Goal: Task Accomplishment & Management: Complete application form

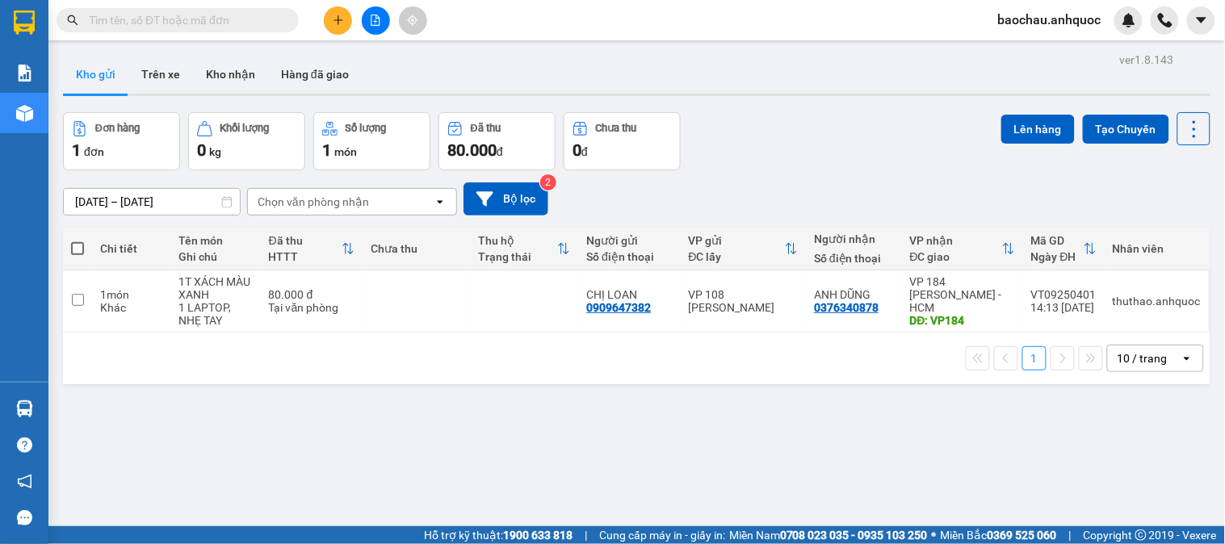
click at [243, 15] on input "text" at bounding box center [184, 20] width 191 height 18
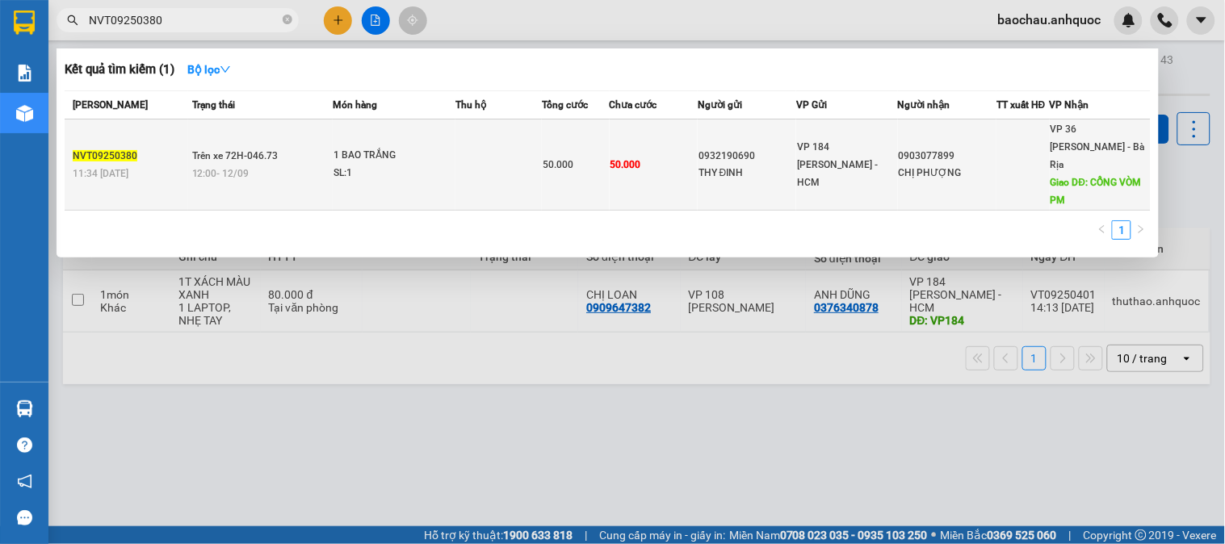
type input "NVT09250380"
click at [309, 135] on td "Trên xe 72H-046.73 12:00 [DATE]" at bounding box center [260, 165] width 145 height 91
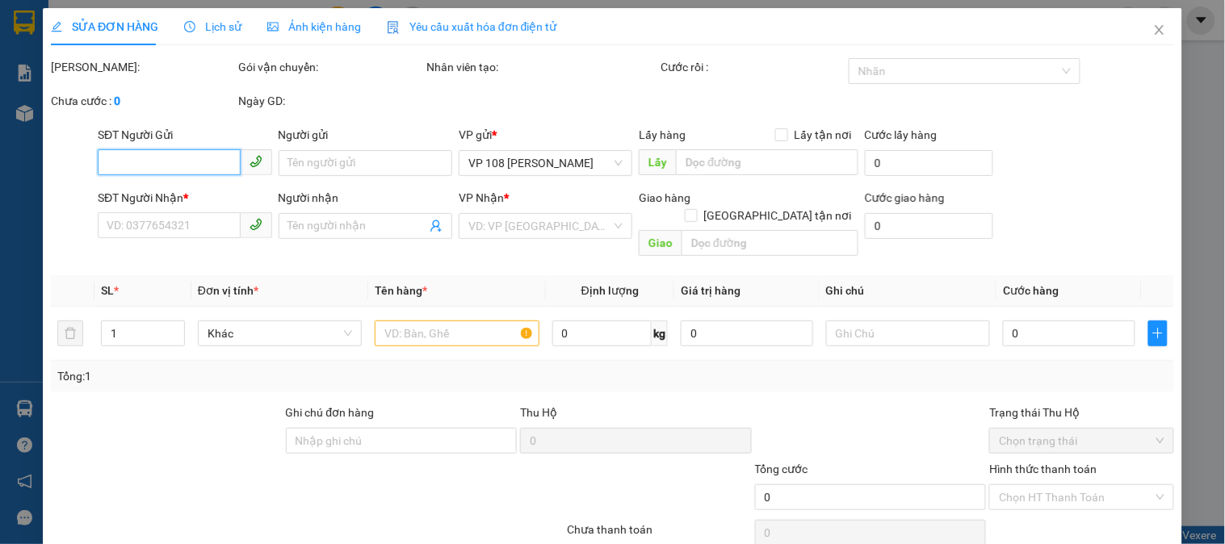
type input "0932190690"
type input "THY ĐINH"
type input "0903077899"
type input "CHỊ PHƯỢNG"
type input "CỔNG VÒM PM"
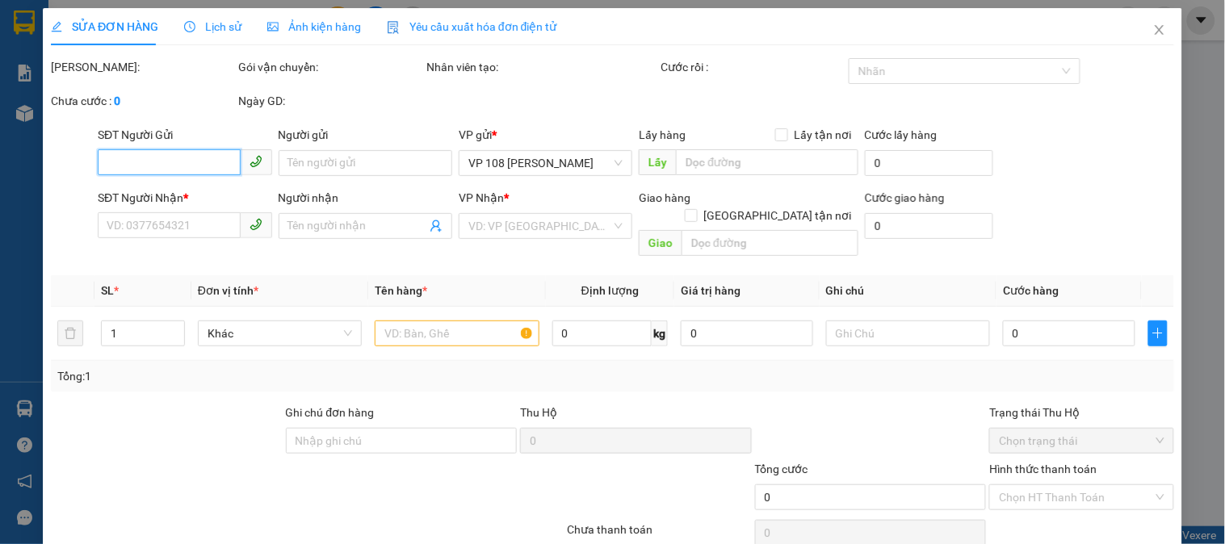
type input "50.000"
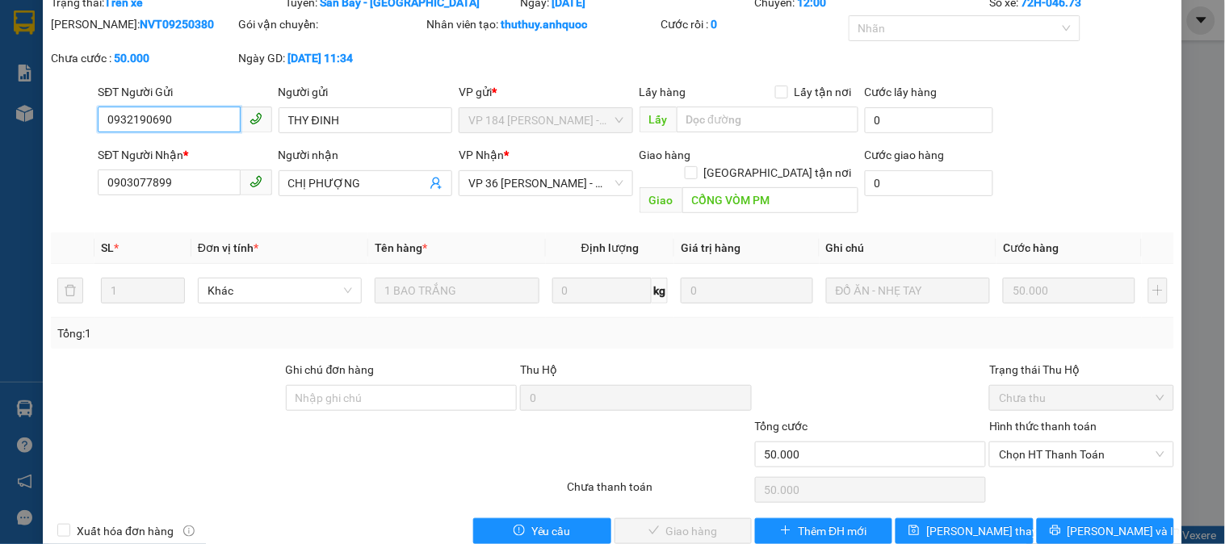
scroll to position [78, 0]
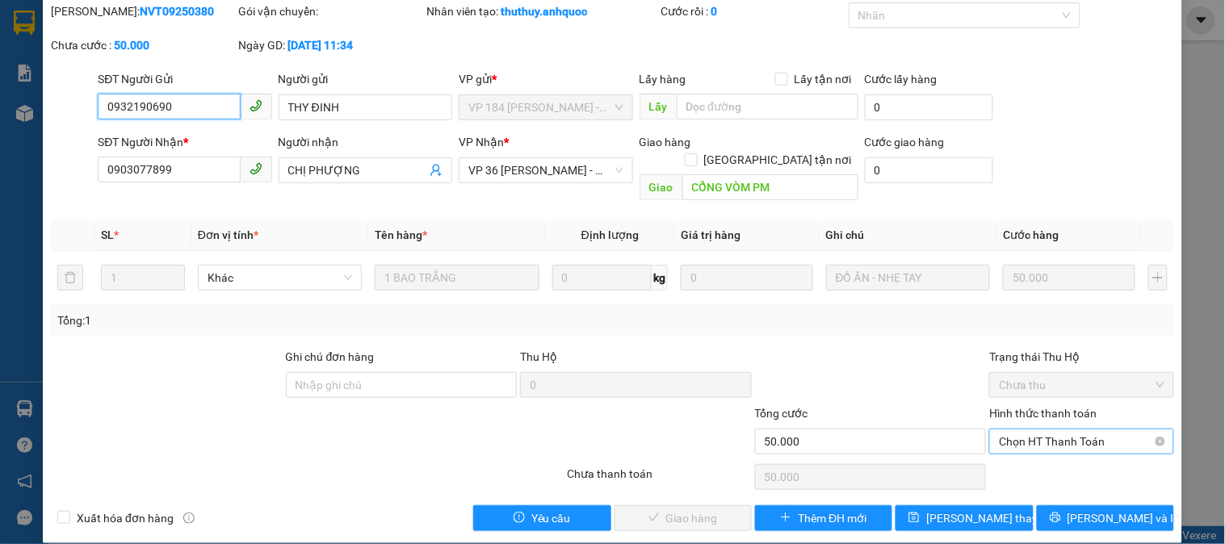
drag, startPoint x: 1020, startPoint y: 426, endPoint x: 1014, endPoint y: 410, distance: 17.4
click at [1020, 430] on span "Chọn HT Thanh Toán" at bounding box center [1081, 442] width 165 height 24
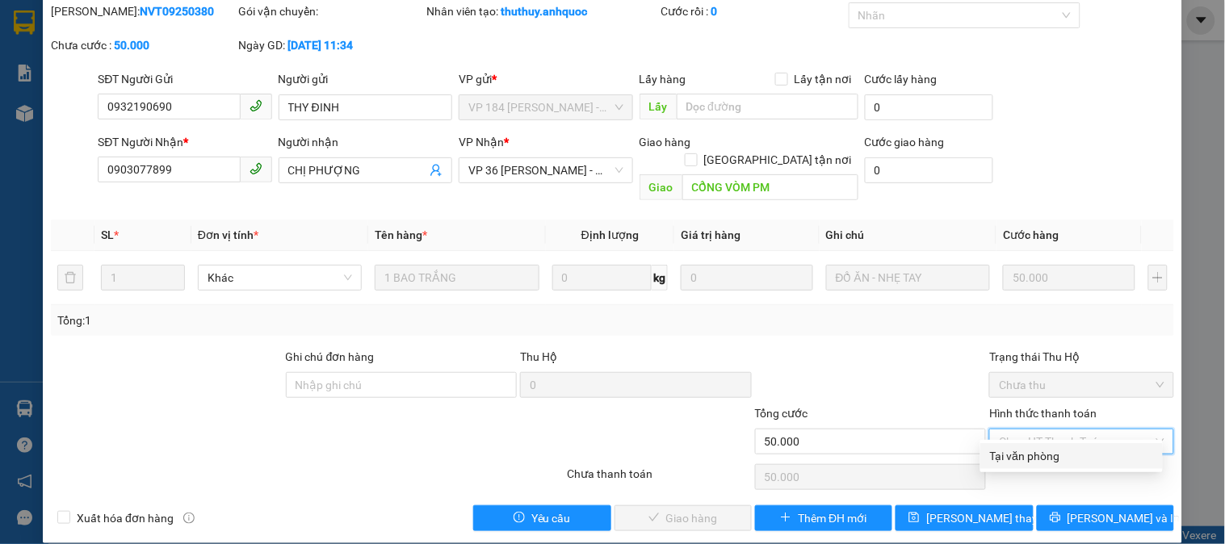
click at [1035, 449] on div "Tại văn phòng" at bounding box center [1071, 456] width 163 height 18
type input "0"
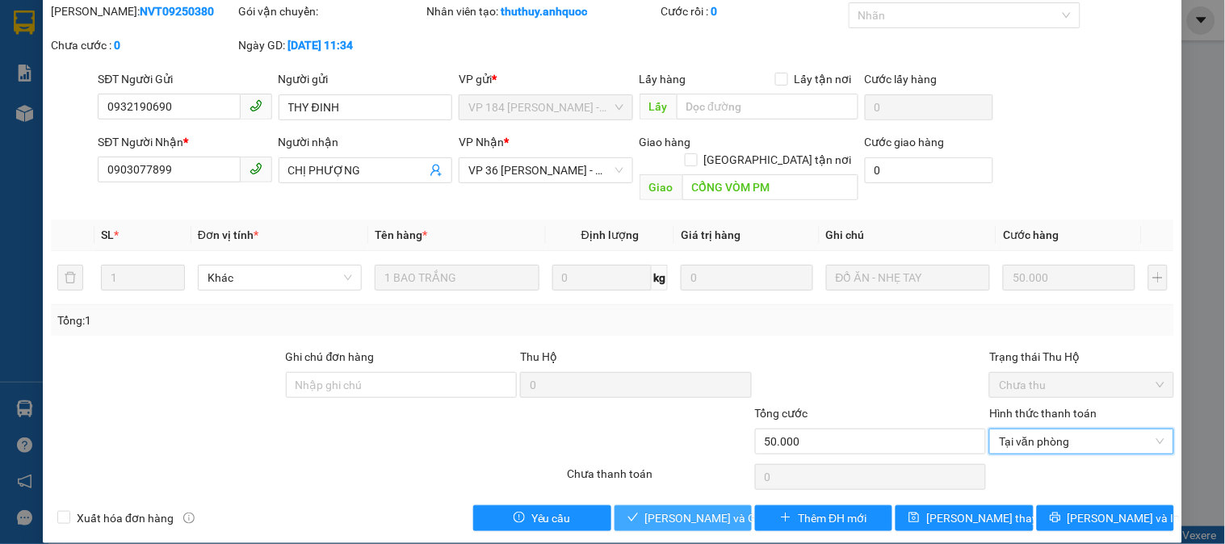
click at [689, 510] on span "[PERSON_NAME] và Giao hàng" at bounding box center [722, 519] width 155 height 18
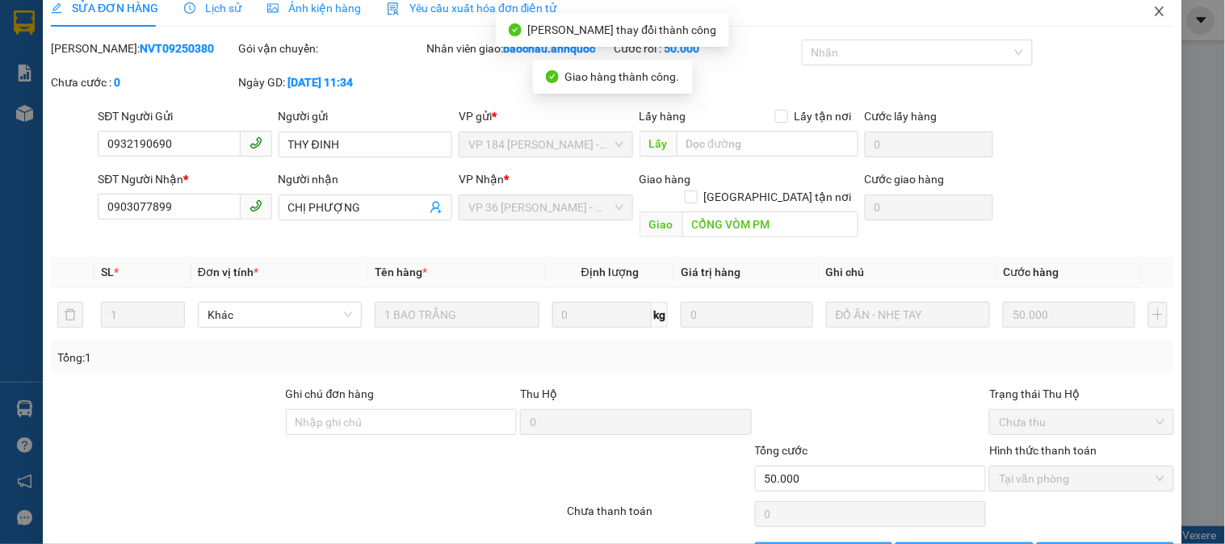
scroll to position [0, 0]
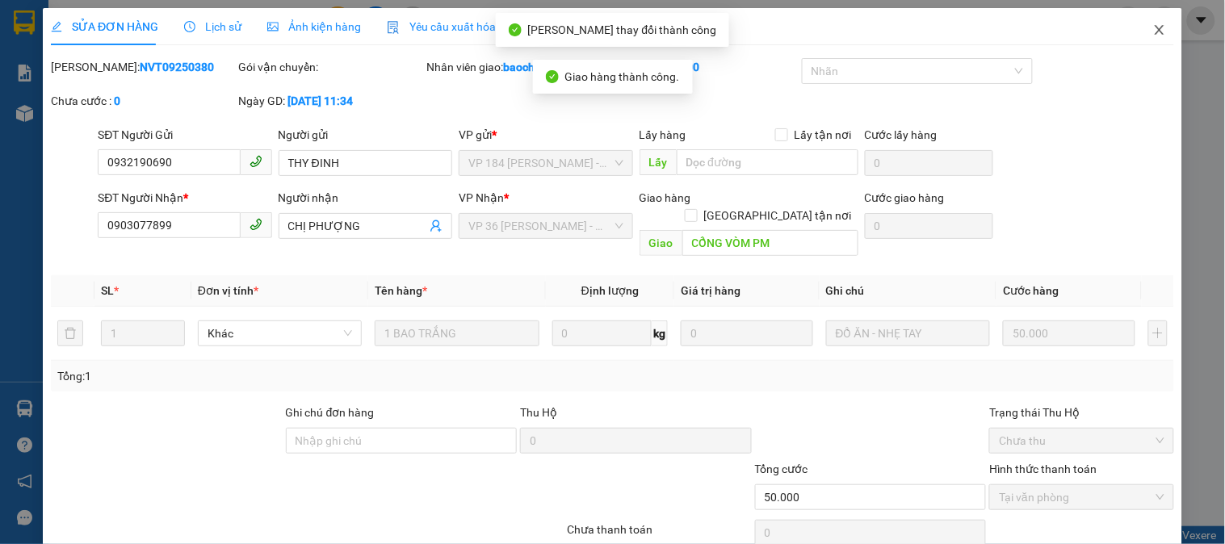
click at [1153, 31] on icon "close" at bounding box center [1159, 29] width 13 height 13
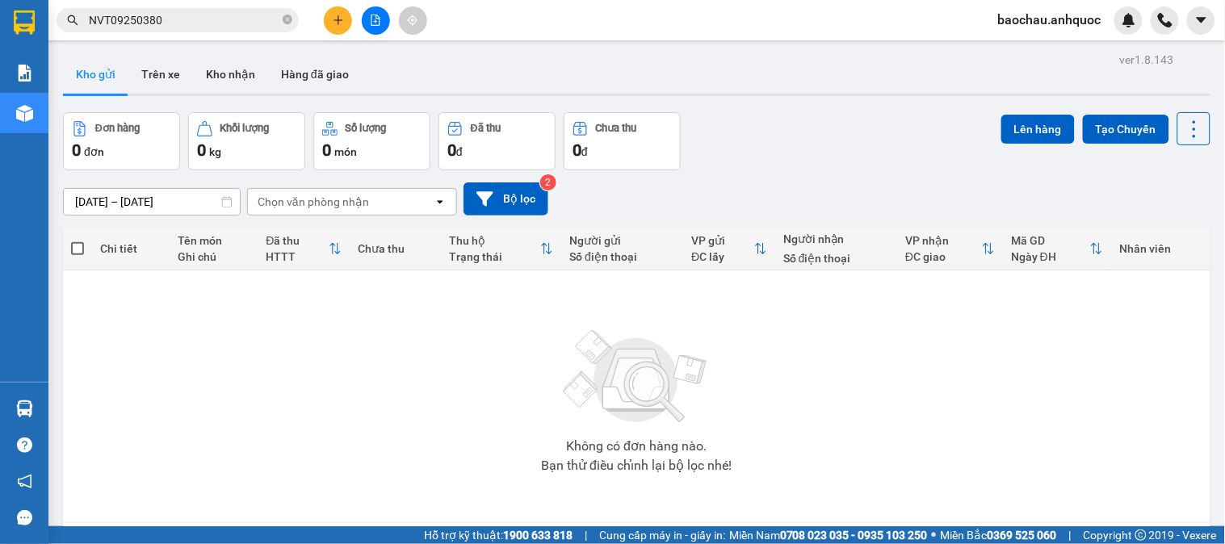
click at [223, 22] on input "NVT09250380" at bounding box center [184, 20] width 191 height 18
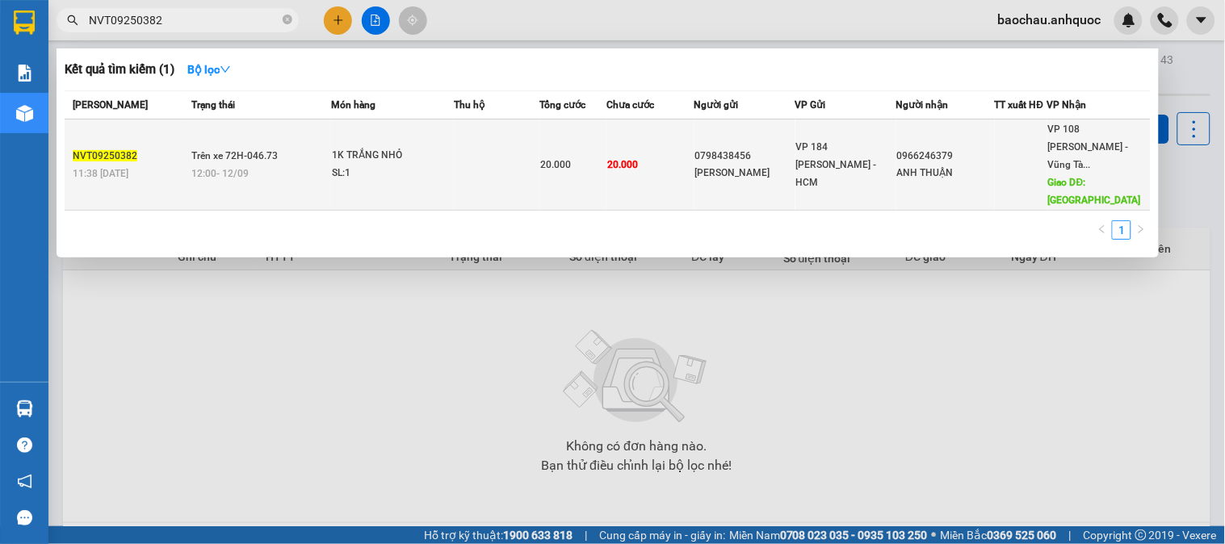
type input "NVT09250382"
click at [409, 147] on div "1K TRẮNG NHỎ" at bounding box center [392, 156] width 121 height 18
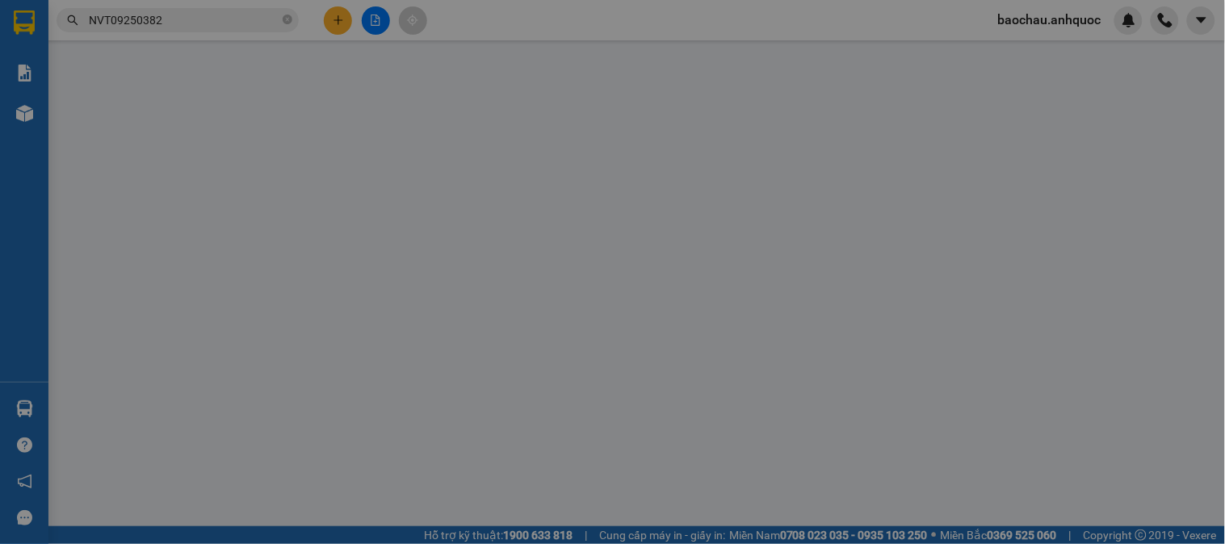
type input "0798438456"
type input "[PERSON_NAME]"
type input "0966246379"
type input "ANH THUẬN"
type input "[GEOGRAPHIC_DATA] MỚI"
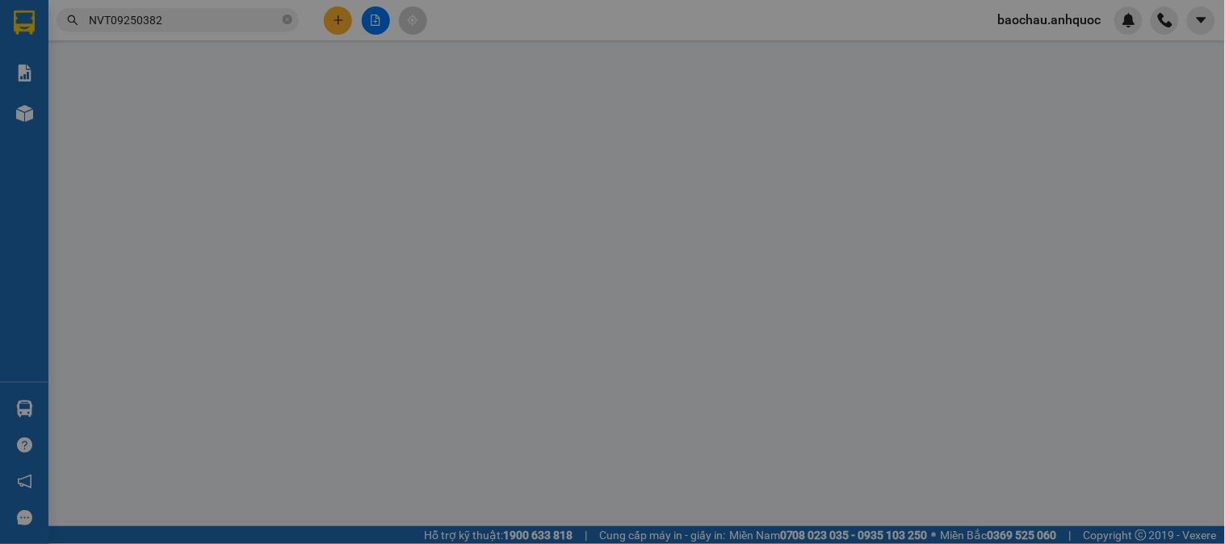
type input "20.000"
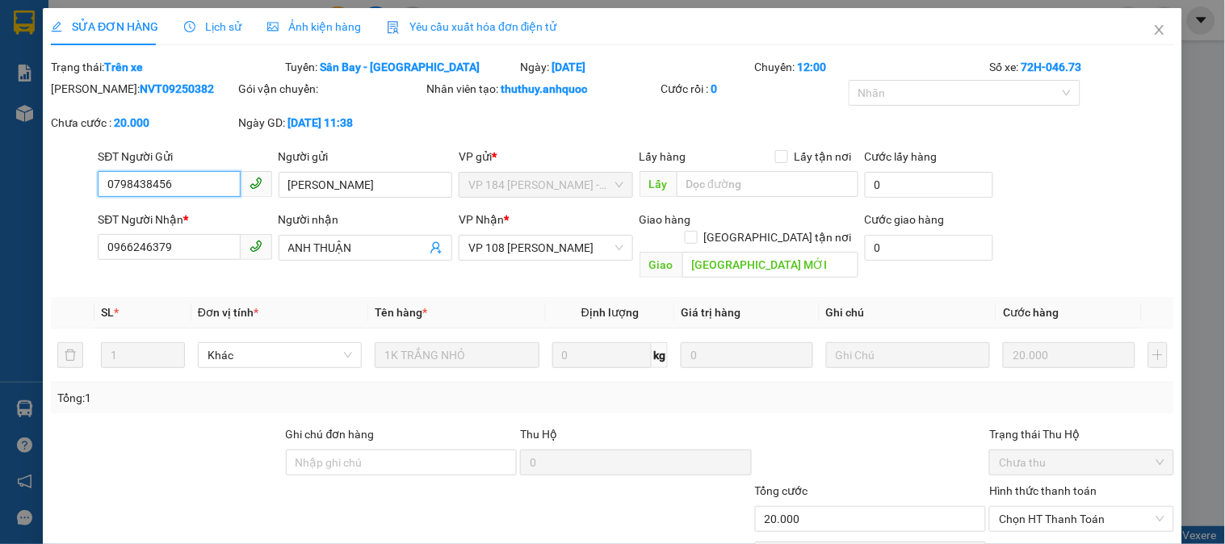
scroll to position [78, 0]
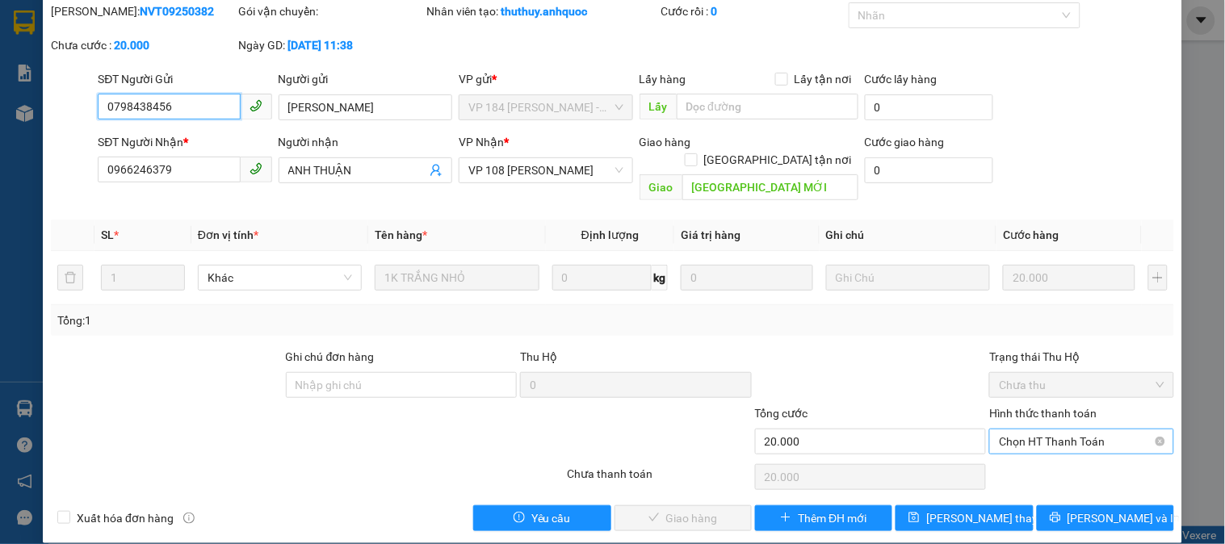
click at [1035, 430] on span "Chọn HT Thanh Toán" at bounding box center [1081, 442] width 165 height 24
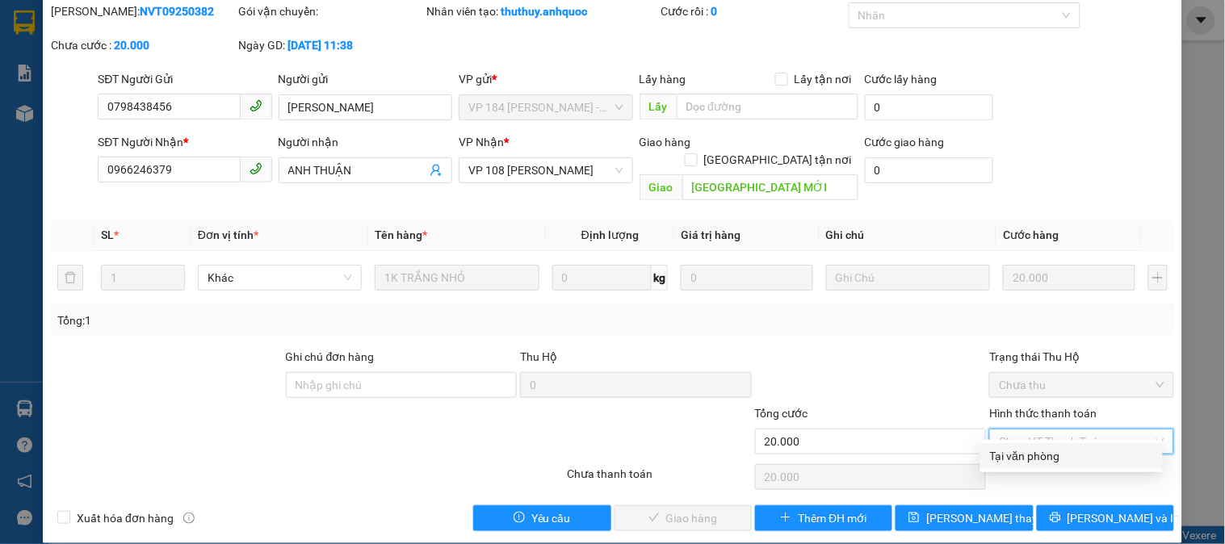
click at [1039, 456] on div "Tại văn phòng" at bounding box center [1071, 456] width 163 height 18
type input "0"
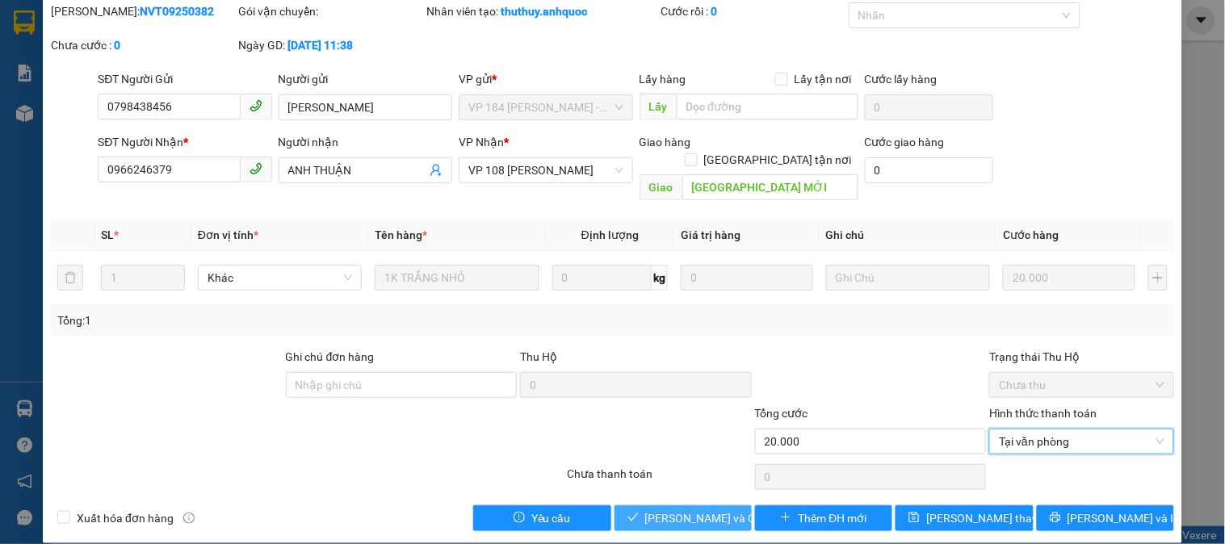
click at [665, 506] on button "[PERSON_NAME] và Giao hàng" at bounding box center [683, 519] width 137 height 26
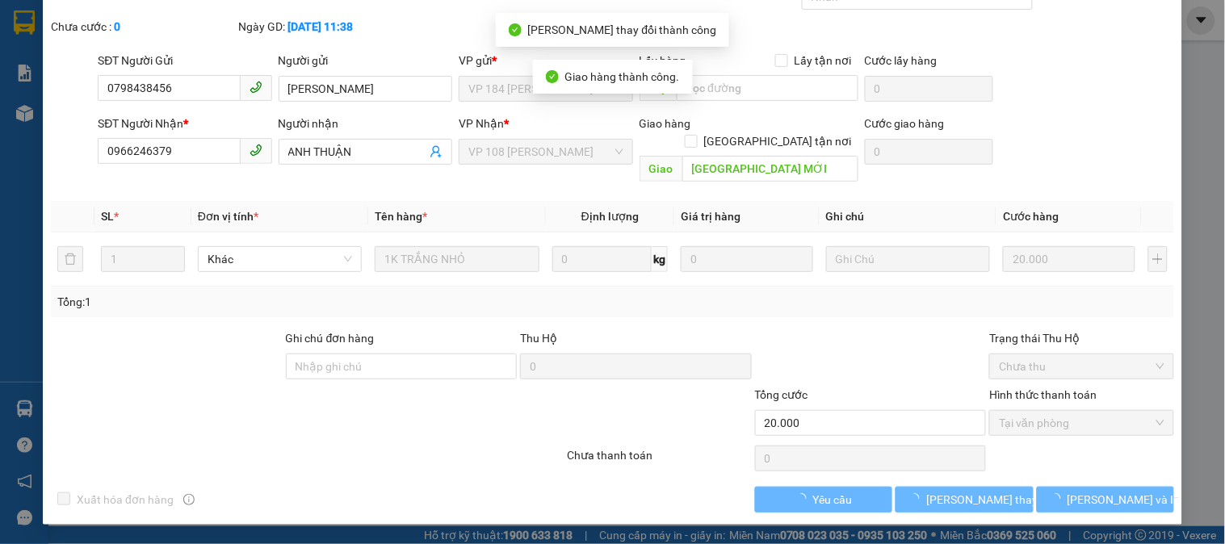
scroll to position [0, 0]
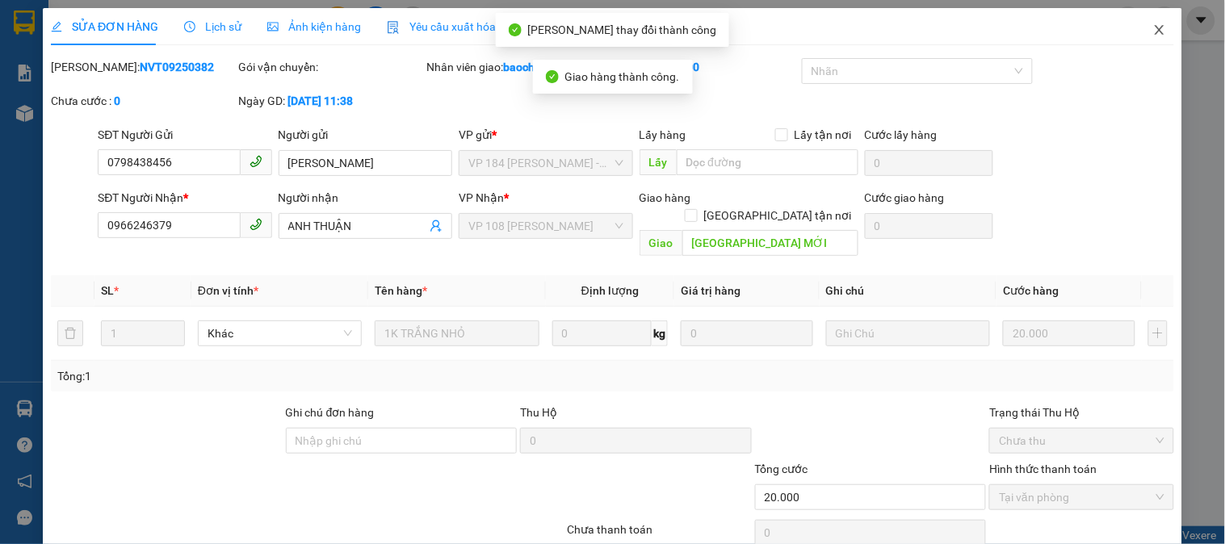
click at [1149, 21] on span "Close" at bounding box center [1159, 30] width 45 height 45
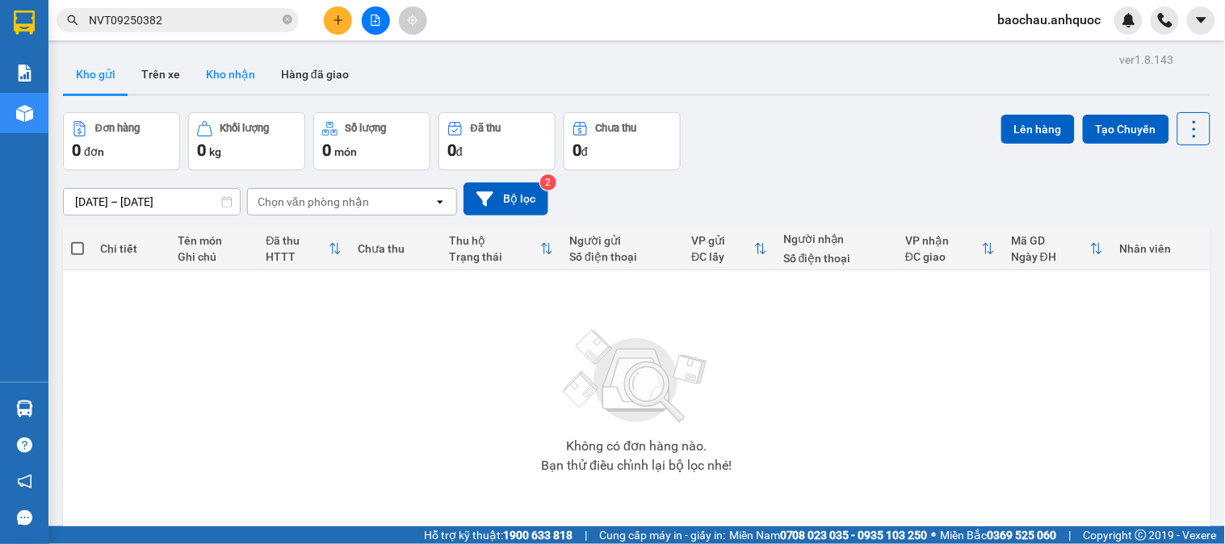
click at [229, 82] on button "Kho nhận" at bounding box center [230, 74] width 75 height 39
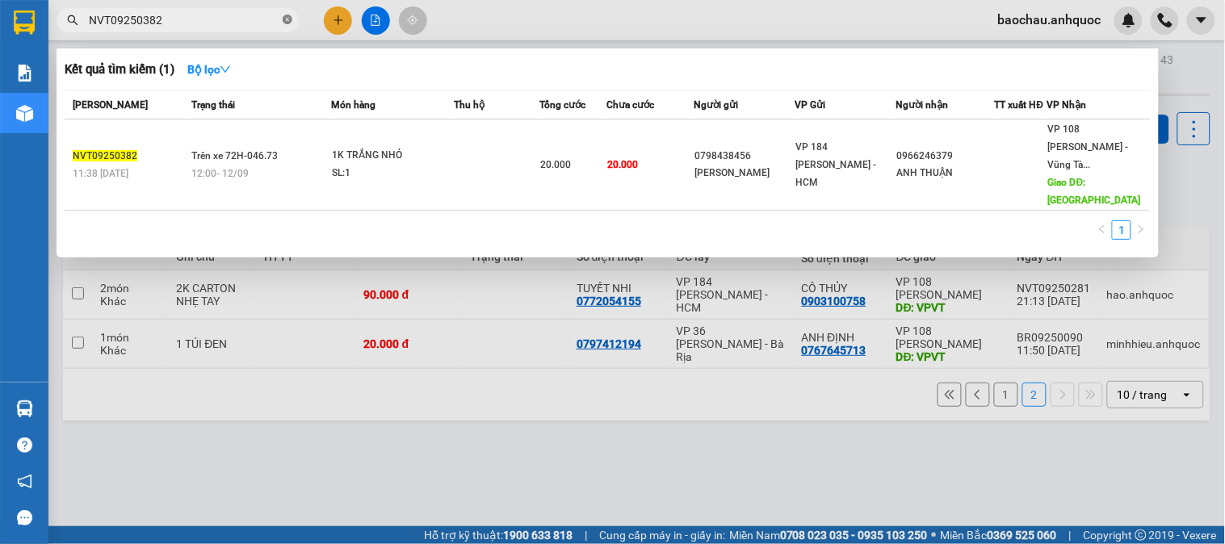
click at [286, 19] on icon "close-circle" at bounding box center [288, 20] width 10 height 10
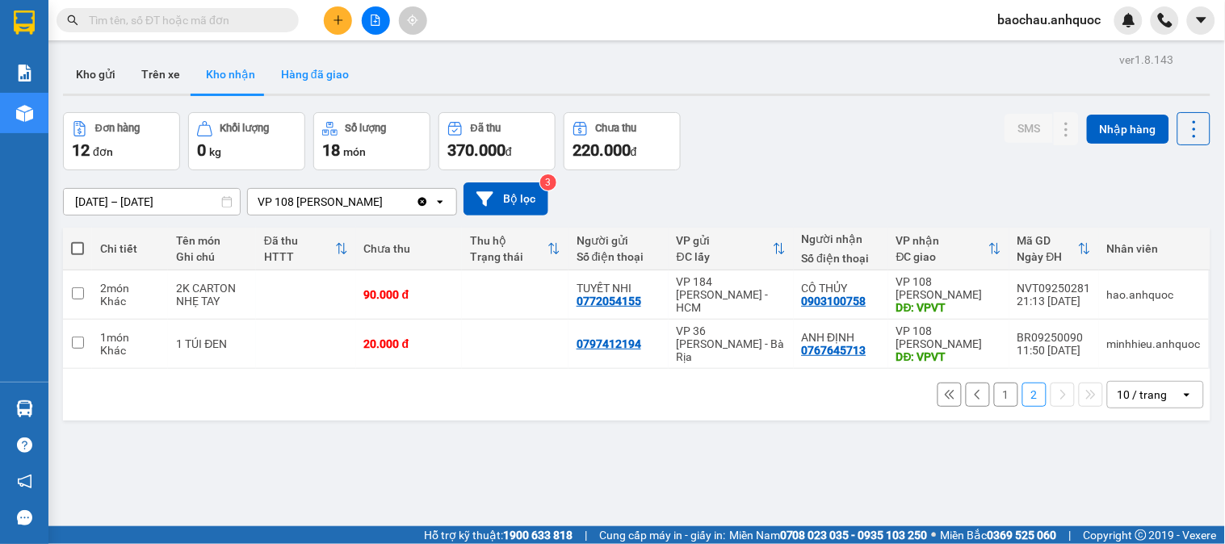
click at [280, 82] on button "Hàng đã giao" at bounding box center [315, 74] width 94 height 39
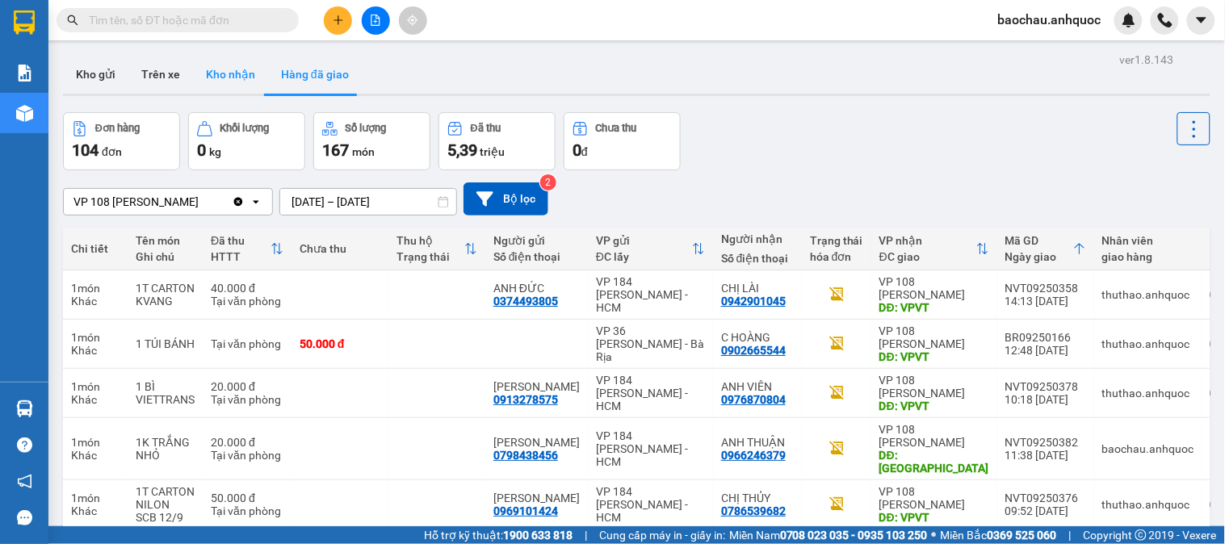
click at [237, 83] on button "Kho nhận" at bounding box center [230, 74] width 75 height 39
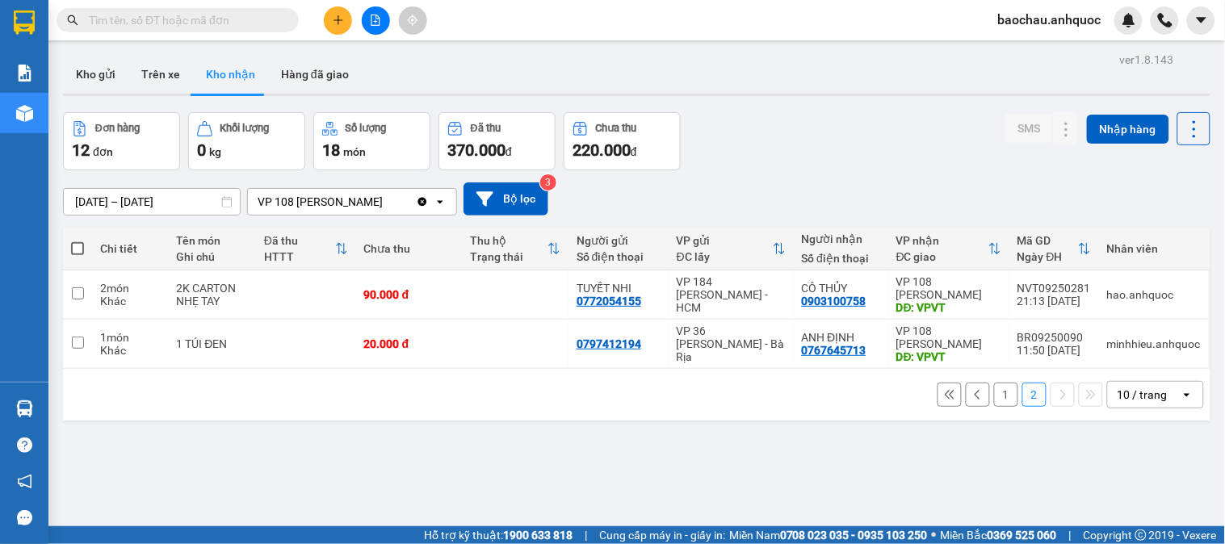
click at [544, 73] on div "Kho gửi Trên xe Kho nhận Hàng đã giao" at bounding box center [637, 76] width 1148 height 43
click at [299, 78] on button "Hàng đã giao" at bounding box center [315, 74] width 94 height 39
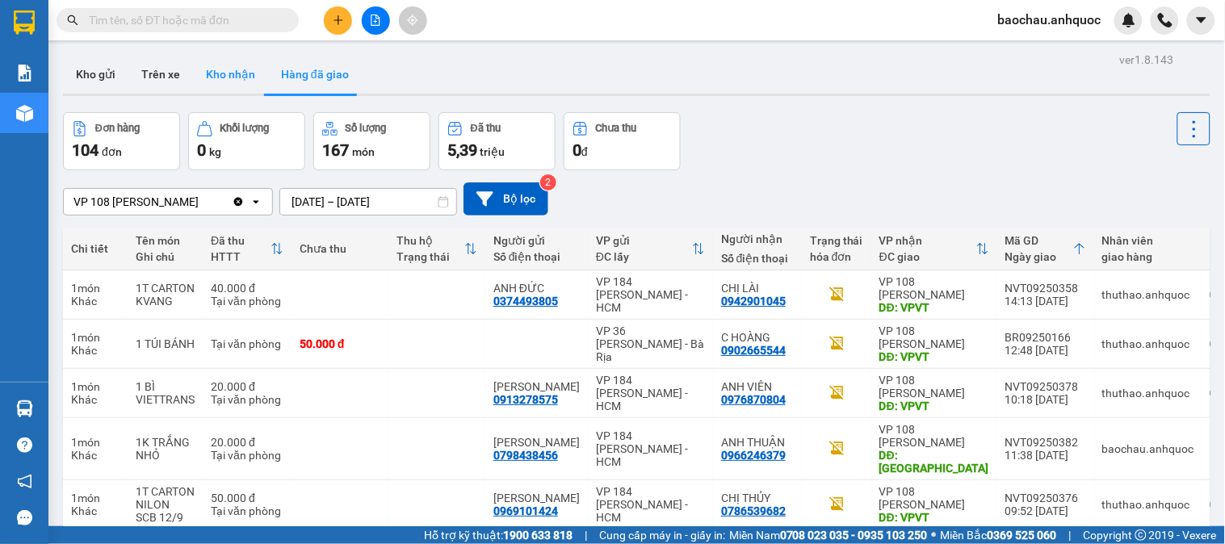
click at [234, 79] on button "Kho nhận" at bounding box center [230, 74] width 75 height 39
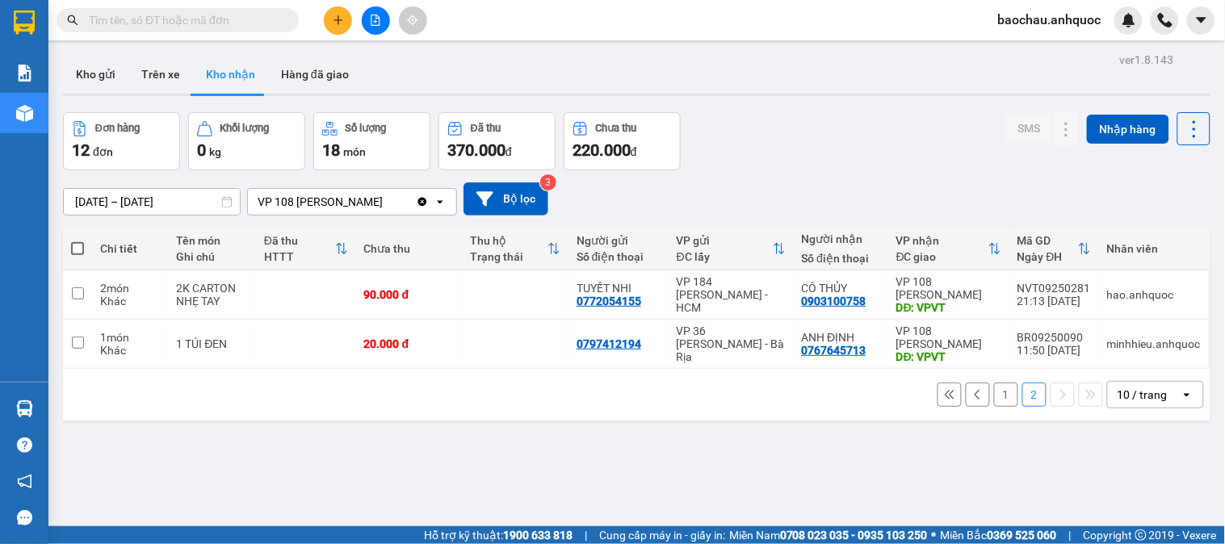
click at [994, 399] on button "1" at bounding box center [1006, 395] width 24 height 24
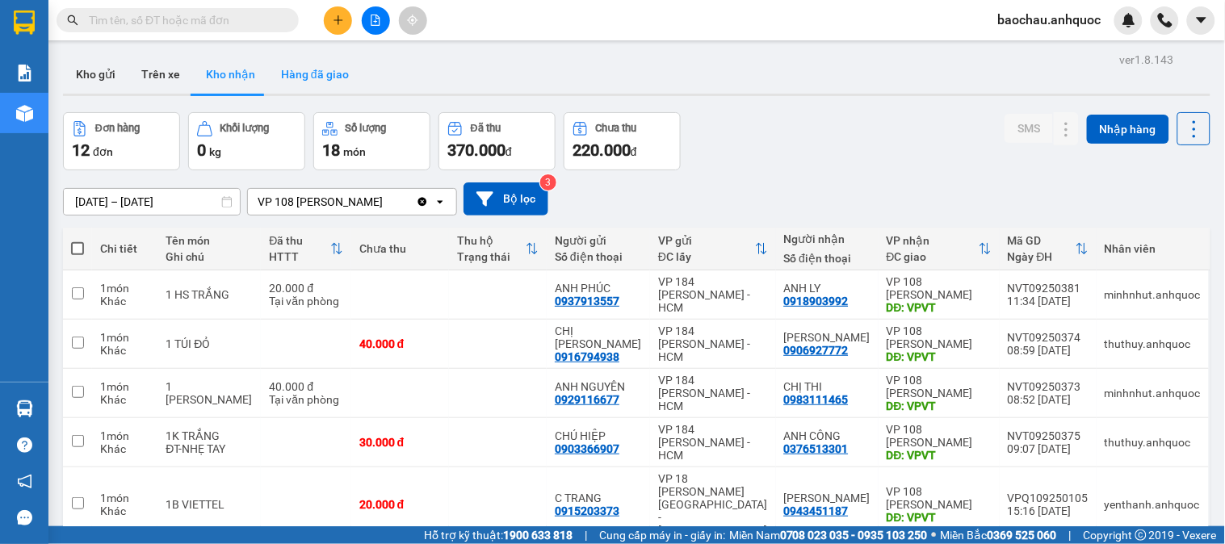
click at [307, 65] on button "Hàng đã giao" at bounding box center [315, 74] width 94 height 39
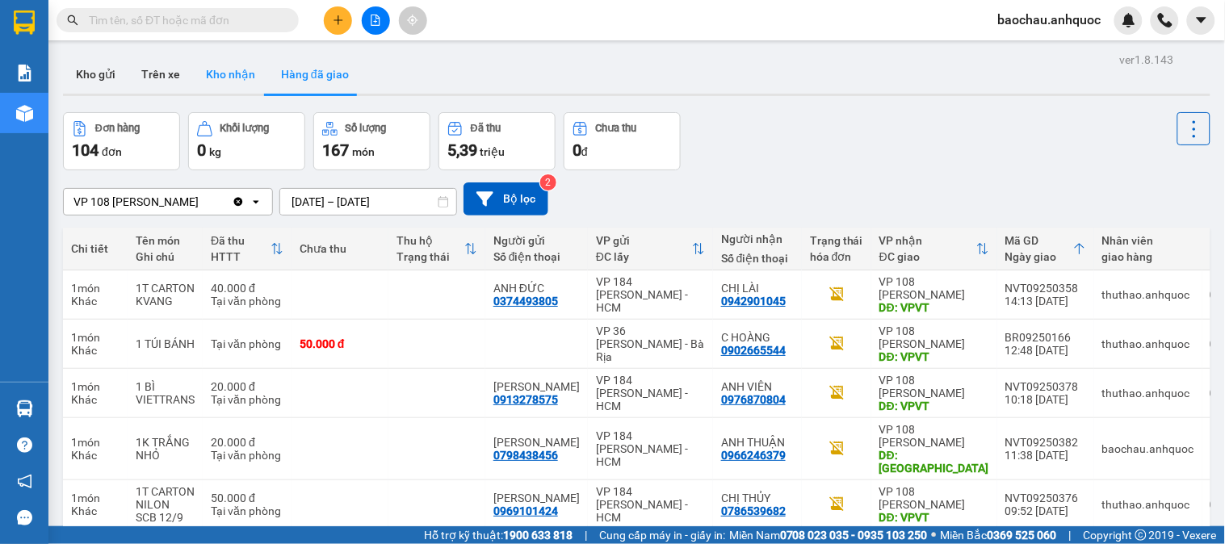
click at [232, 86] on button "Kho nhận" at bounding box center [230, 74] width 75 height 39
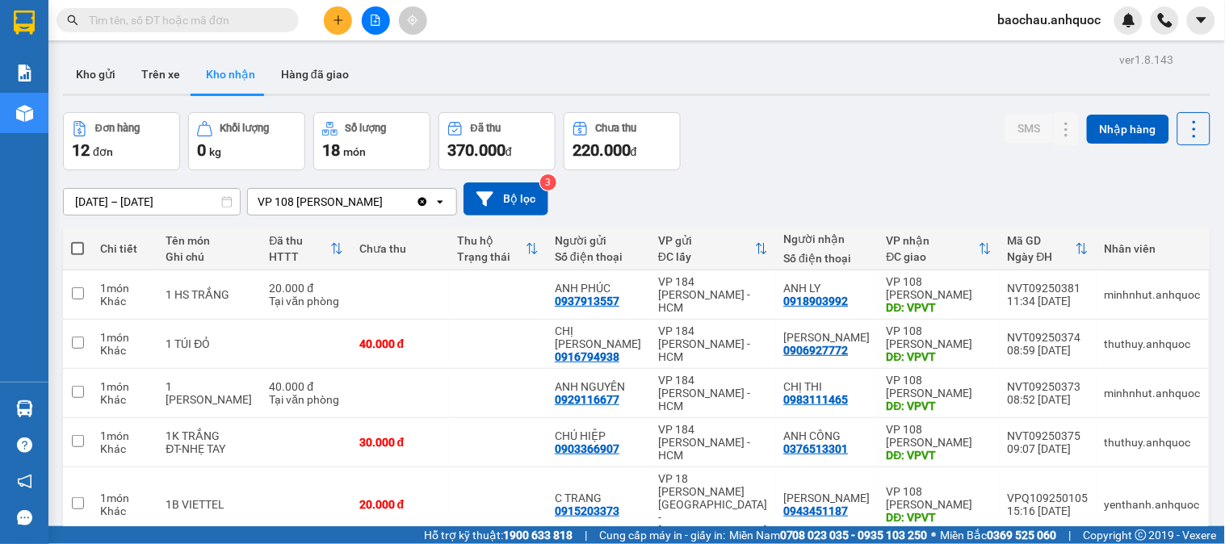
click at [198, 25] on input "text" at bounding box center [184, 20] width 191 height 18
click at [229, 13] on input "text" at bounding box center [184, 20] width 191 height 18
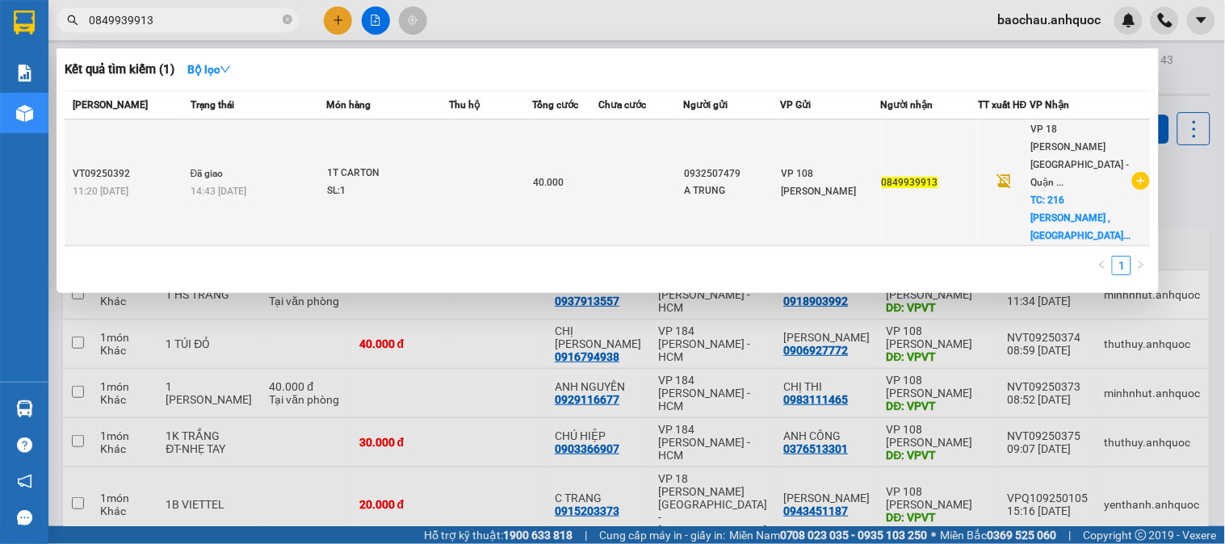
type input "0849939913"
click at [779, 183] on div "A TRUNG" at bounding box center [731, 191] width 95 height 17
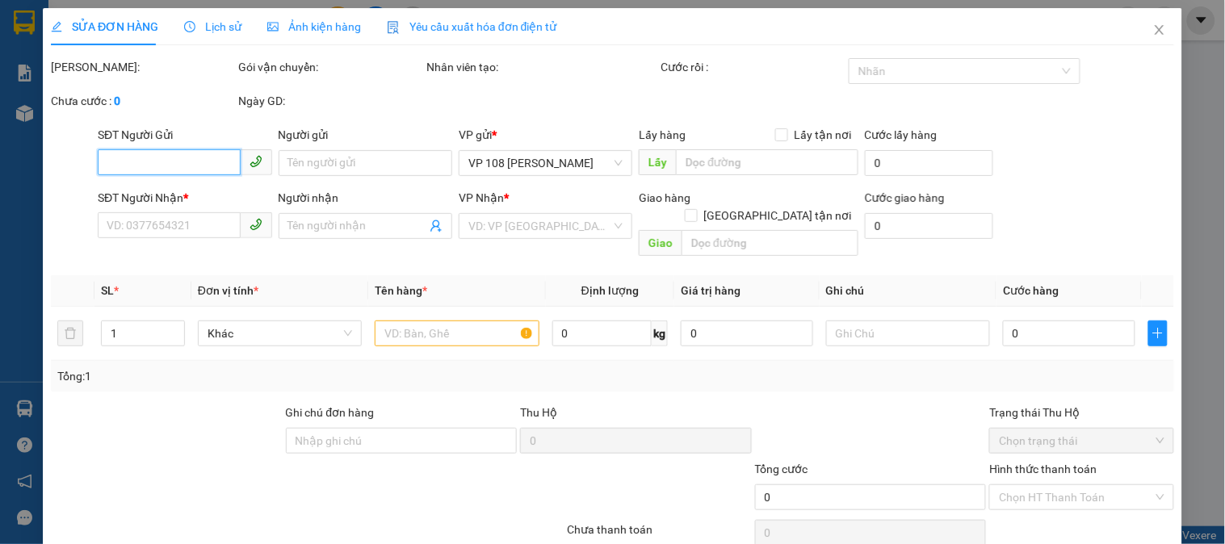
type input "0932507479"
type input "A TRUNG"
type input "0849939913"
checkbox input "true"
type input "216 [PERSON_NAME] ,[GEOGRAPHIC_DATA]"
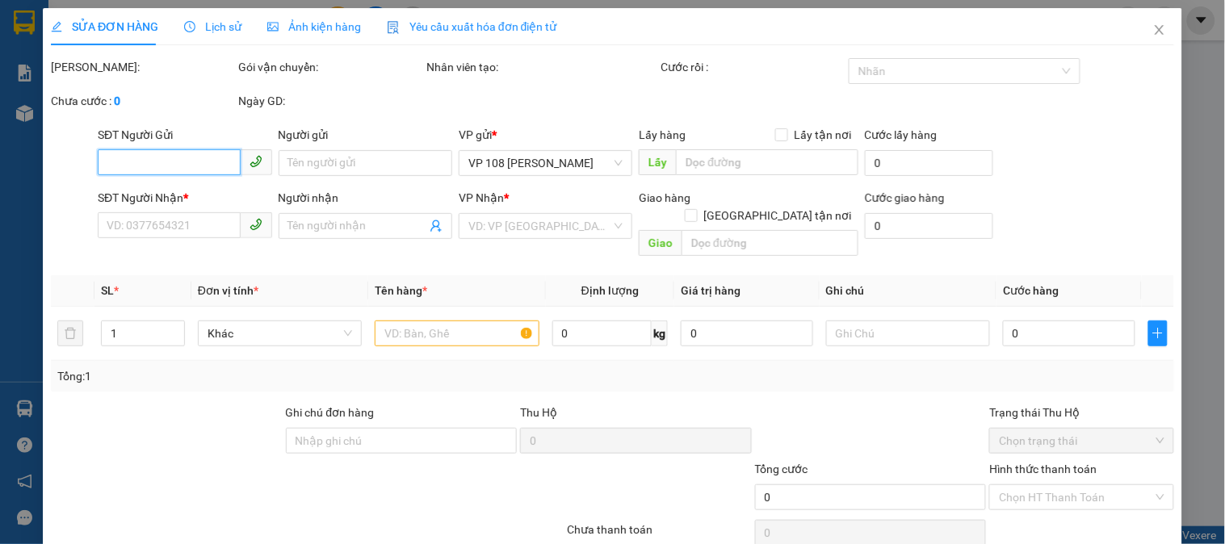
type input "40.000"
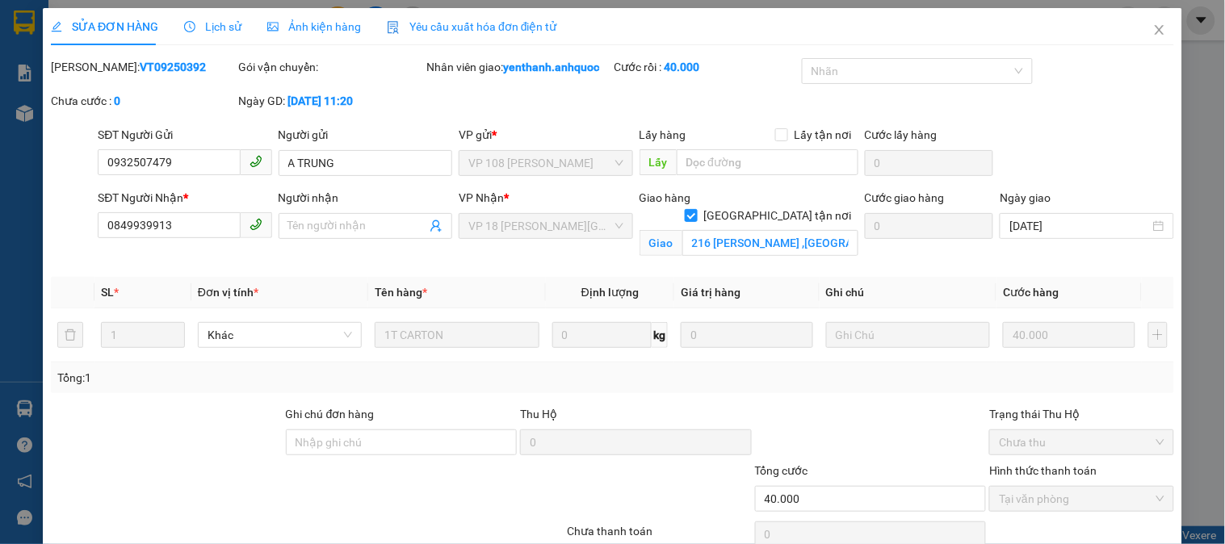
click at [215, 36] on div "Lịch sử" at bounding box center [212, 26] width 57 height 37
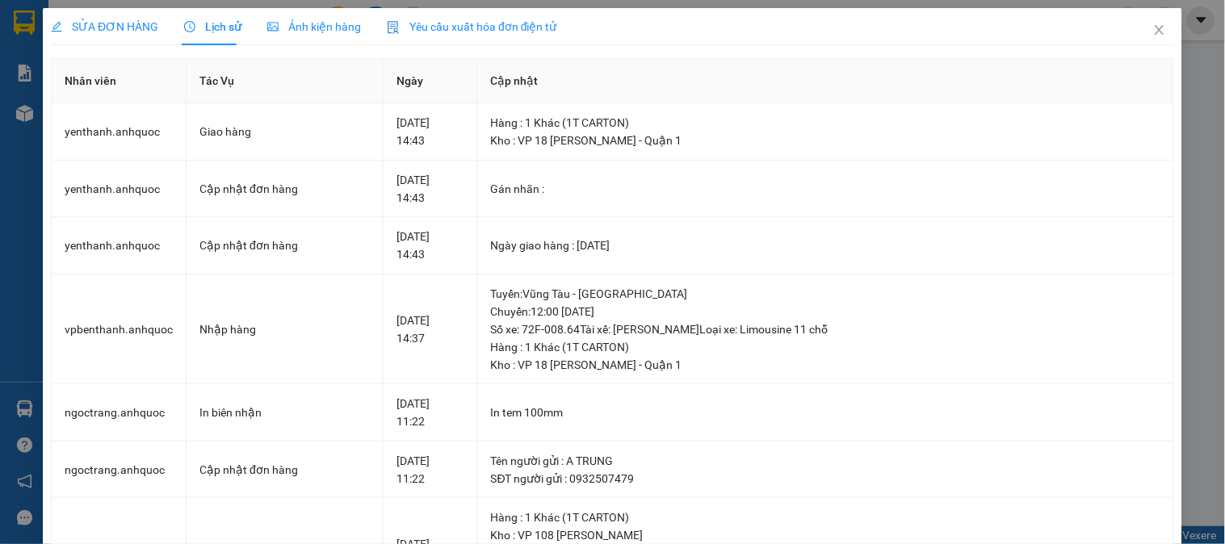
click at [124, 33] on span "SỬA ĐƠN HÀNG" at bounding box center [104, 26] width 107 height 13
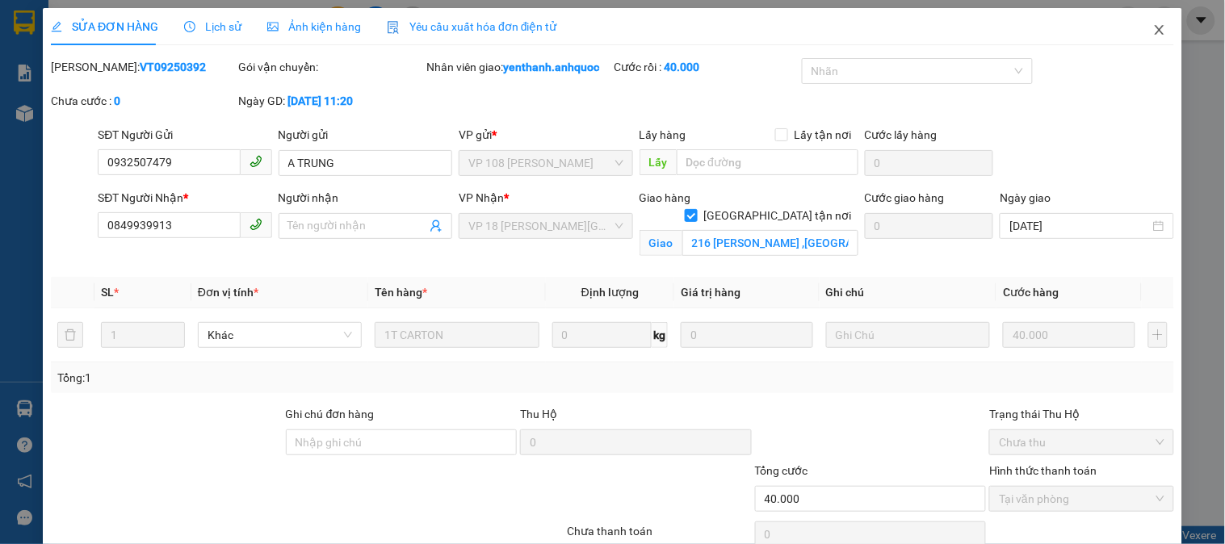
click at [1153, 26] on icon "close" at bounding box center [1159, 29] width 13 height 13
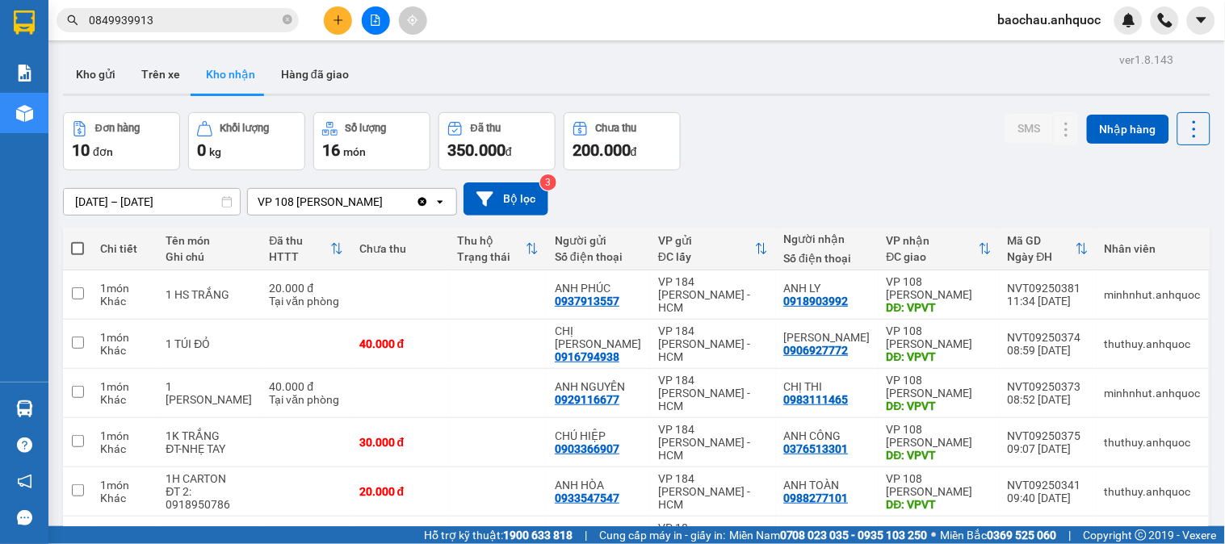
click at [175, 21] on input "0849939913" at bounding box center [184, 20] width 191 height 18
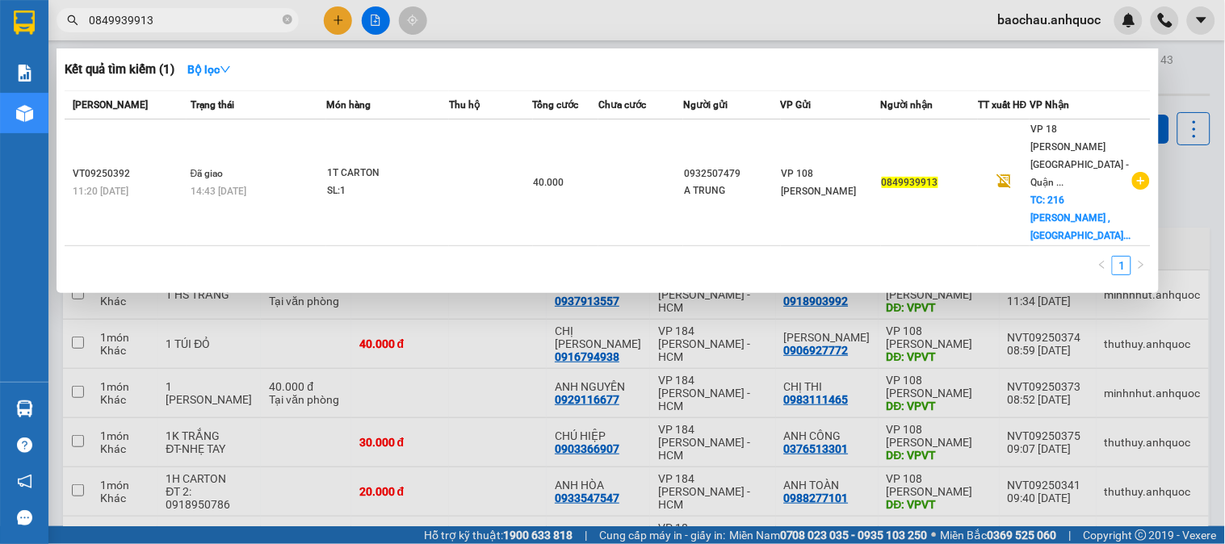
click at [430, 363] on div at bounding box center [612, 272] width 1225 height 544
click at [662, 304] on tbody "1 món Khác 1 HS TRẮNG 20.000 đ Tại văn phòng ANH PHÚC 0937913557 VP 184 [PERSON…" at bounding box center [637, 530] width 1148 height 518
click at [183, 25] on input "0849939913" at bounding box center [184, 20] width 191 height 18
drag, startPoint x: 183, startPoint y: 23, endPoint x: 0, endPoint y: 21, distance: 182.5
click at [0, 21] on section "Kết quả tìm kiếm ( 1 ) Bộ lọc Mã ĐH Trạng thái Món hàng Thu hộ Tổng cước Chưa c…" at bounding box center [612, 272] width 1225 height 544
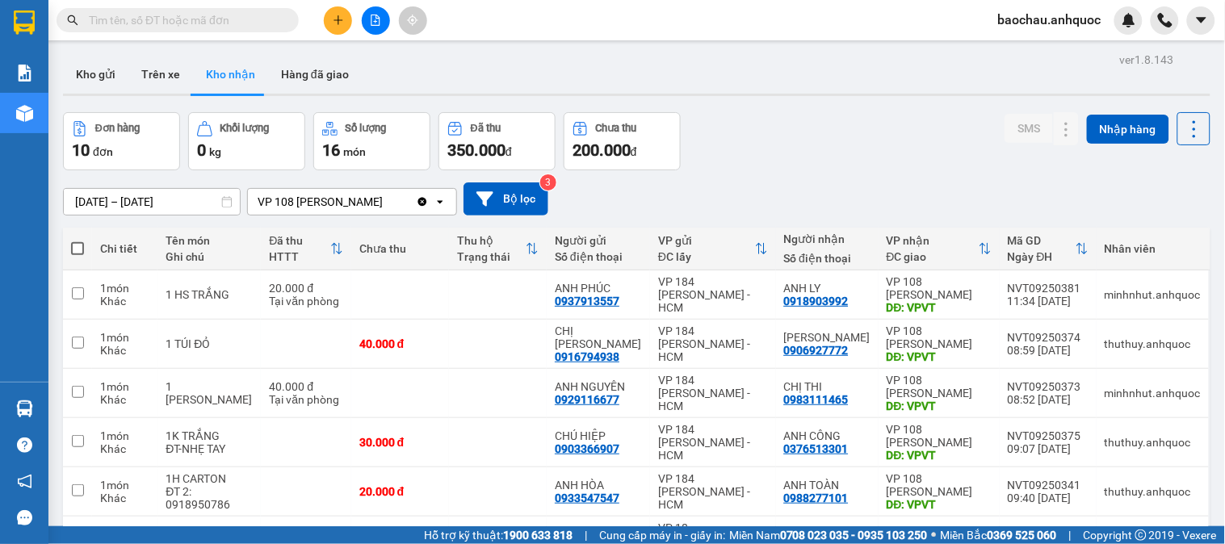
click at [168, 16] on input "text" at bounding box center [184, 20] width 191 height 18
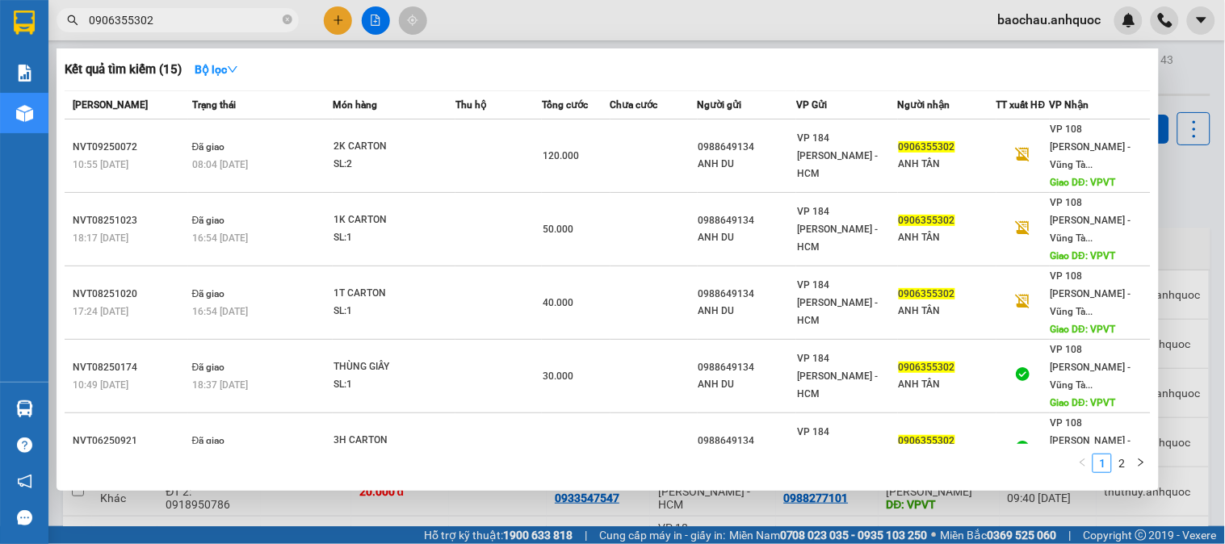
type input "0906355302"
click at [1195, 172] on div at bounding box center [612, 272] width 1225 height 544
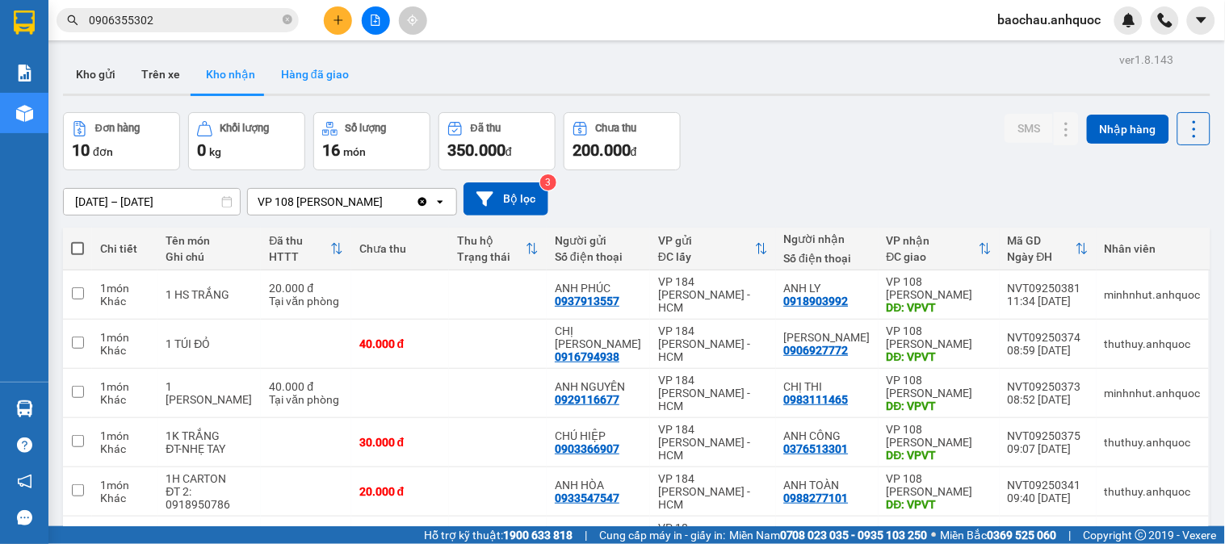
click at [295, 82] on button "Hàng đã giao" at bounding box center [315, 74] width 94 height 39
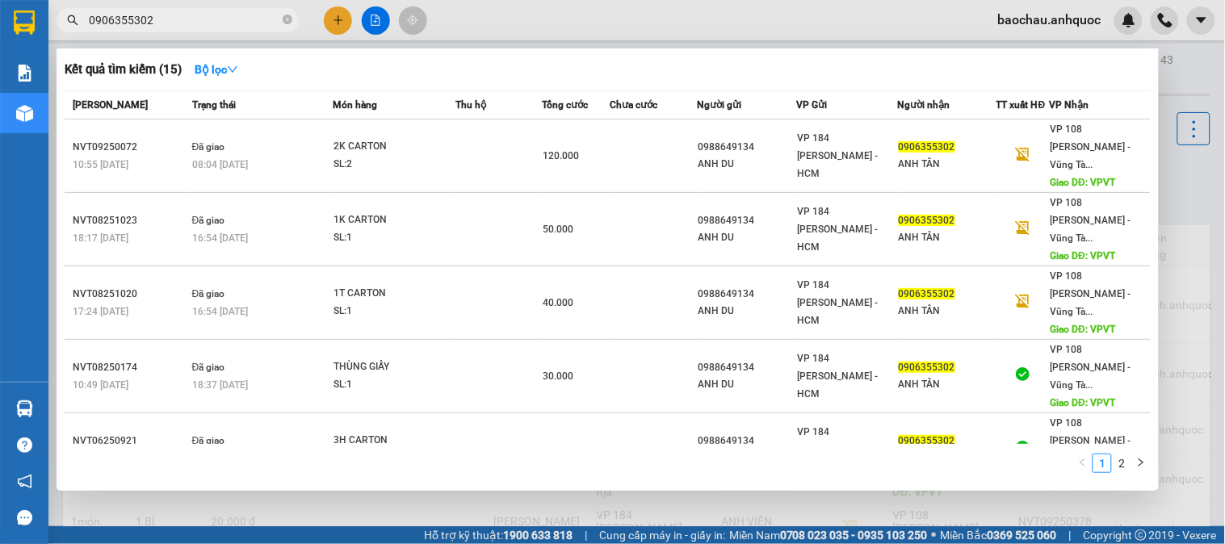
click at [285, 20] on icon "close-circle" at bounding box center [288, 20] width 10 height 10
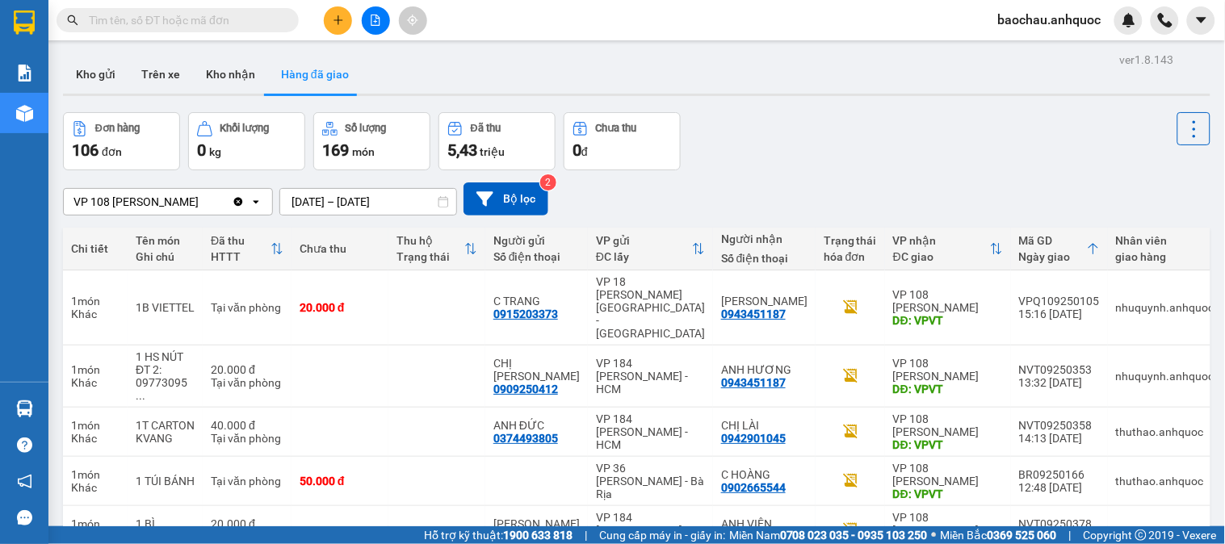
click at [223, 35] on div "Kết quả tìm kiếm ( 15 ) Bộ lọc Mã ĐH Trạng thái Món hàng Thu hộ Tổng cước Chưa …" at bounding box center [612, 20] width 1225 height 40
click at [216, 63] on button "Kho nhận" at bounding box center [230, 74] width 75 height 39
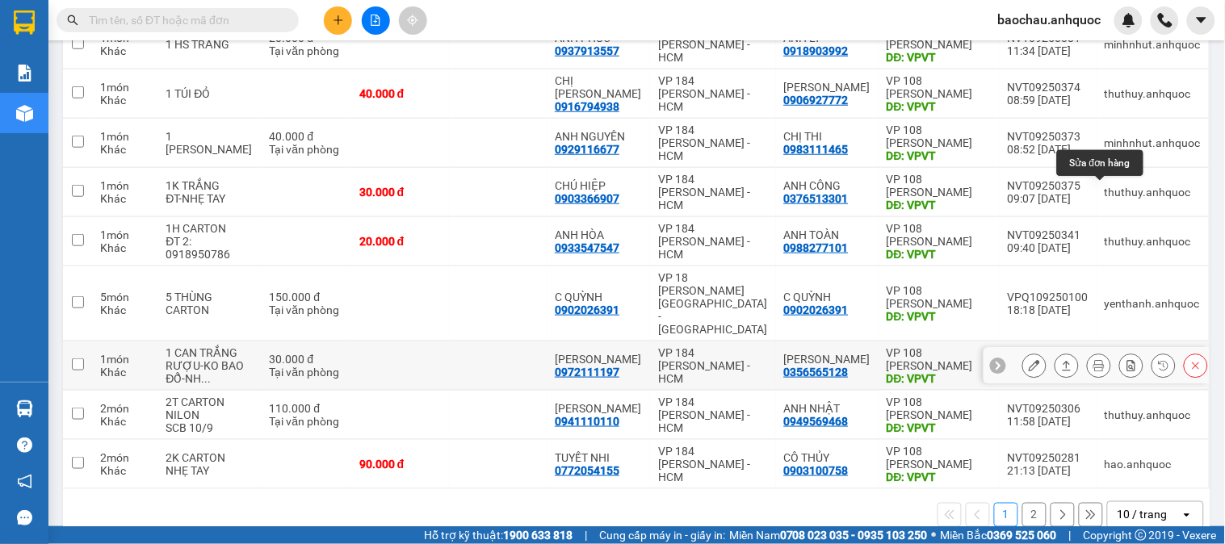
scroll to position [304, 0]
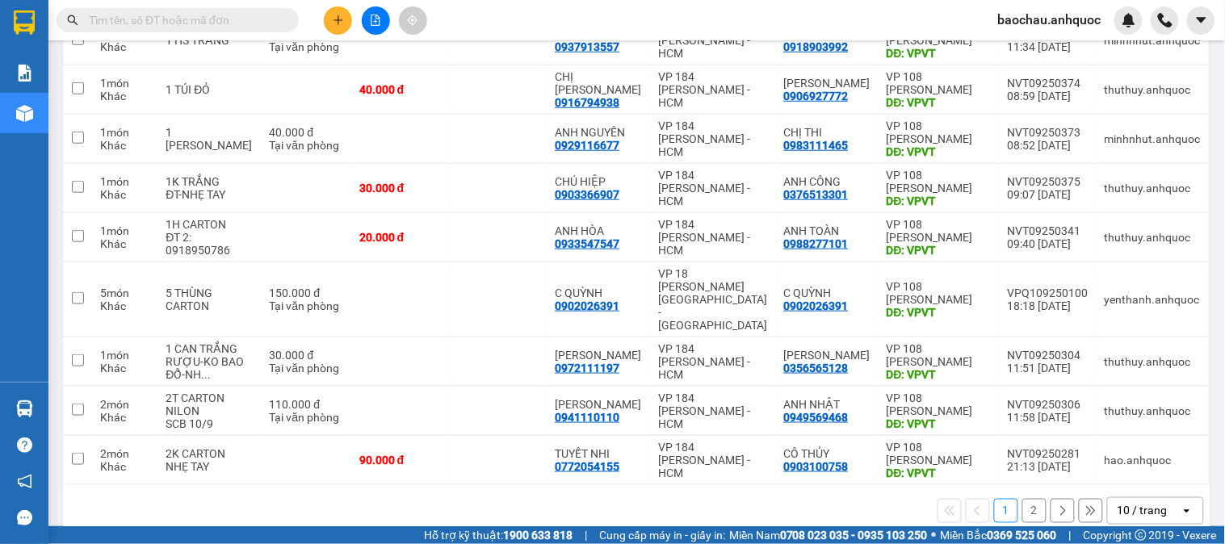
click at [1022, 499] on button "2" at bounding box center [1034, 511] width 24 height 24
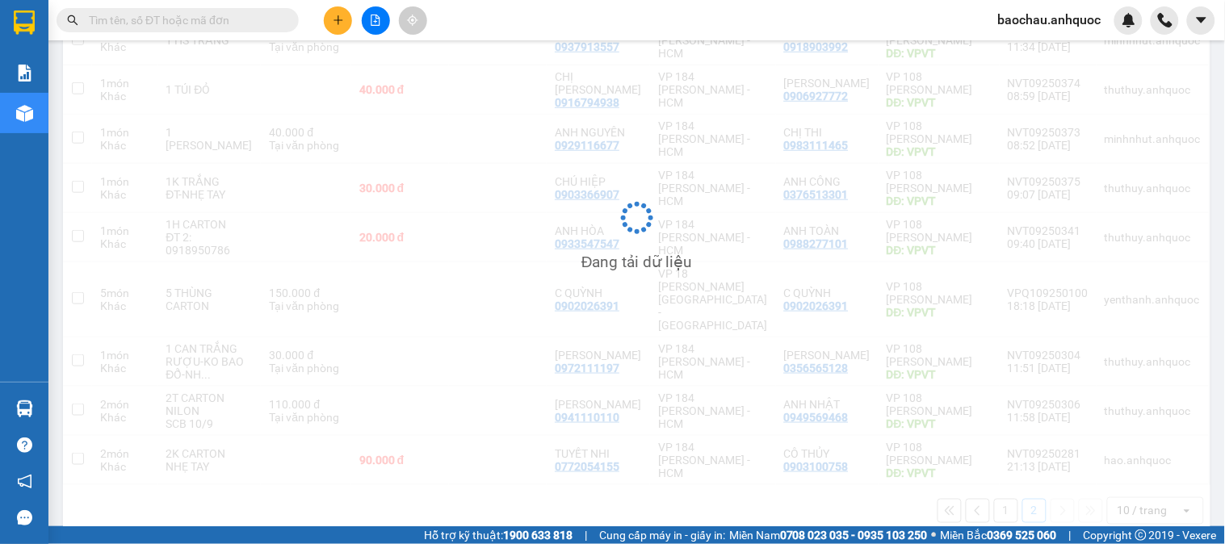
scroll to position [74, 0]
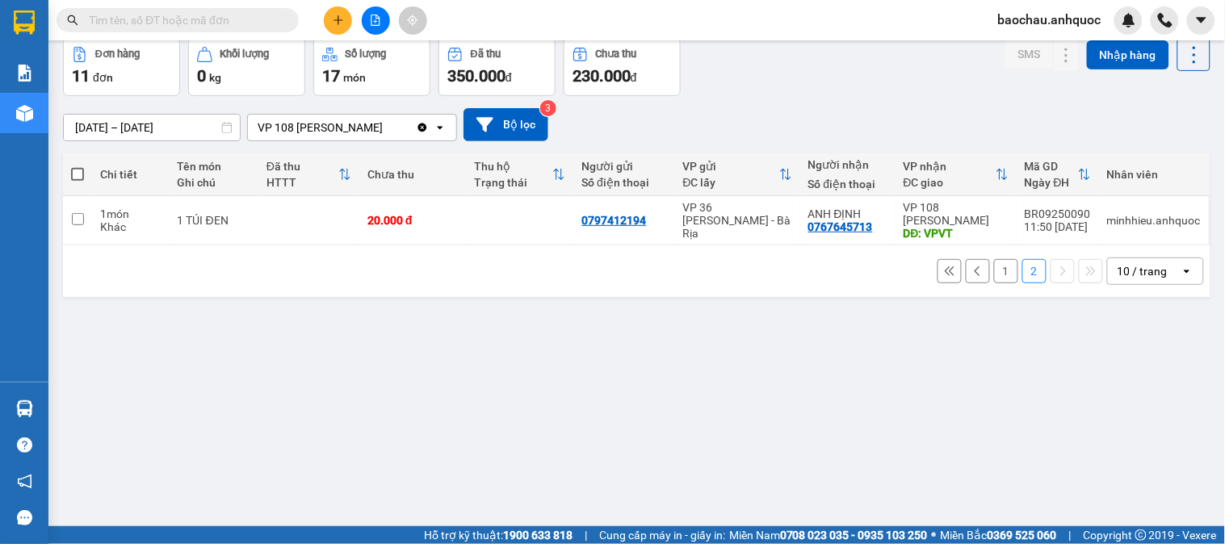
click at [994, 271] on button "1" at bounding box center [1006, 271] width 24 height 24
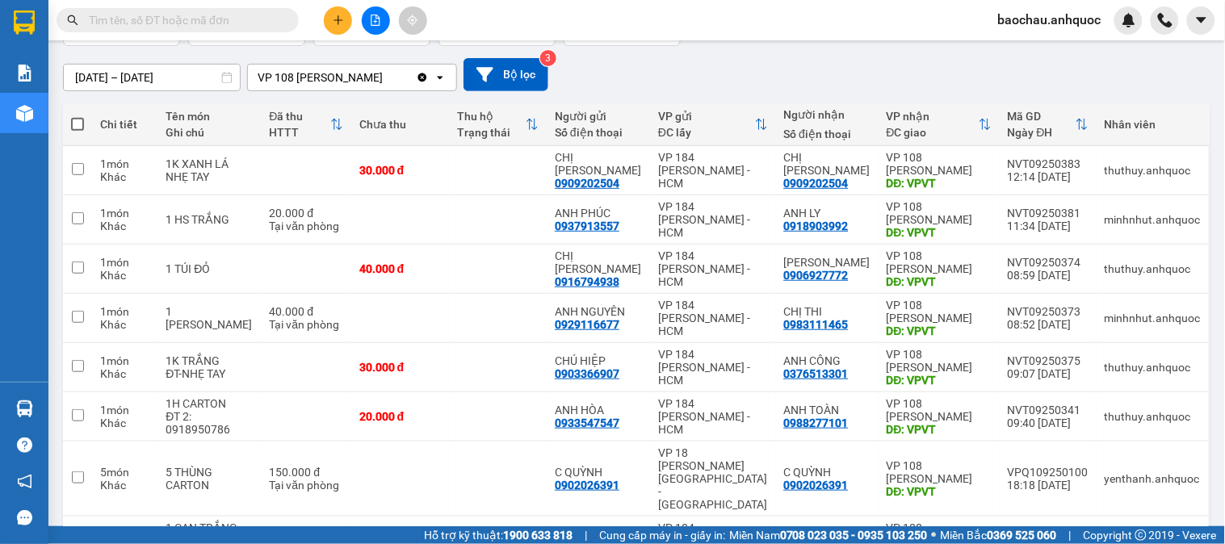
scroll to position [304, 0]
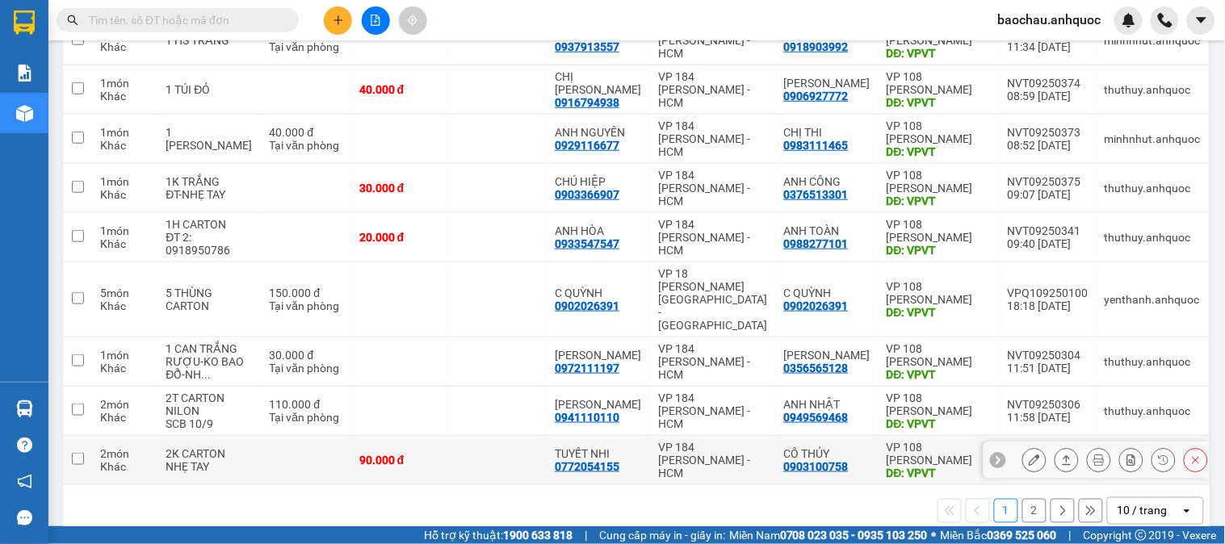
click at [1029, 455] on icon at bounding box center [1034, 460] width 11 height 11
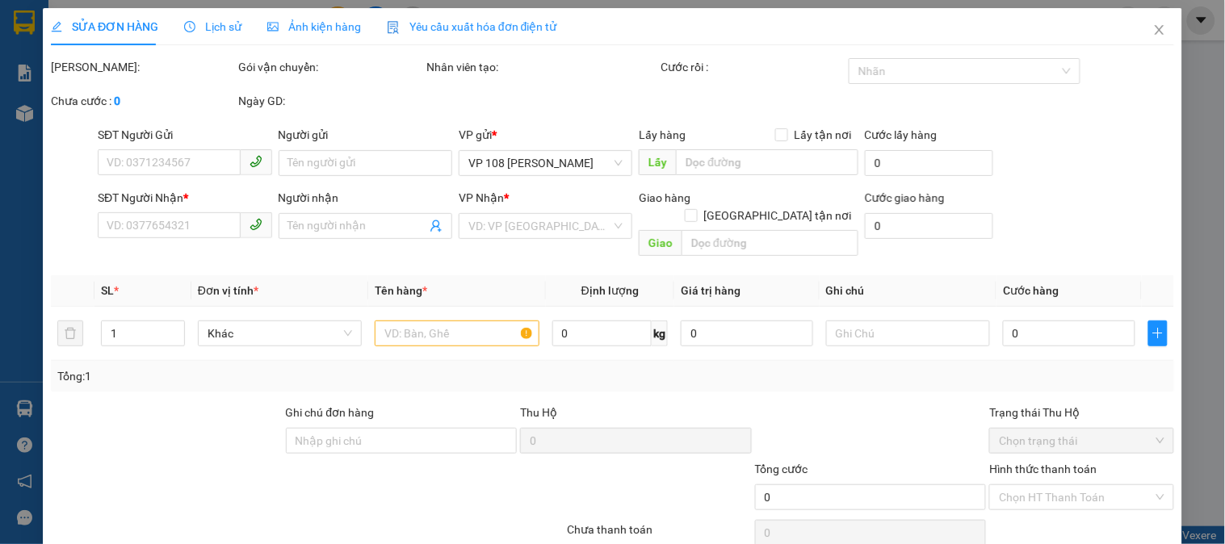
type input "0772054155"
type input "TUYẾT NHI"
type input "0903100758"
type input "CÔ THỦY"
type input "VPVT"
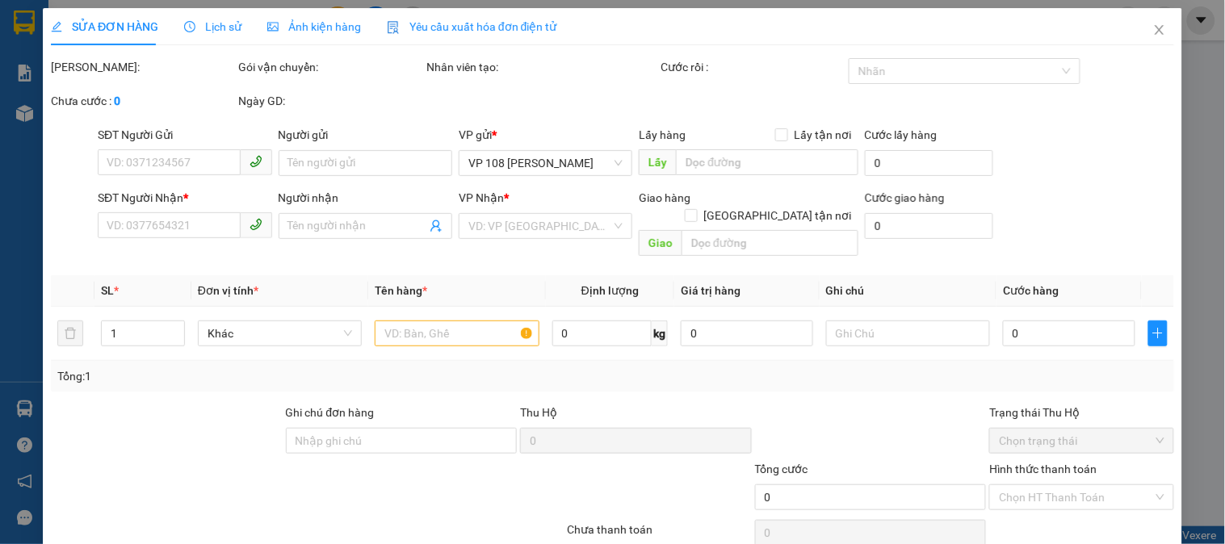
type input "90.000"
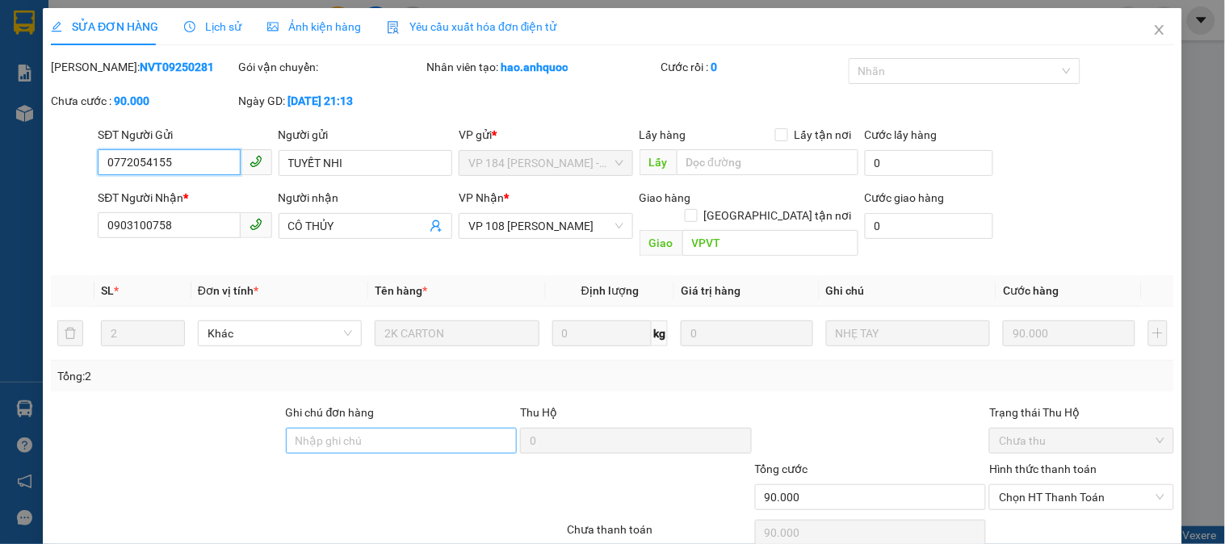
scroll to position [57, 0]
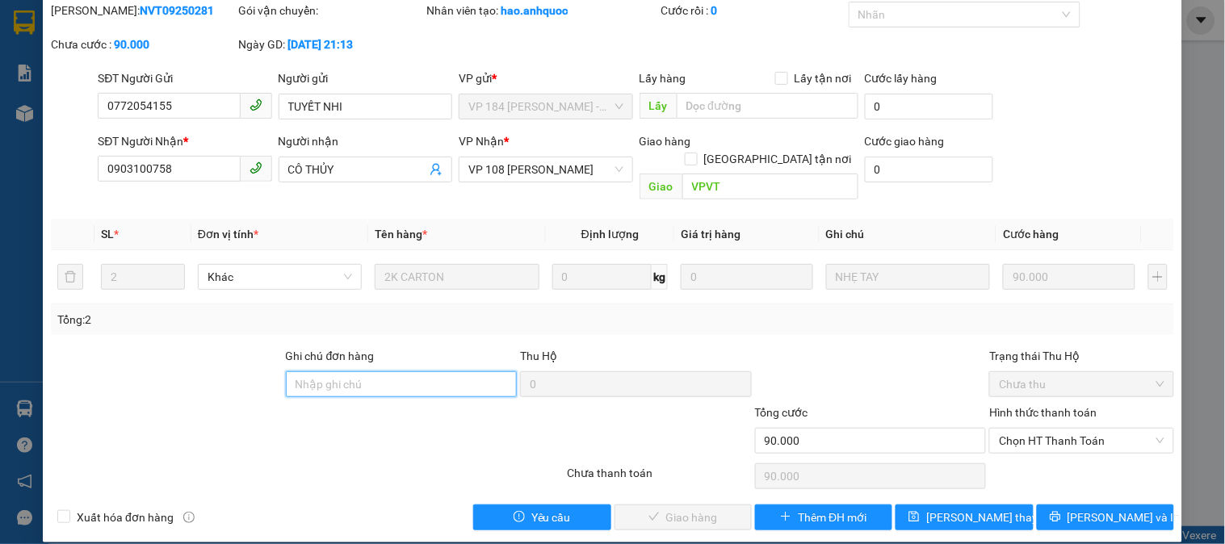
click at [346, 371] on input "Ghi chú đơn hàng" at bounding box center [402, 384] width 232 height 26
type input "CK SCB 12/9"
click at [159, 509] on span "Xuất hóa đơn hàng" at bounding box center [125, 518] width 110 height 18
click at [69, 510] on input "Xuất hóa đơn hàng" at bounding box center [62, 515] width 11 height 11
checkbox input "true"
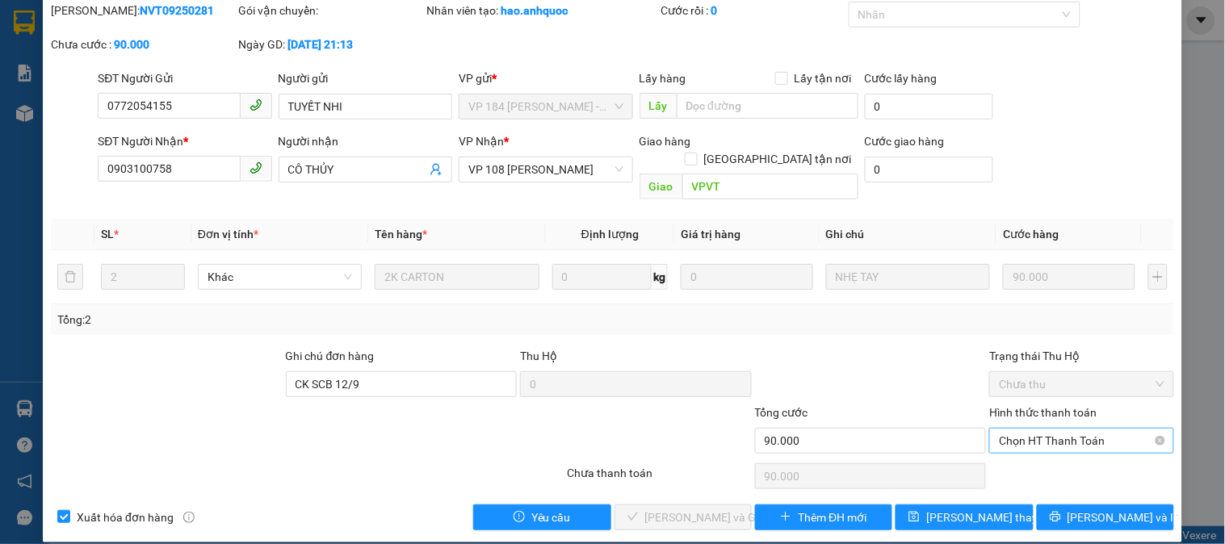
click at [1075, 430] on span "Chọn HT Thanh Toán" at bounding box center [1081, 441] width 165 height 24
click at [1061, 464] on div "Tại văn phòng" at bounding box center [1071, 456] width 163 height 18
type input "0"
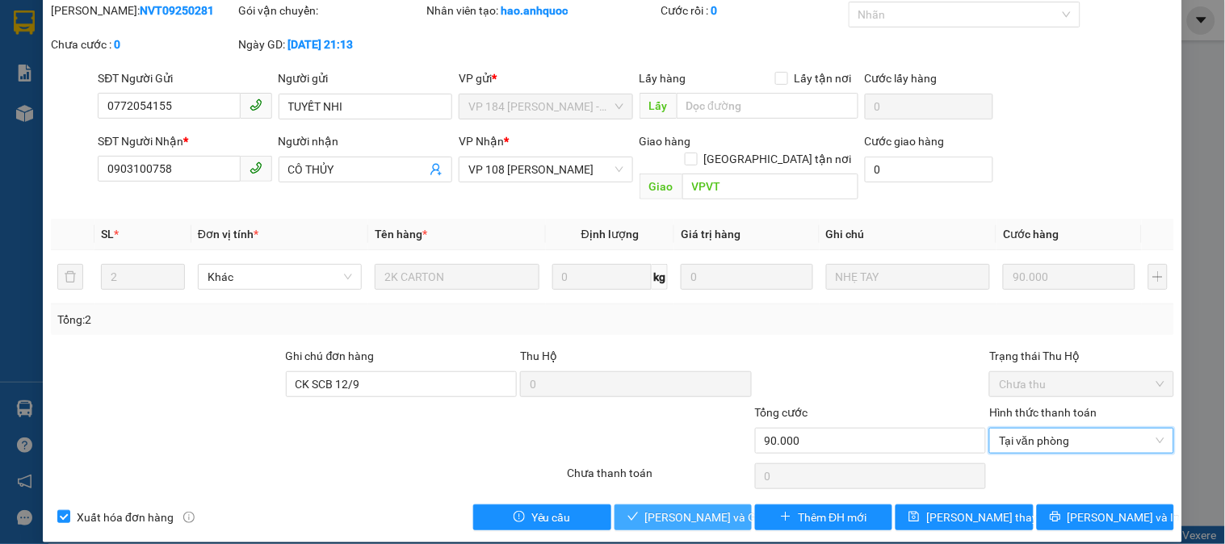
click at [647, 510] on button "[PERSON_NAME] và Giao hàng" at bounding box center [683, 518] width 137 height 26
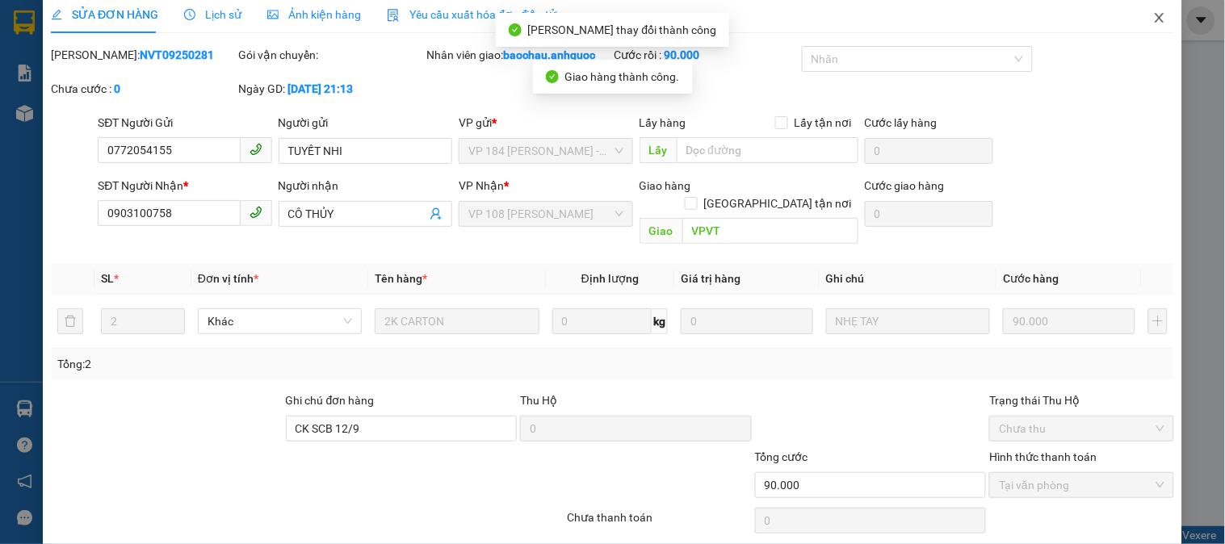
scroll to position [0, 0]
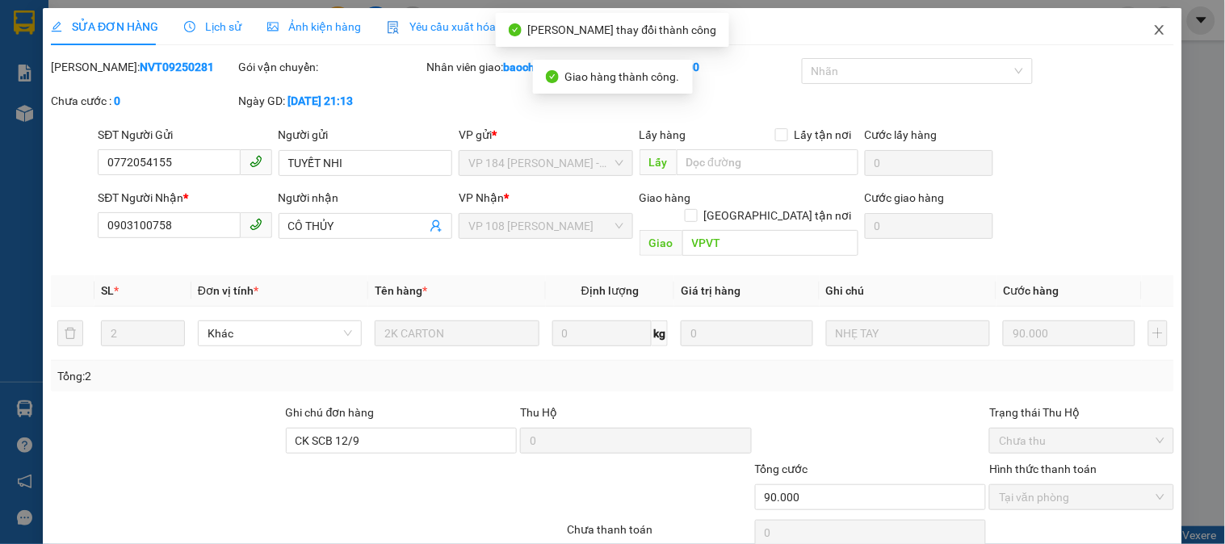
click at [1155, 32] on icon "close" at bounding box center [1159, 30] width 9 height 10
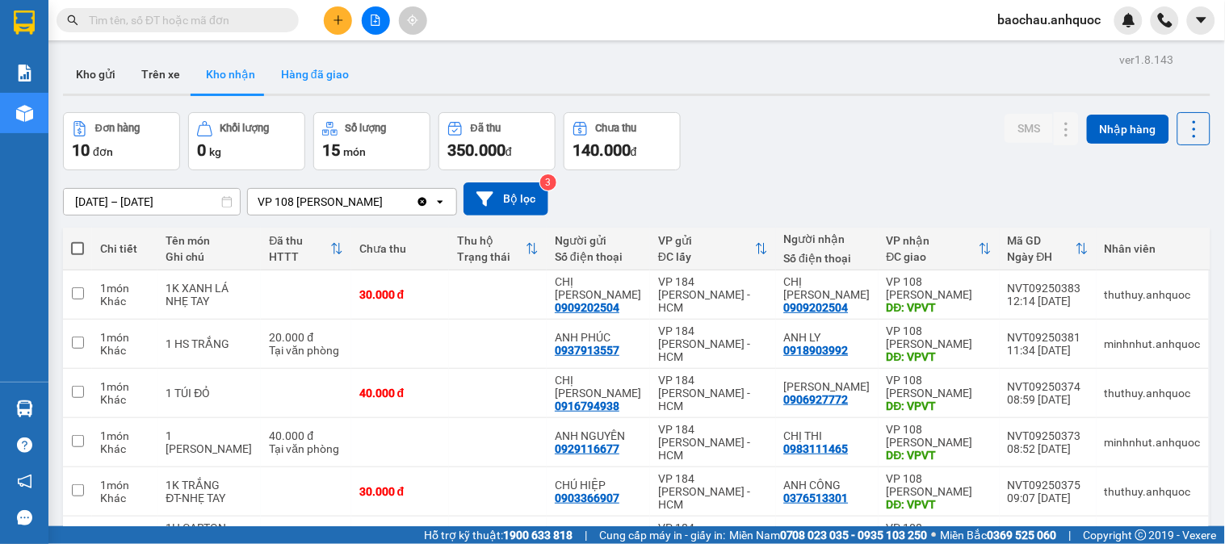
click at [300, 81] on button "Hàng đã giao" at bounding box center [315, 74] width 94 height 39
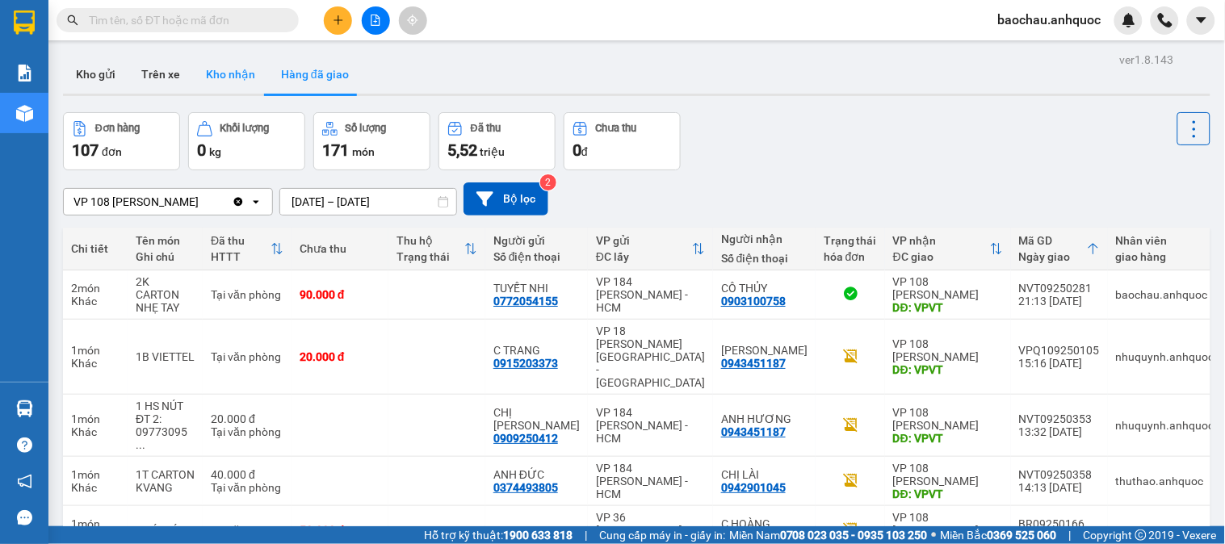
click at [224, 63] on button "Kho nhận" at bounding box center [230, 74] width 75 height 39
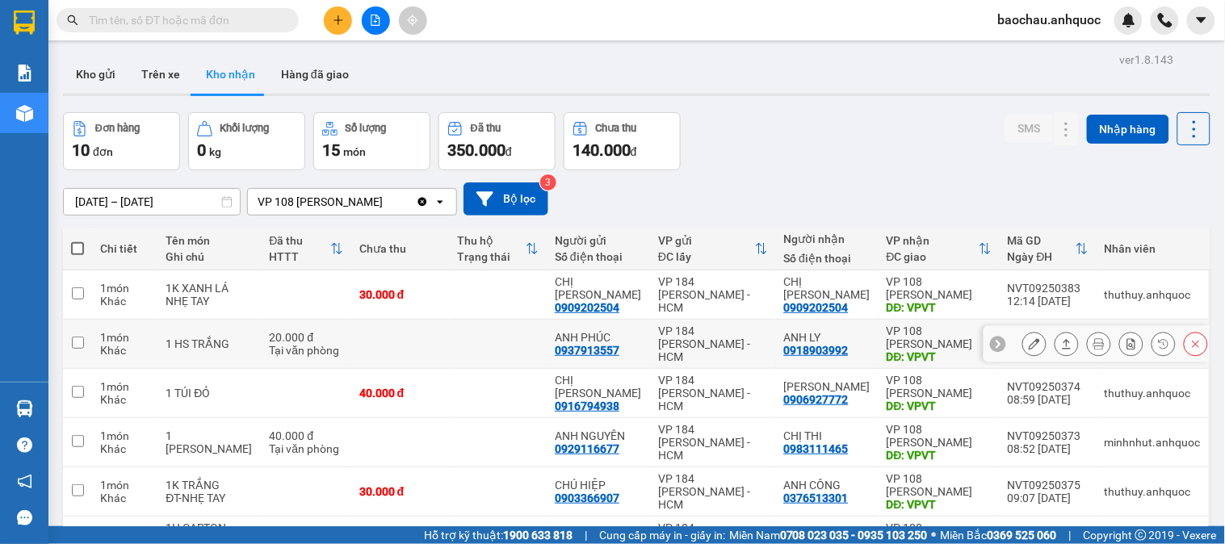
scroll to position [90, 0]
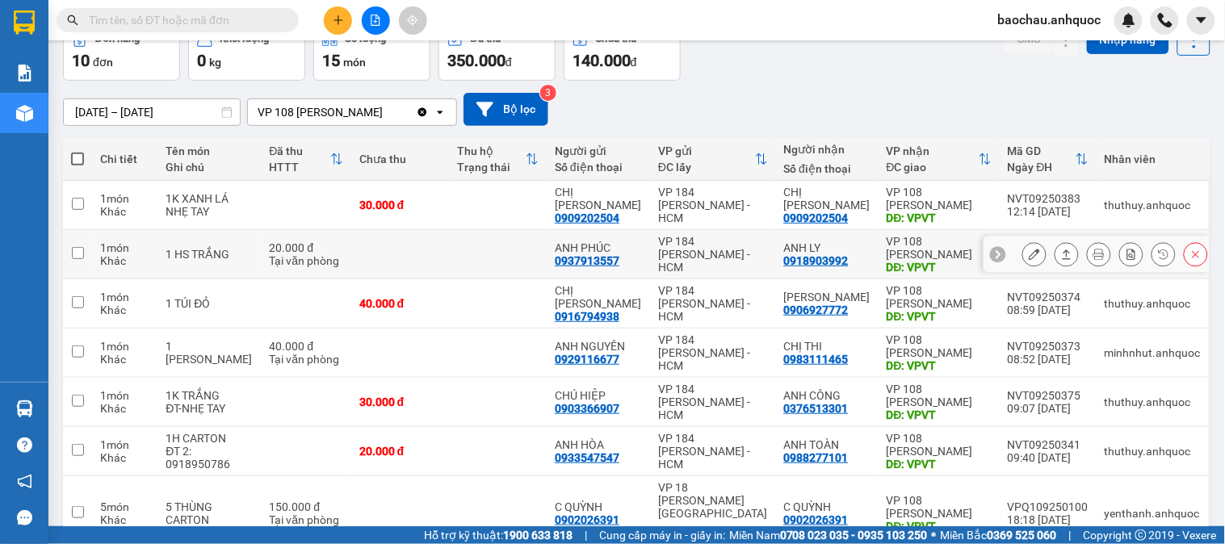
click at [1023, 245] on button at bounding box center [1034, 255] width 23 height 28
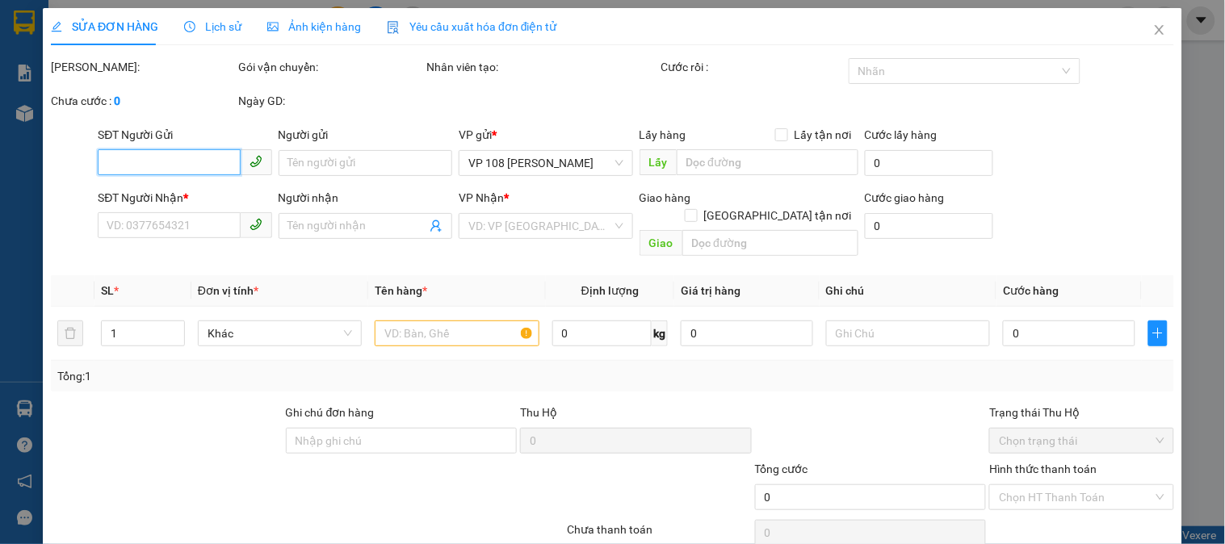
type input "0937913557"
type input "ANH PHÚC"
type input "0918903992"
type input "ANH LY"
type input "VPVT"
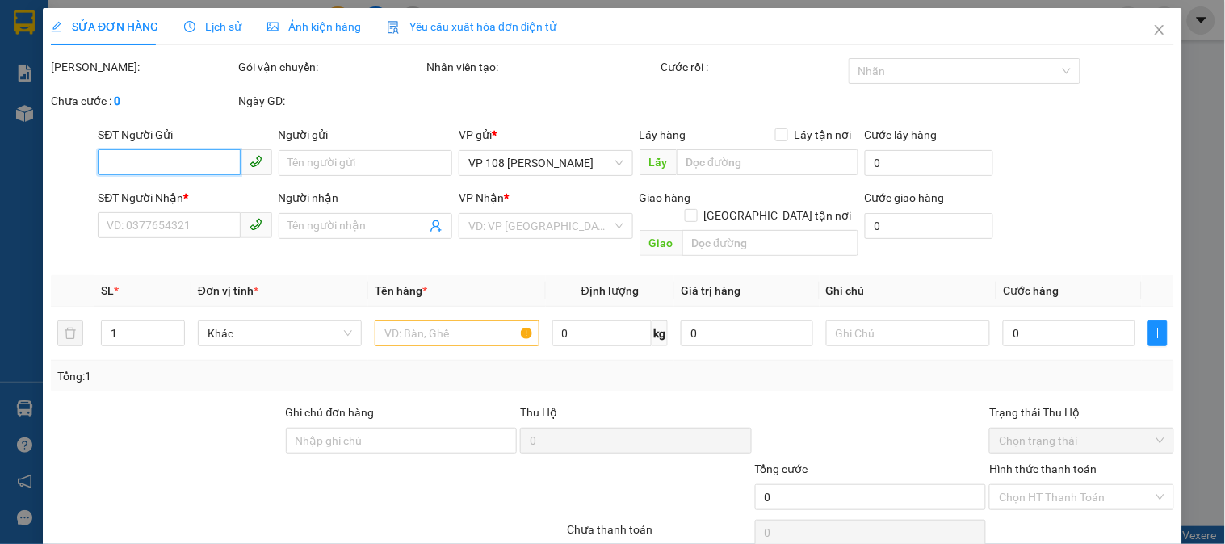
type input "TM 12/9 NHỰT"
type input "20.000"
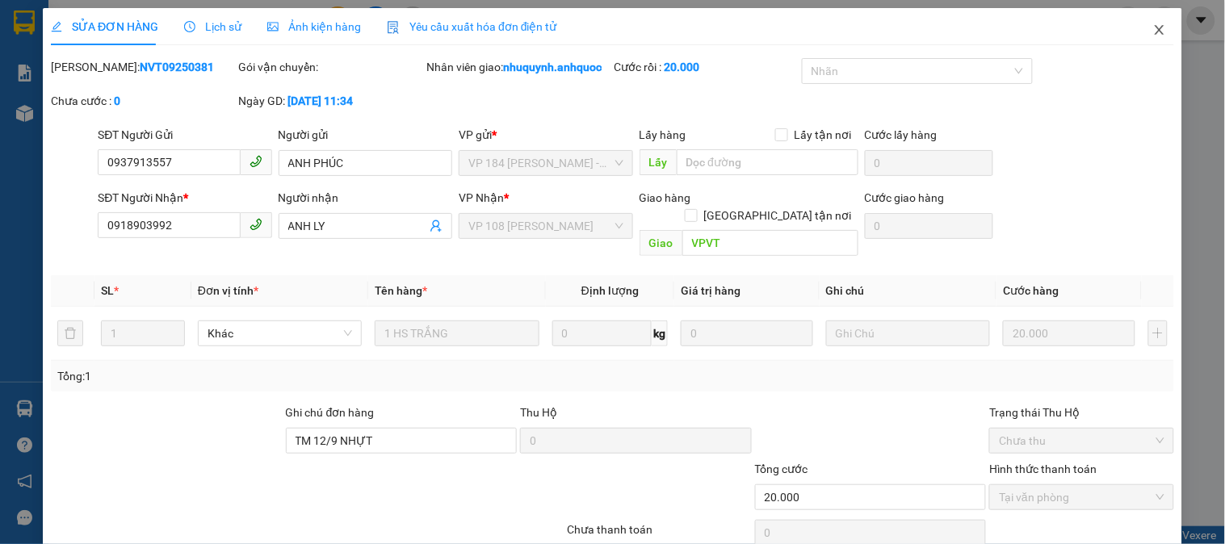
click at [1148, 39] on span "Close" at bounding box center [1159, 30] width 45 height 45
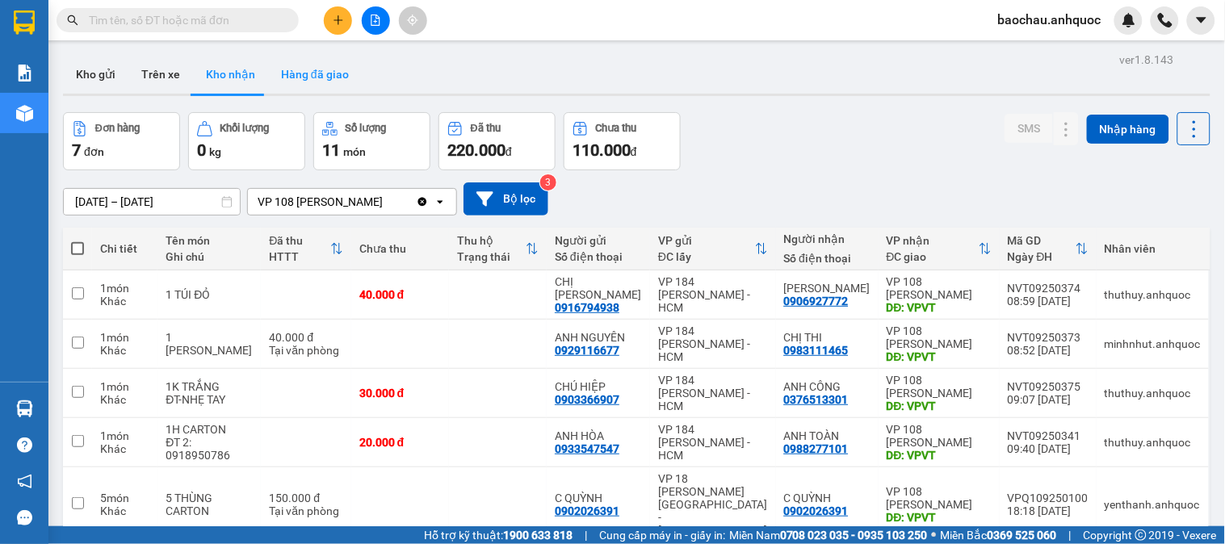
click at [296, 92] on button "Hàng đã giao" at bounding box center [315, 74] width 94 height 39
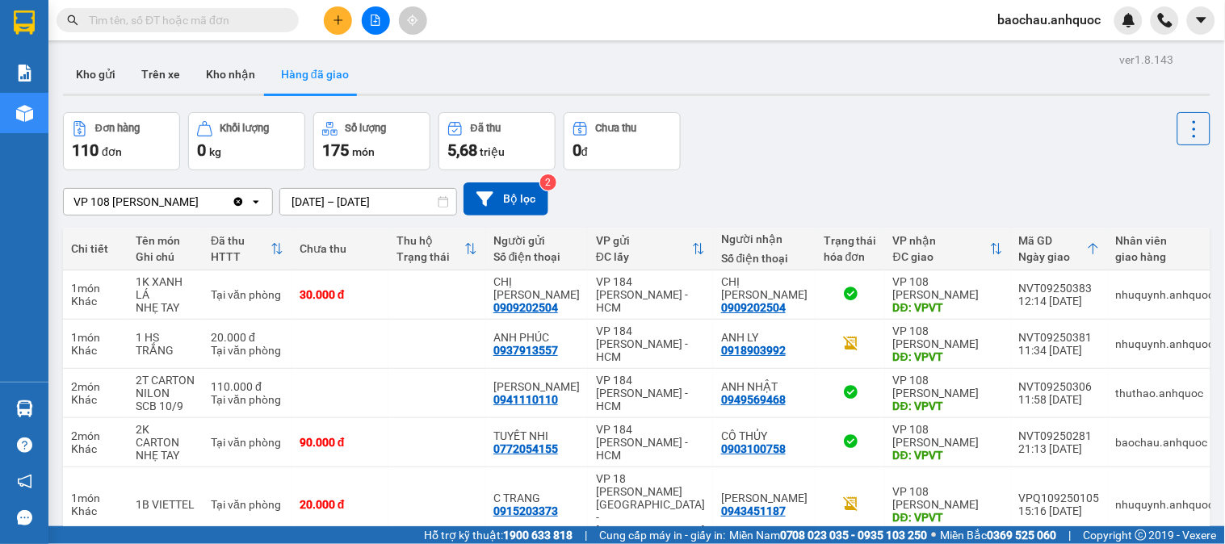
click at [233, 83] on button "Kho nhận" at bounding box center [230, 74] width 75 height 39
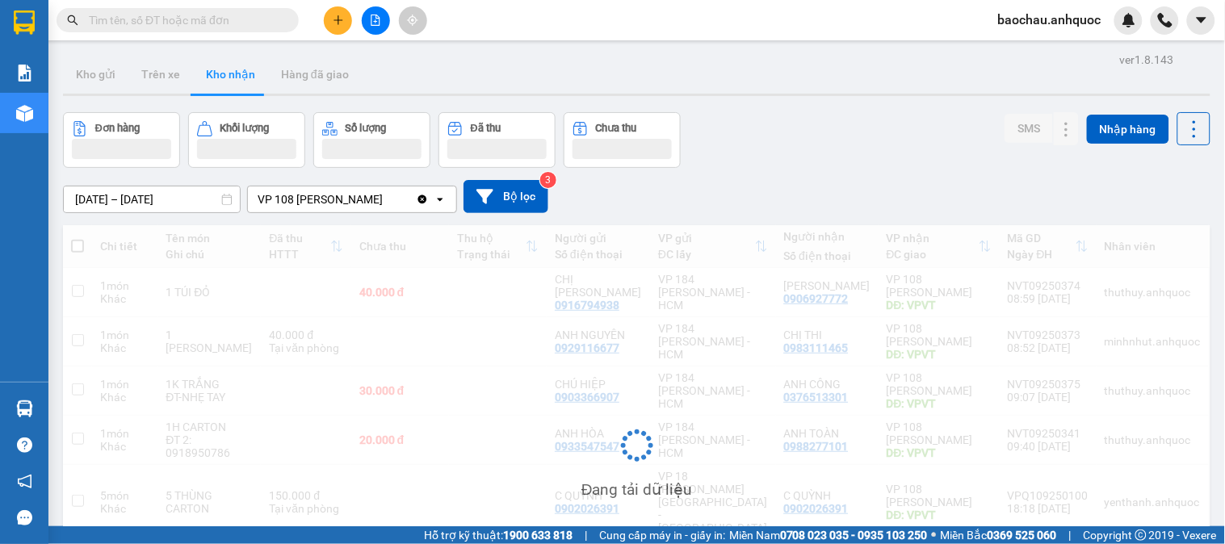
scroll to position [74, 0]
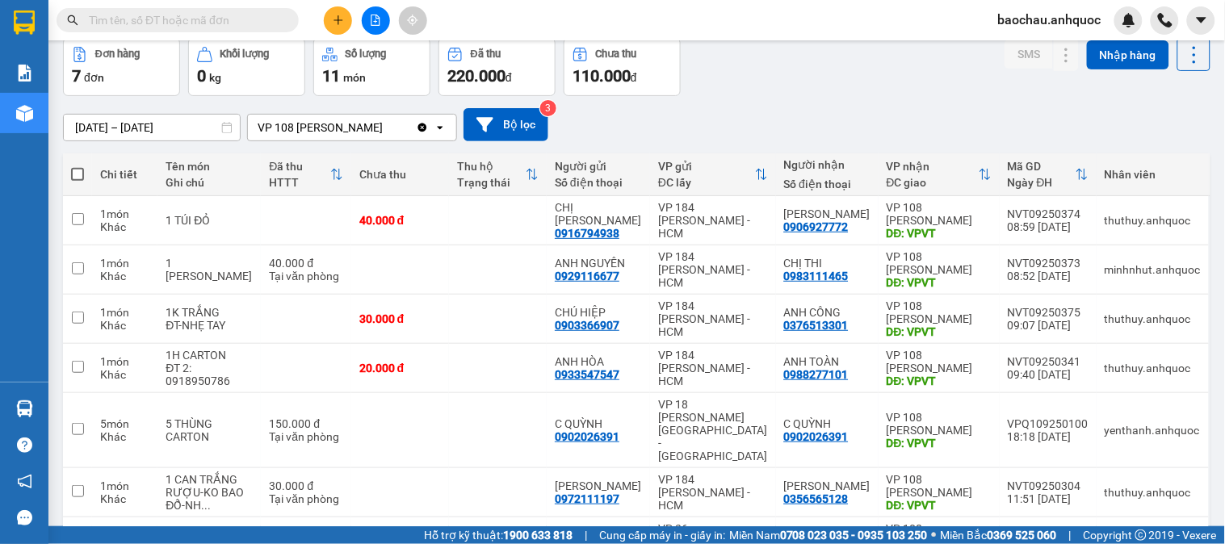
drag, startPoint x: 254, startPoint y: 119, endPoint x: 777, endPoint y: 76, distance: 525.1
click at [777, 76] on div "Đơn hàng 7 đơn Khối lượng 0 kg Số lượng 11 món Đã thu 220.000 đ Chưa thu 110.00…" at bounding box center [637, 67] width 1148 height 58
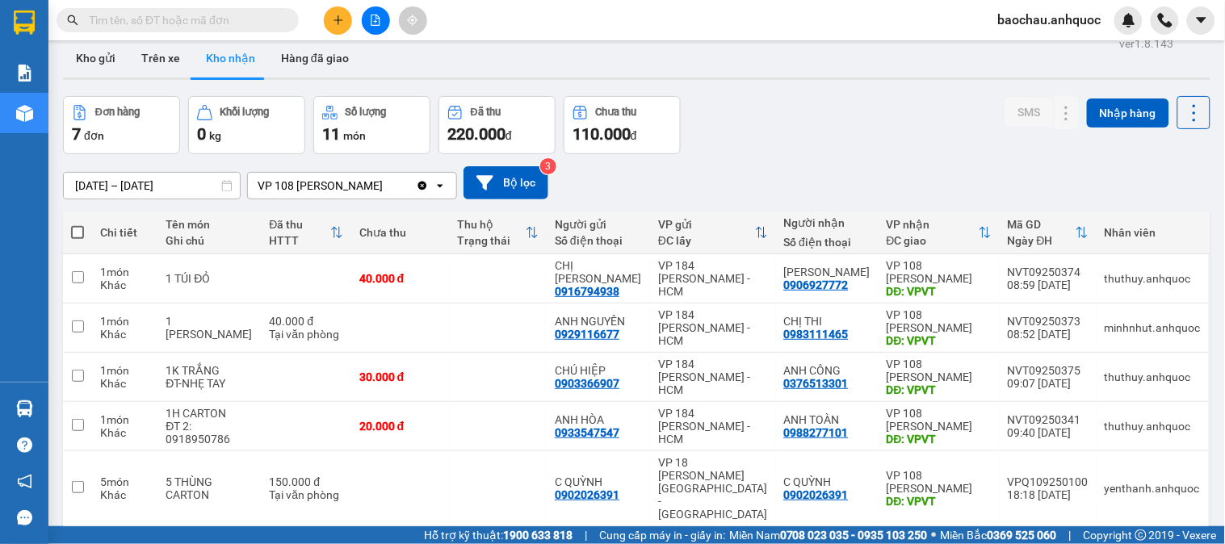
scroll to position [0, 0]
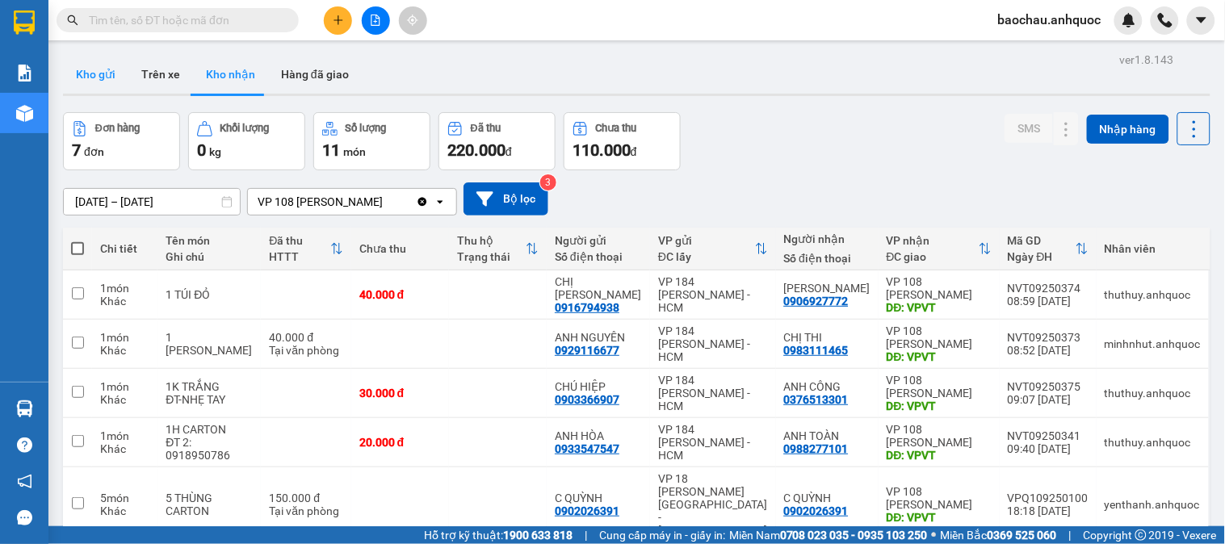
click at [100, 73] on button "Kho gửi" at bounding box center [95, 74] width 65 height 39
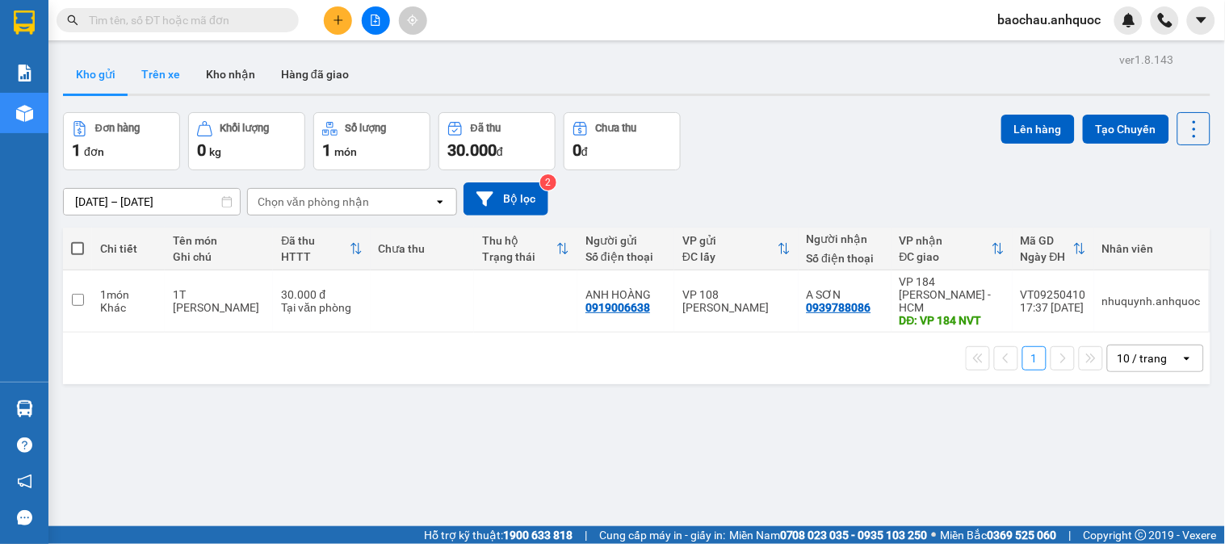
click at [153, 79] on button "Trên xe" at bounding box center [160, 74] width 65 height 39
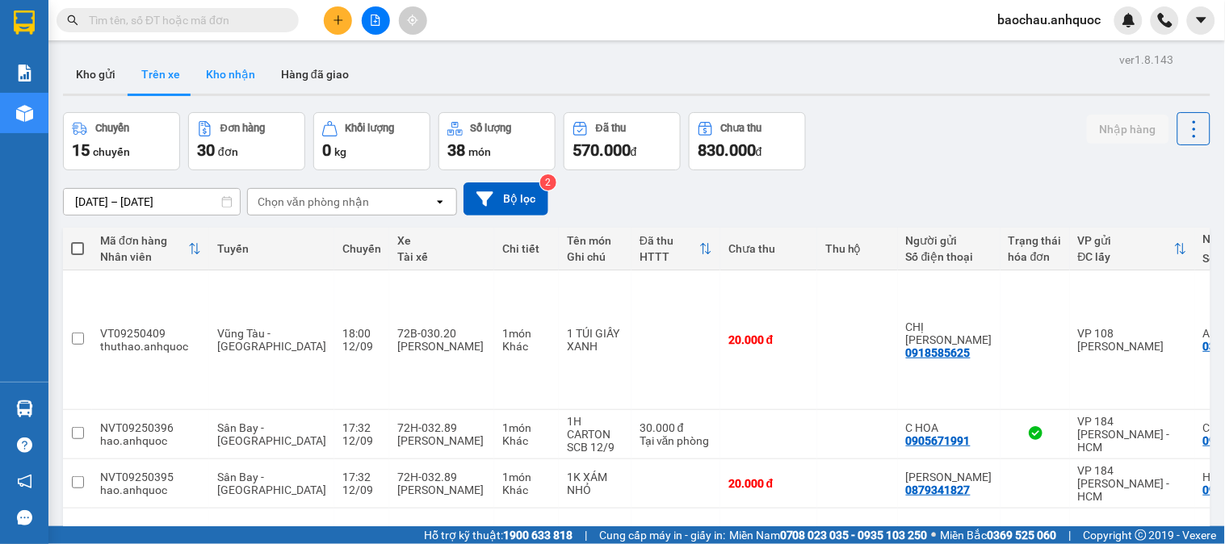
click at [224, 85] on button "Kho nhận" at bounding box center [230, 74] width 75 height 39
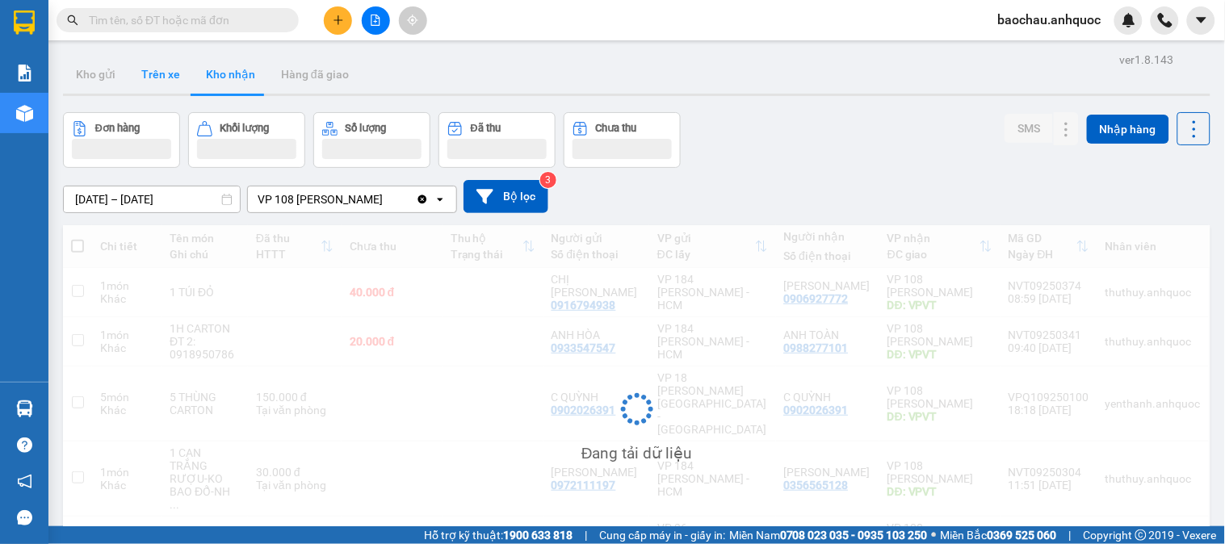
click at [175, 85] on button "Trên xe" at bounding box center [160, 74] width 65 height 39
type input "[DATE] – [DATE]"
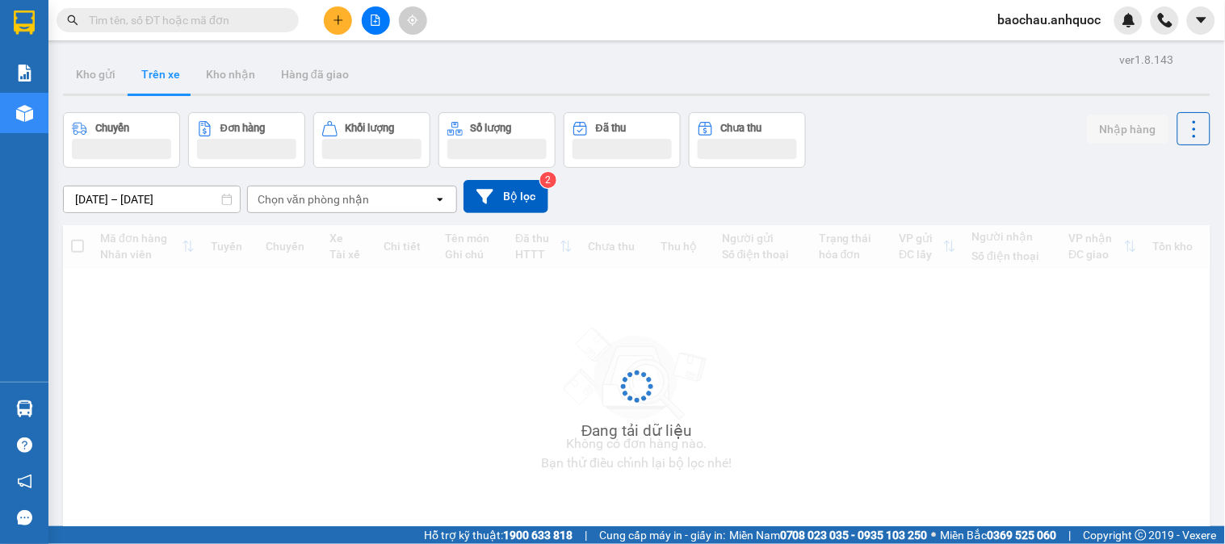
click at [175, 85] on button "Trên xe" at bounding box center [160, 74] width 65 height 39
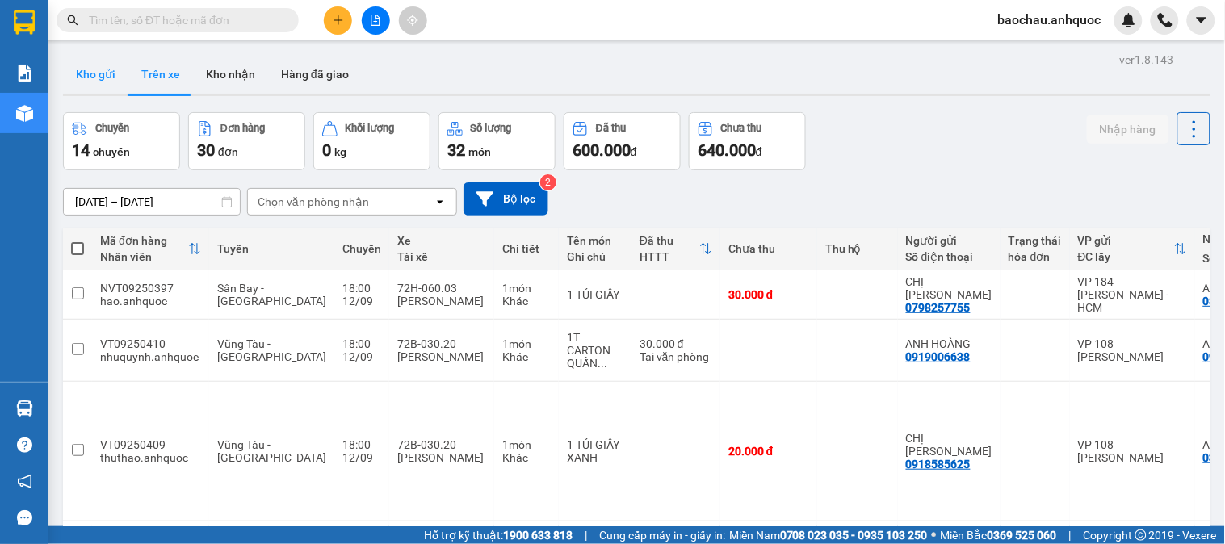
click at [108, 74] on button "Kho gửi" at bounding box center [95, 74] width 65 height 39
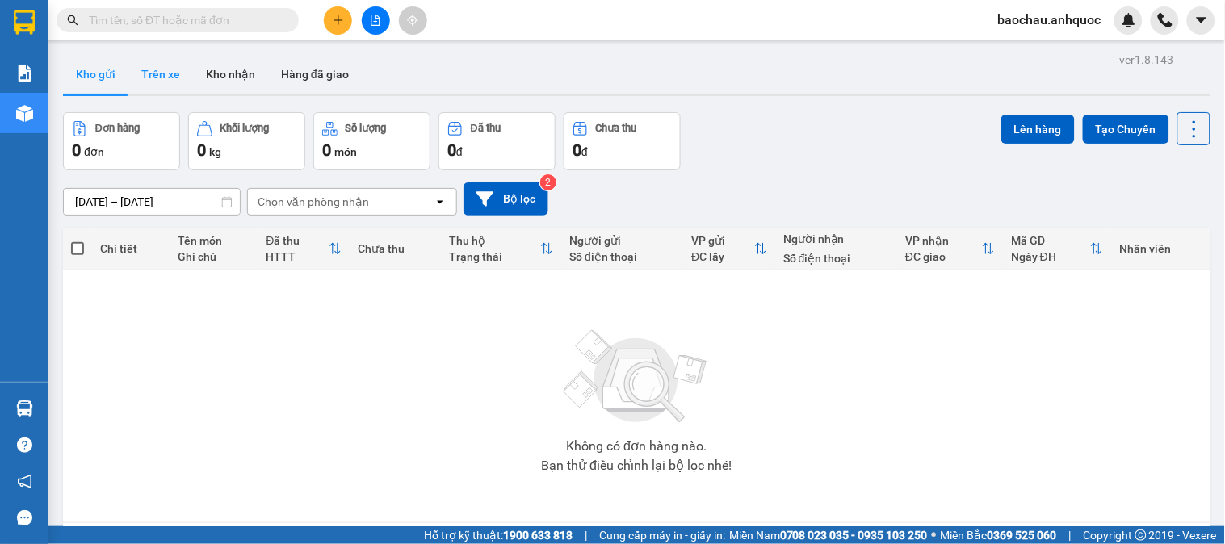
click at [157, 84] on button "Trên xe" at bounding box center [160, 74] width 65 height 39
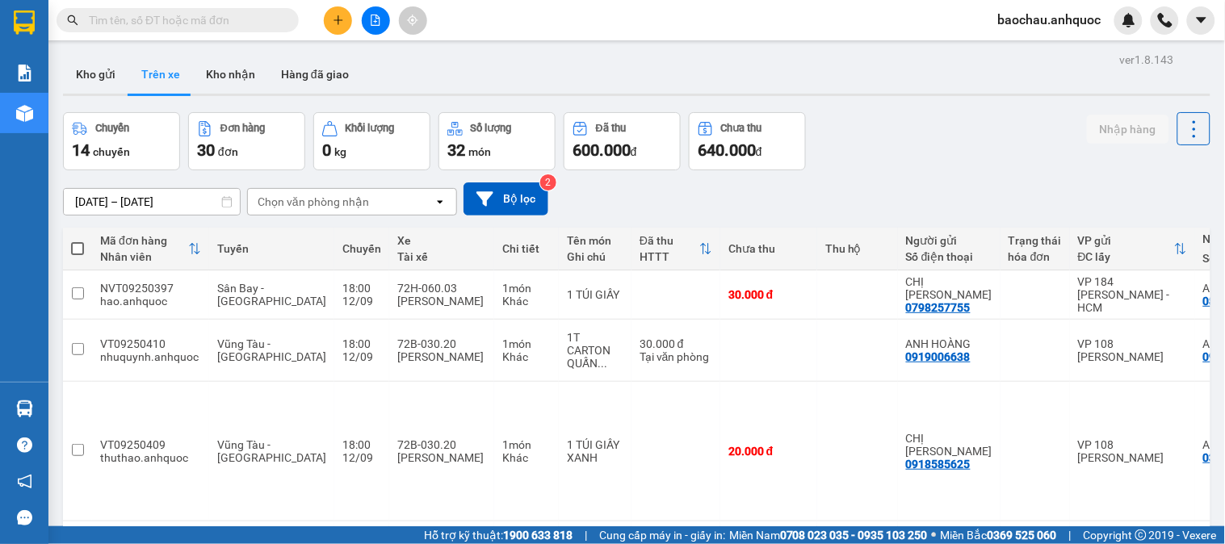
click at [237, 16] on input "text" at bounding box center [184, 20] width 191 height 18
paste input "0849939413"
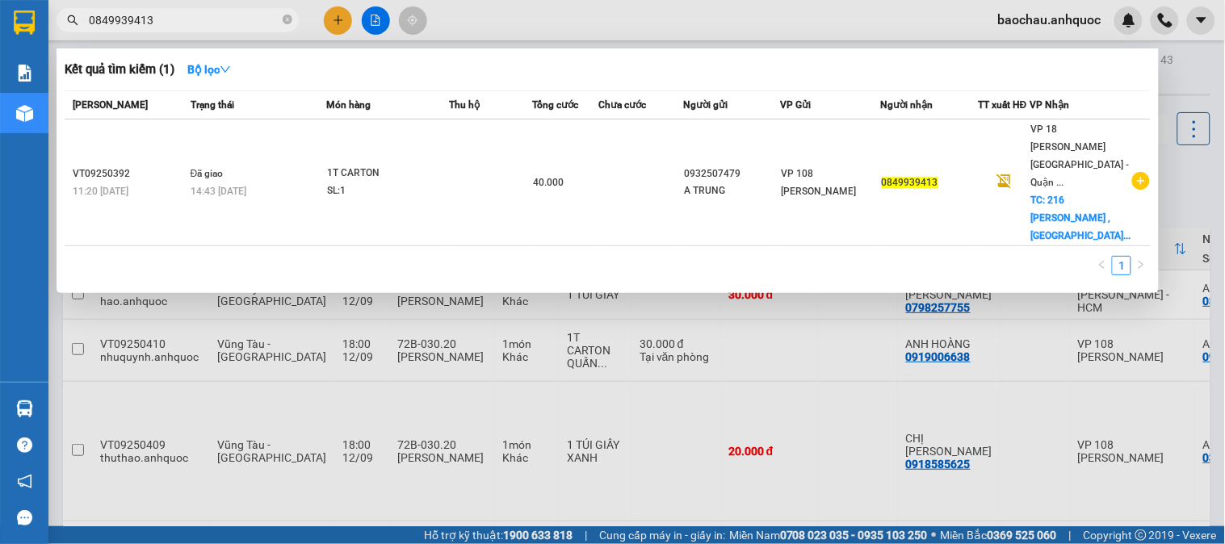
type input "0849939413"
click at [656, 388] on div at bounding box center [612, 272] width 1225 height 544
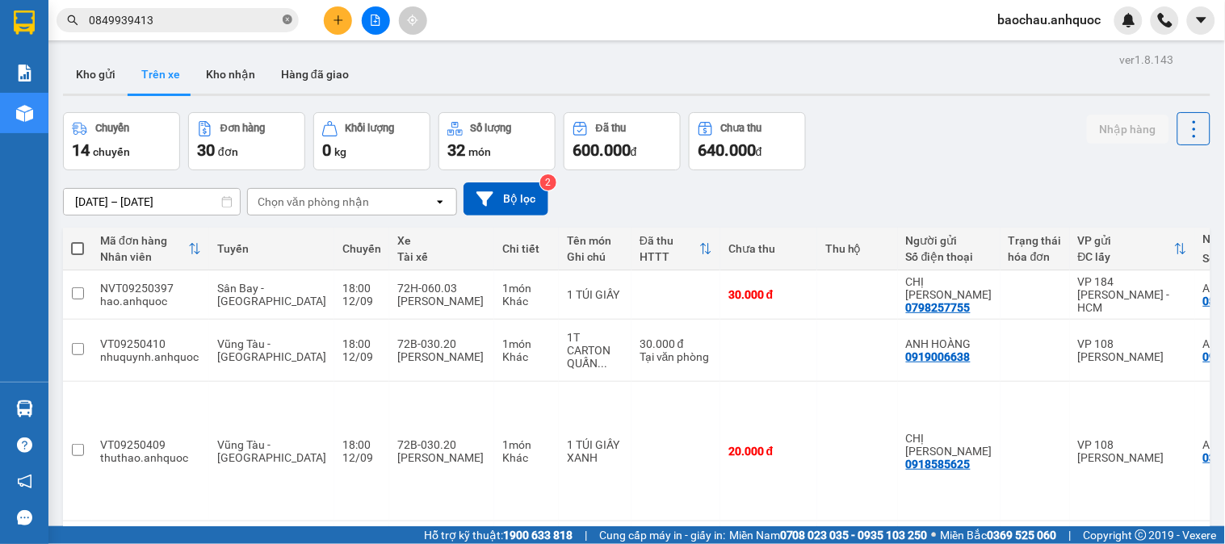
click at [285, 15] on icon "close-circle" at bounding box center [288, 20] width 10 height 10
click at [117, 71] on button "Kho gửi" at bounding box center [95, 74] width 65 height 39
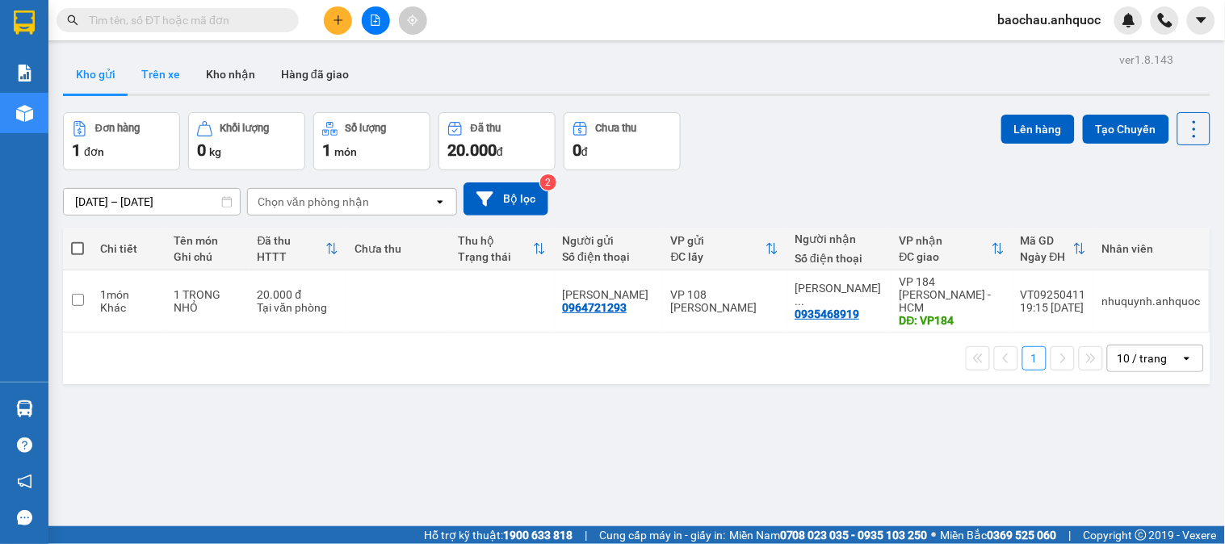
click at [154, 87] on button "Trên xe" at bounding box center [160, 74] width 65 height 39
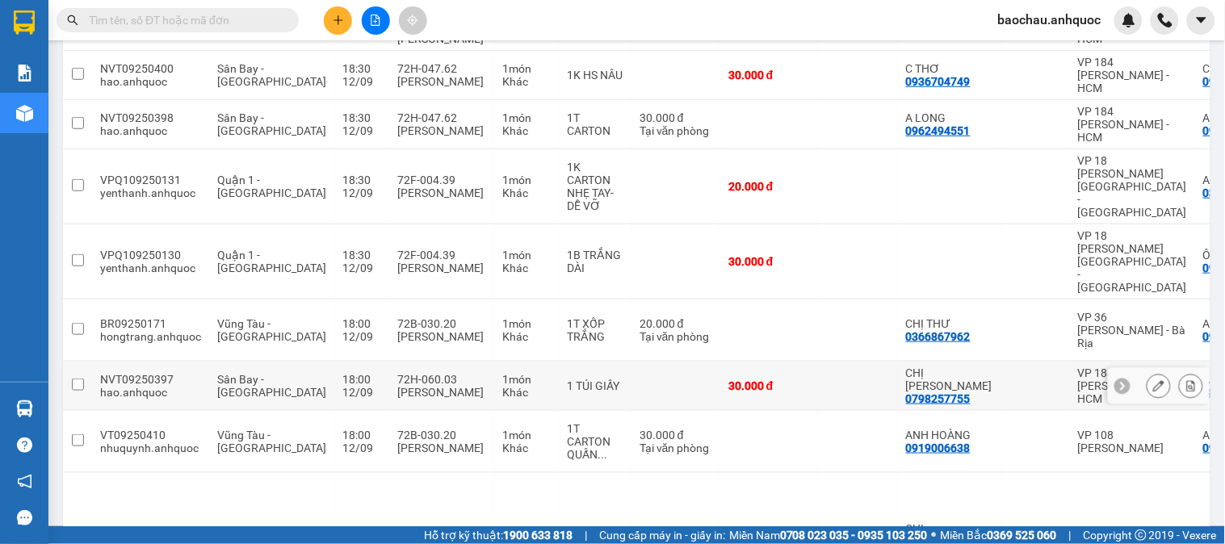
scroll to position [336, 0]
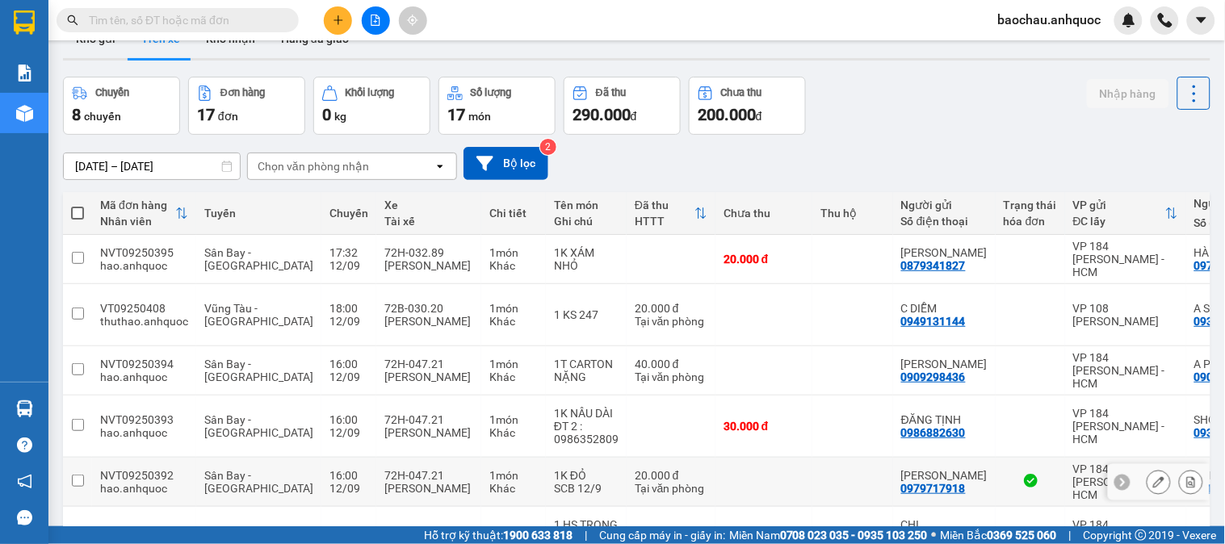
scroll to position [0, 0]
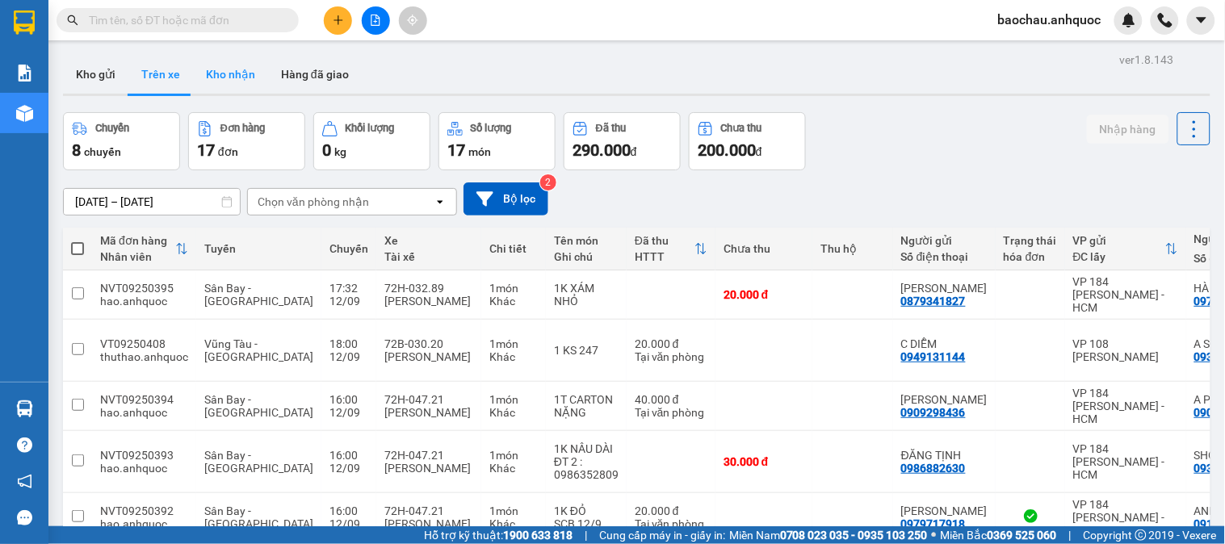
click at [220, 61] on button "Kho nhận" at bounding box center [230, 74] width 75 height 39
type input "[DATE] – [DATE]"
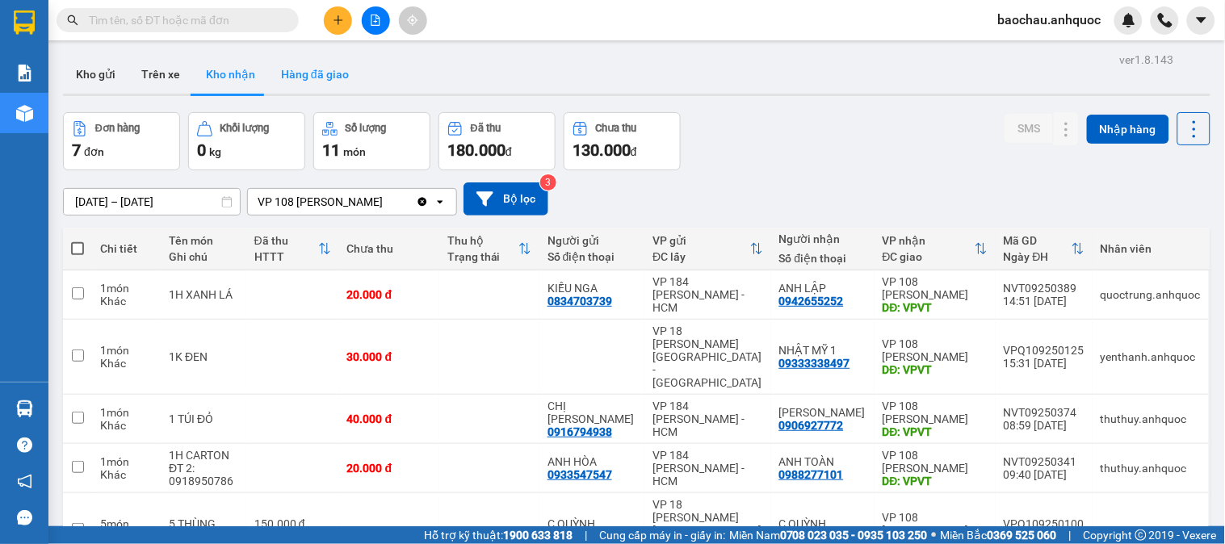
click at [320, 71] on button "Hàng đã giao" at bounding box center [315, 74] width 94 height 39
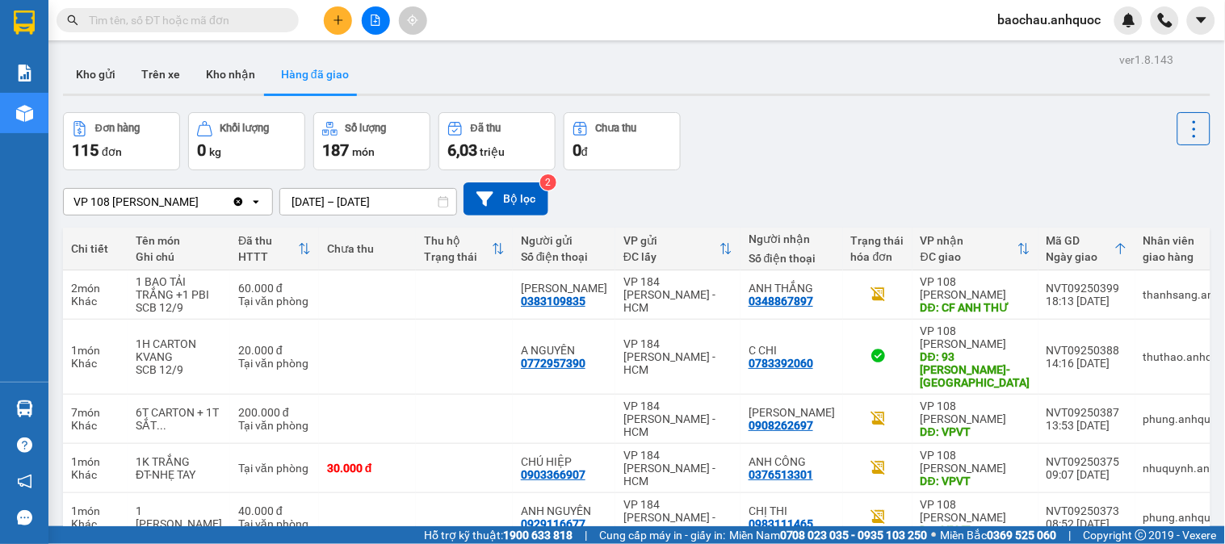
click at [215, 75] on button "Kho nhận" at bounding box center [230, 74] width 75 height 39
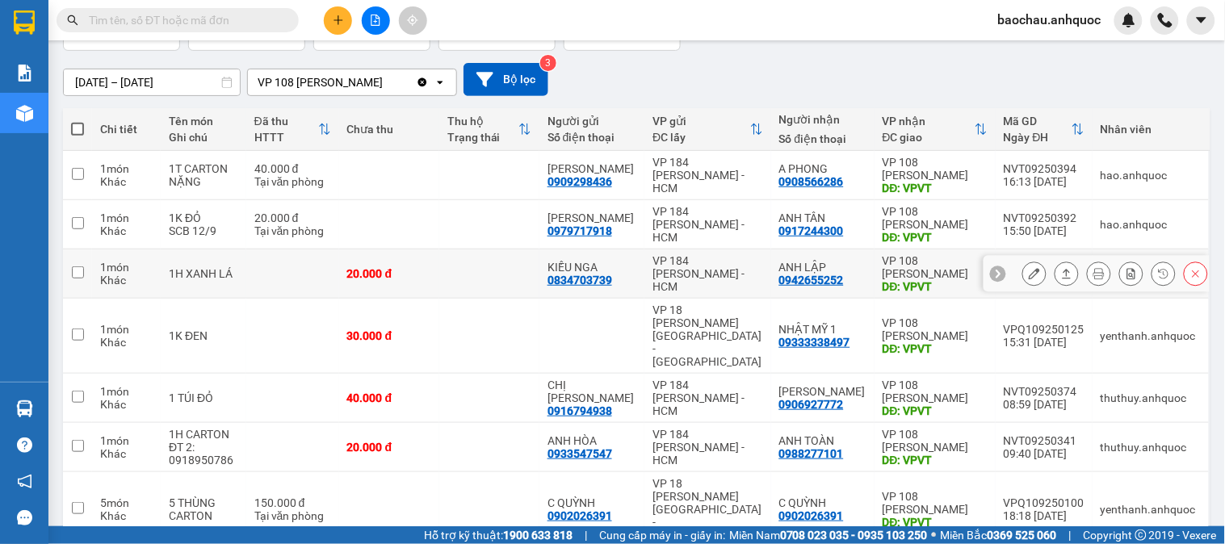
scroll to position [90, 0]
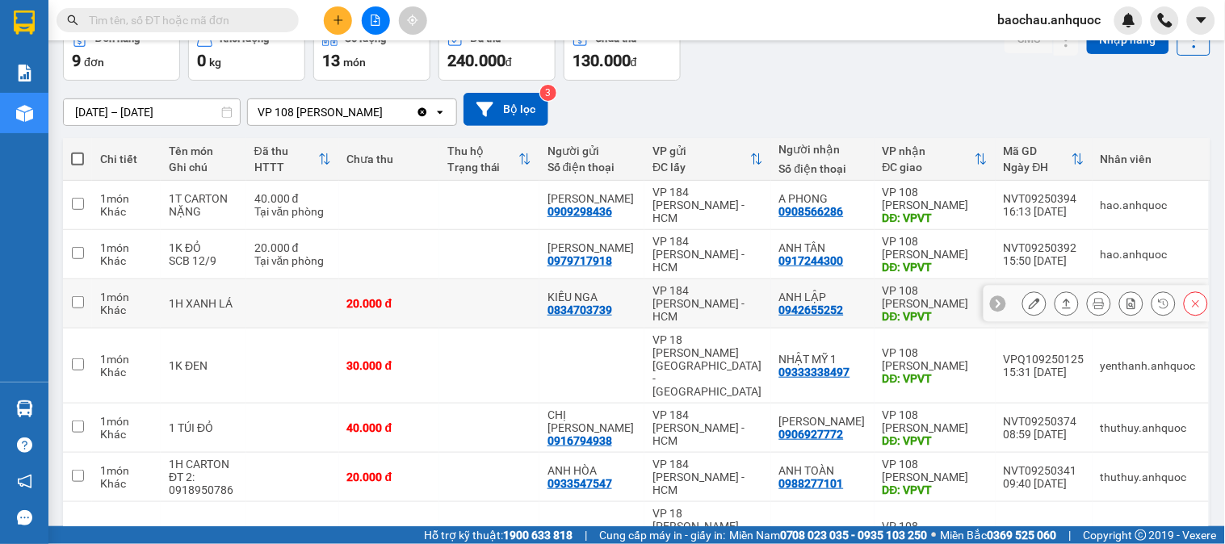
click at [509, 299] on td at bounding box center [489, 303] width 100 height 49
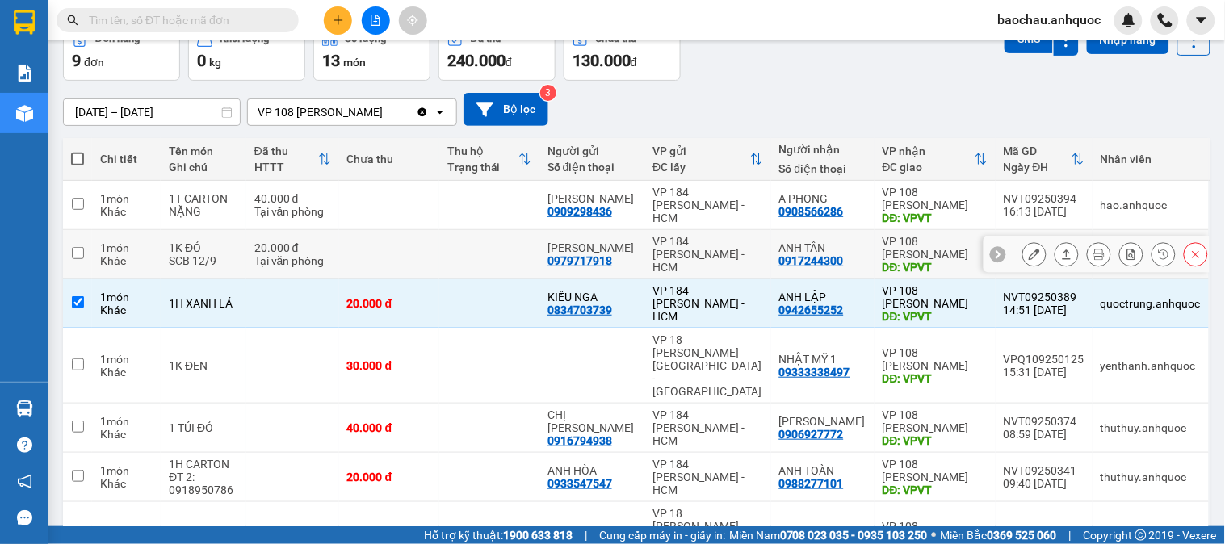
checkbox input "true"
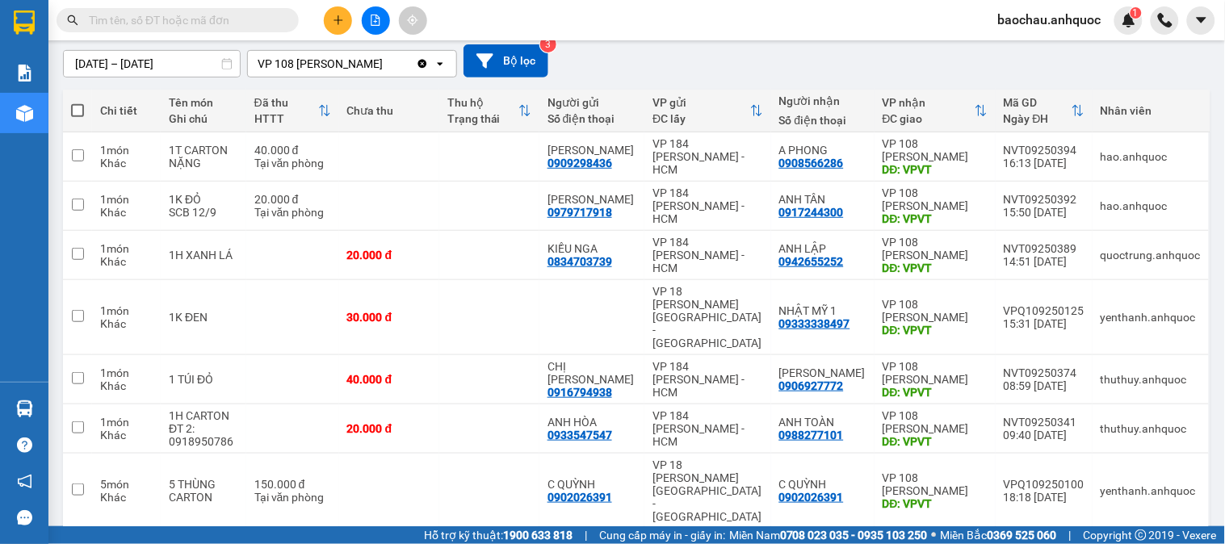
scroll to position [179, 0]
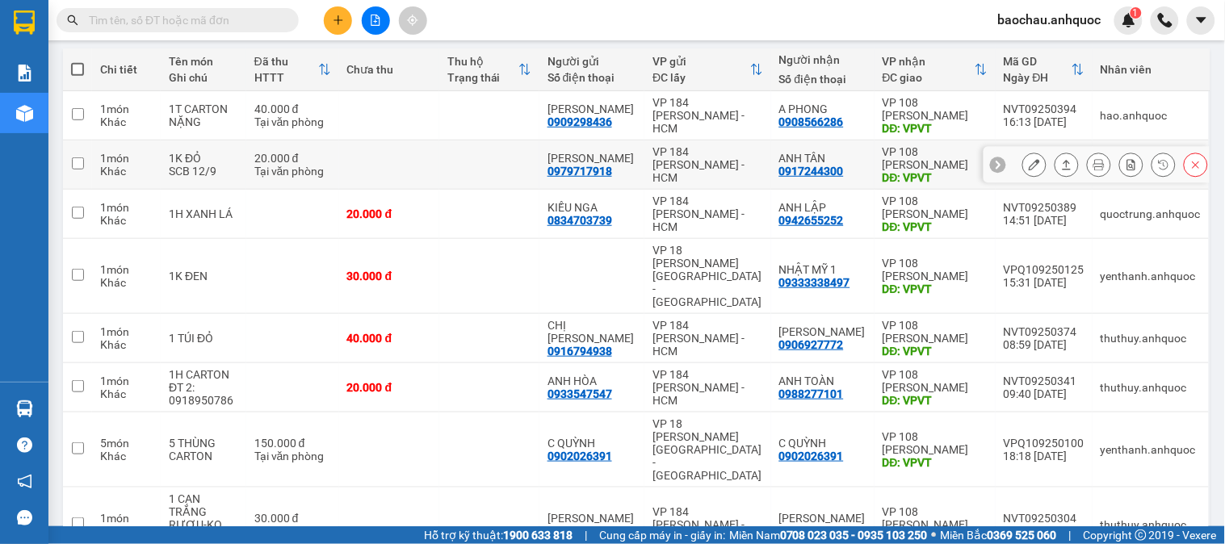
click at [506, 146] on td at bounding box center [489, 165] width 100 height 49
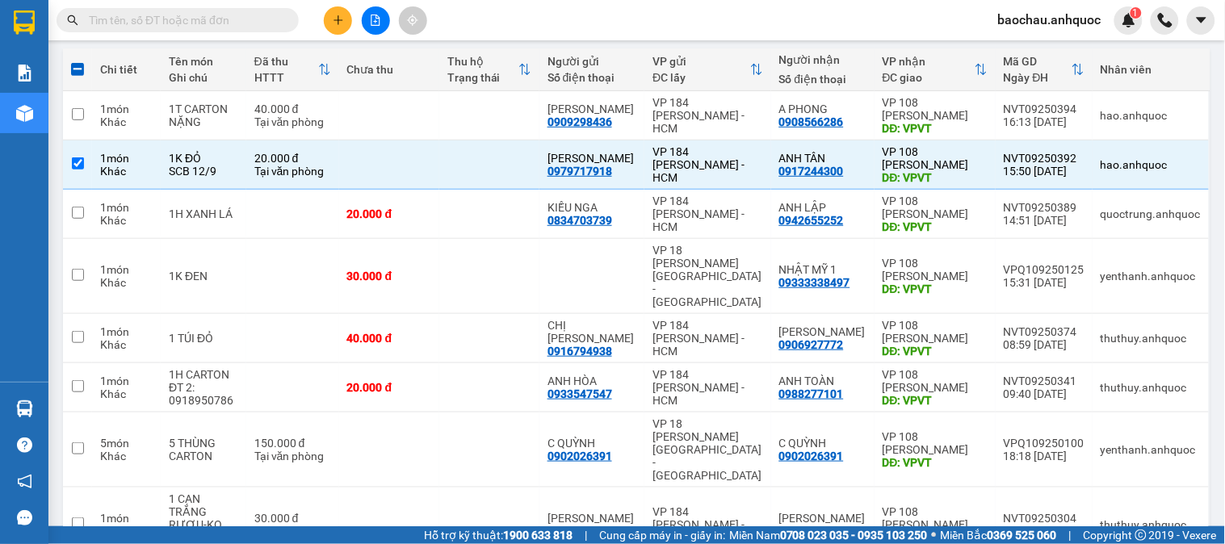
click at [497, 85] on div "Thu hộ Trạng thái" at bounding box center [489, 69] width 84 height 32
checkbox input "false"
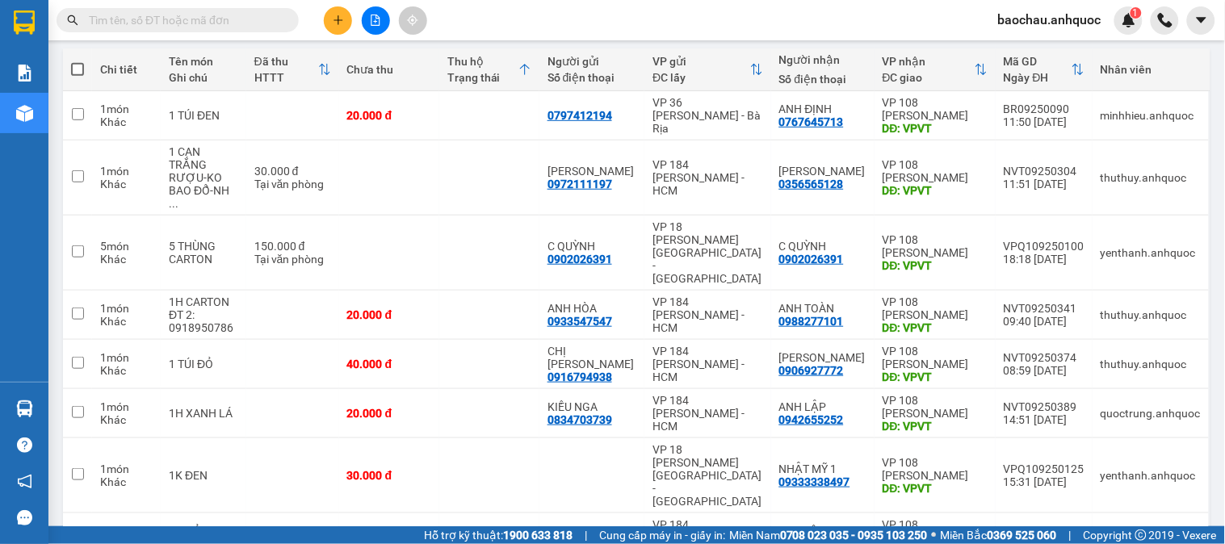
click at [531, 61] on div "Thu hộ Trạng thái" at bounding box center [489, 69] width 84 height 32
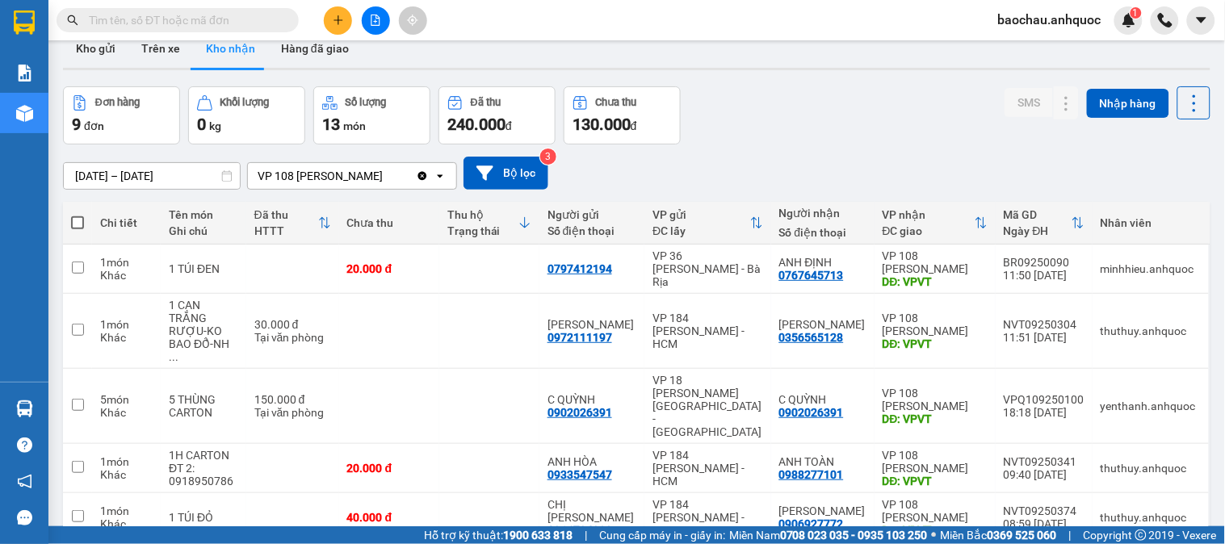
scroll to position [0, 0]
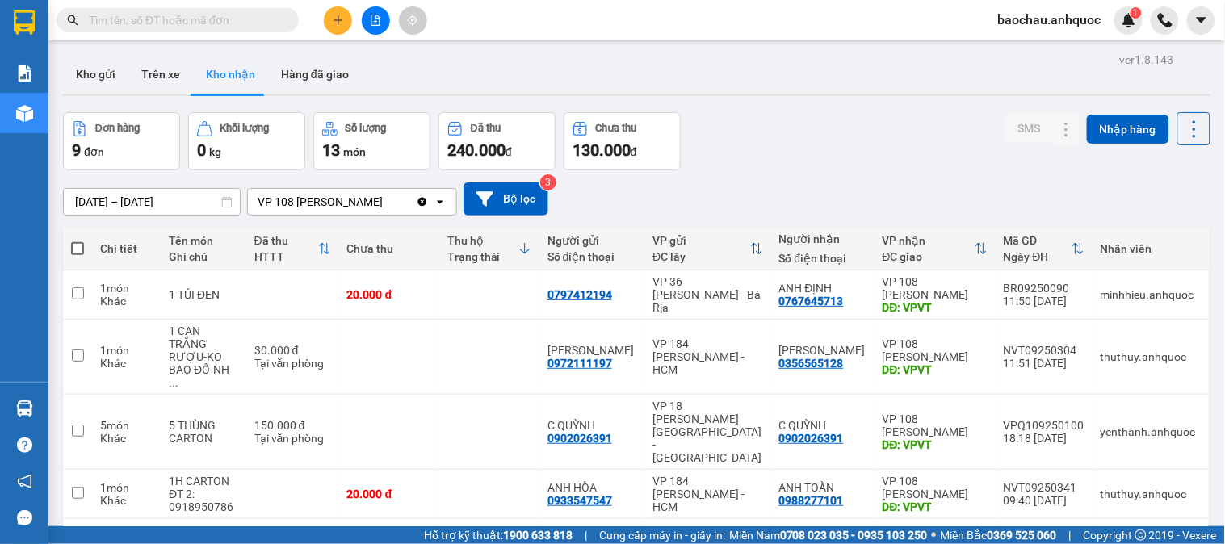
click at [531, 237] on div "Thu hộ Trạng thái" at bounding box center [489, 249] width 84 height 32
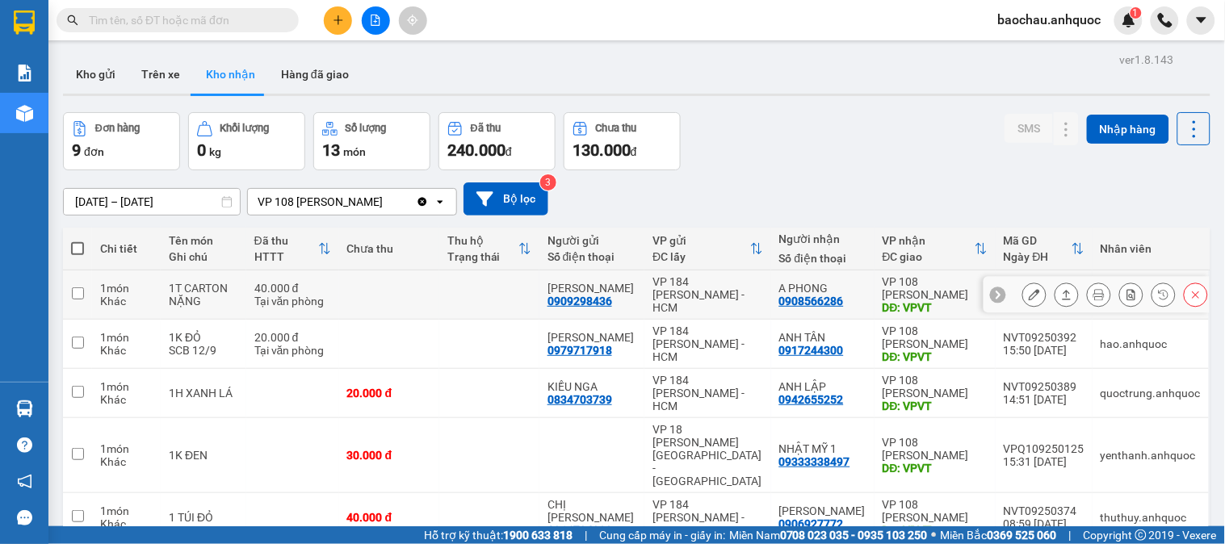
click at [506, 291] on td at bounding box center [489, 295] width 100 height 49
checkbox input "true"
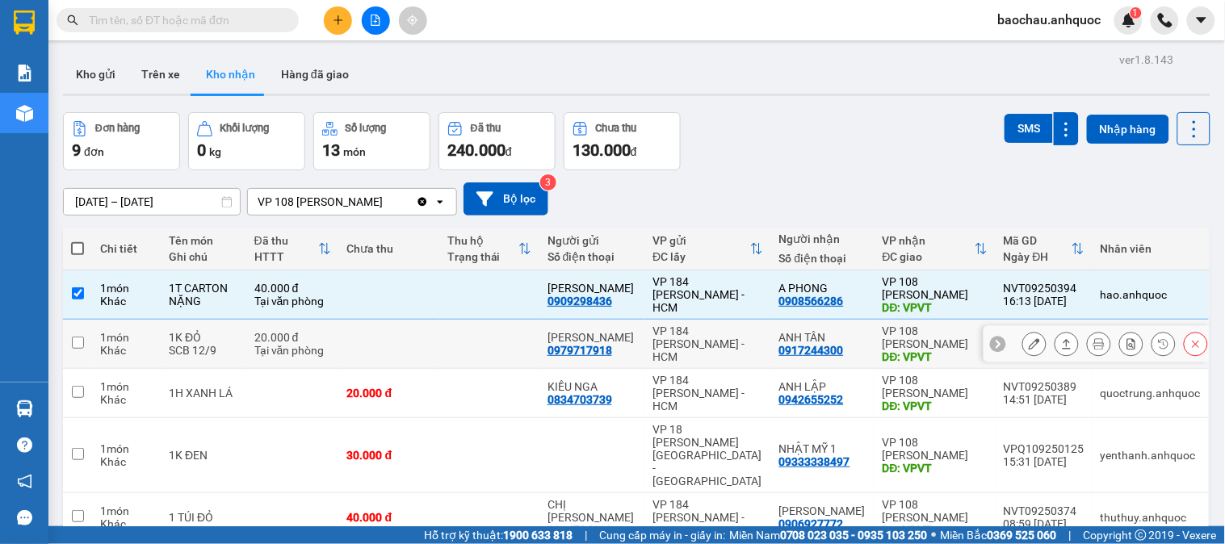
click at [531, 337] on td at bounding box center [489, 344] width 100 height 49
checkbox input "true"
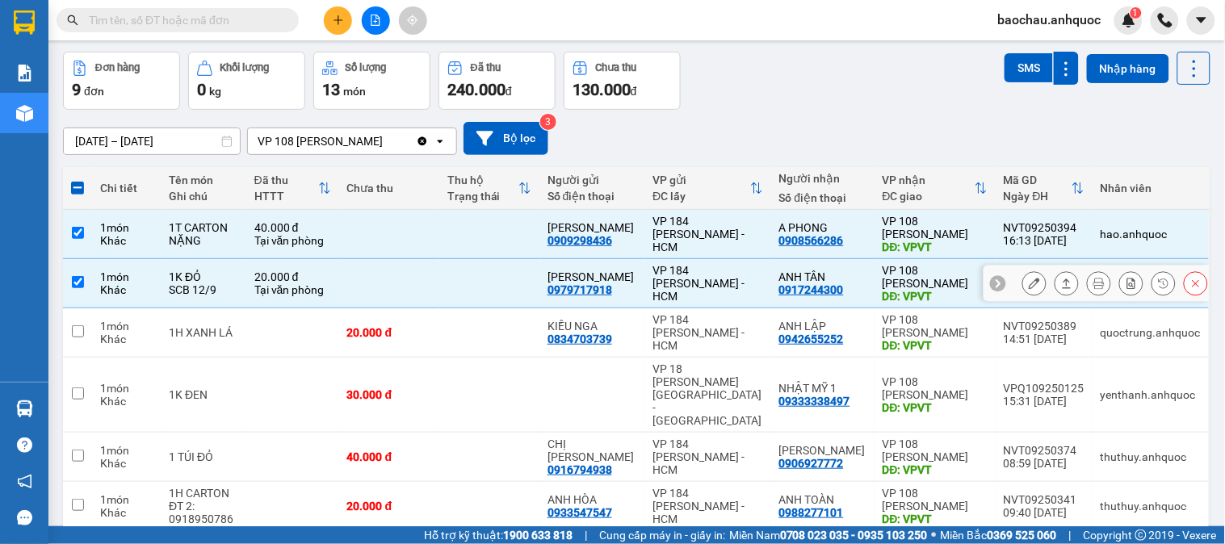
scroll to position [90, 0]
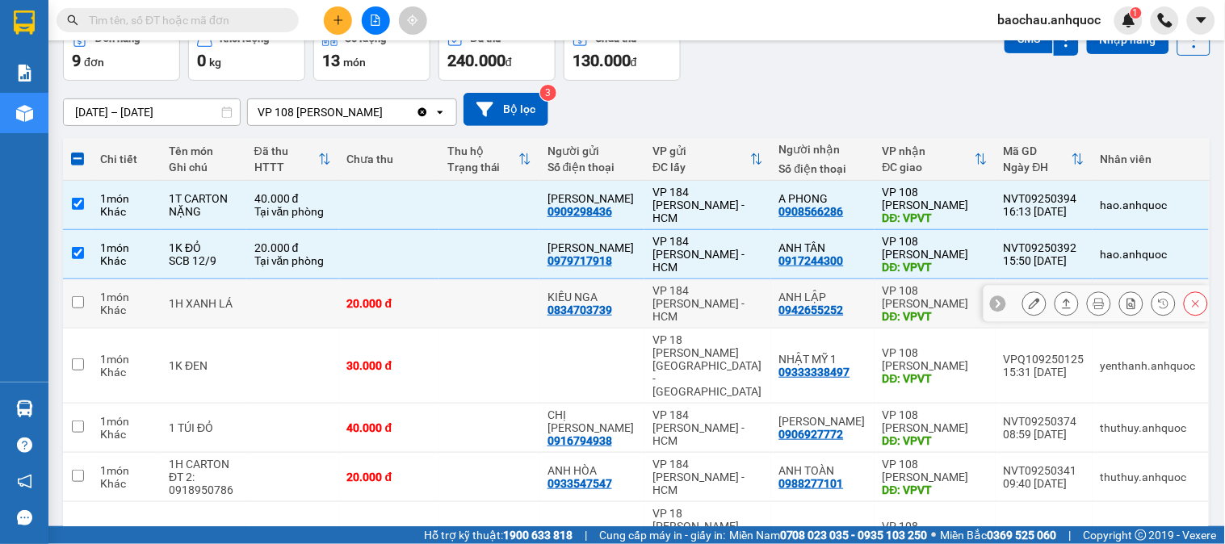
click at [539, 304] on td at bounding box center [489, 303] width 100 height 49
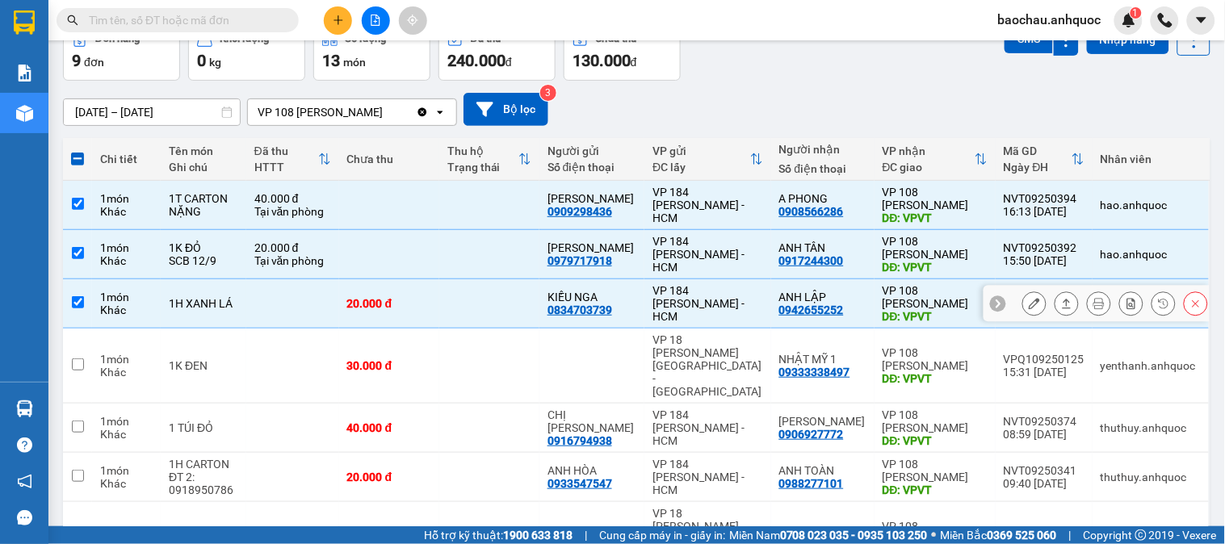
checkbox input "true"
click at [521, 350] on td at bounding box center [489, 366] width 100 height 75
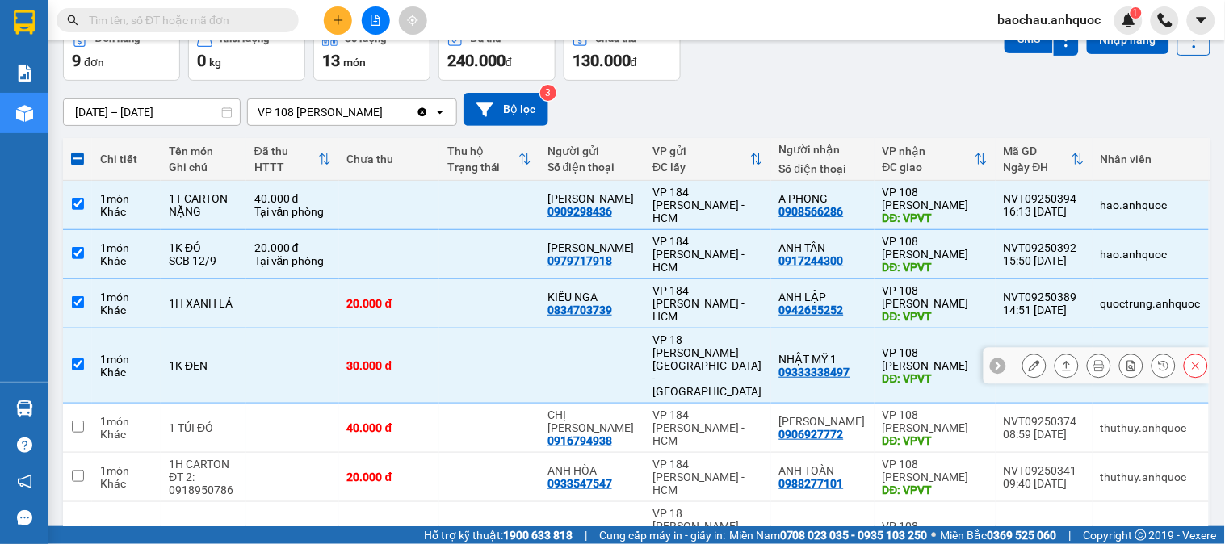
checkbox input "true"
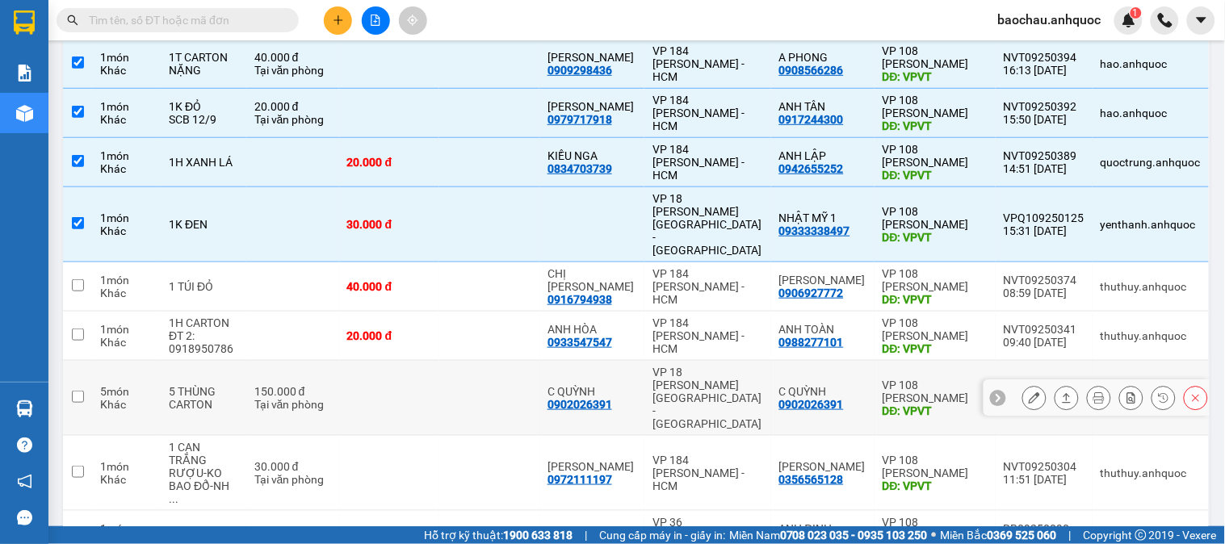
scroll to position [267, 0]
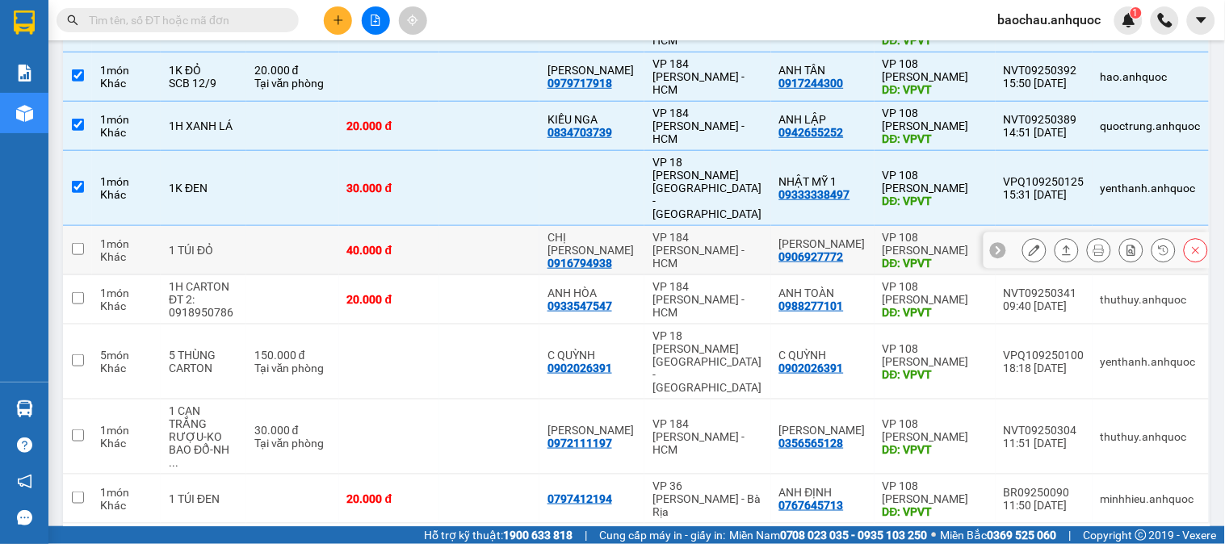
click at [510, 226] on td at bounding box center [489, 250] width 100 height 49
checkbox input "true"
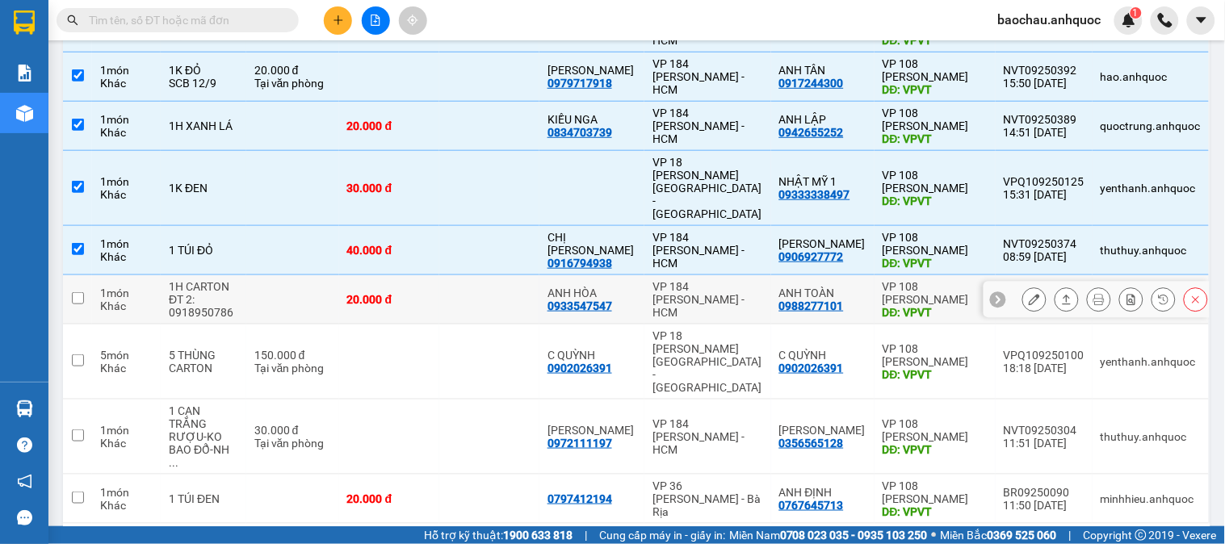
click at [496, 286] on td at bounding box center [489, 299] width 100 height 49
checkbox input "true"
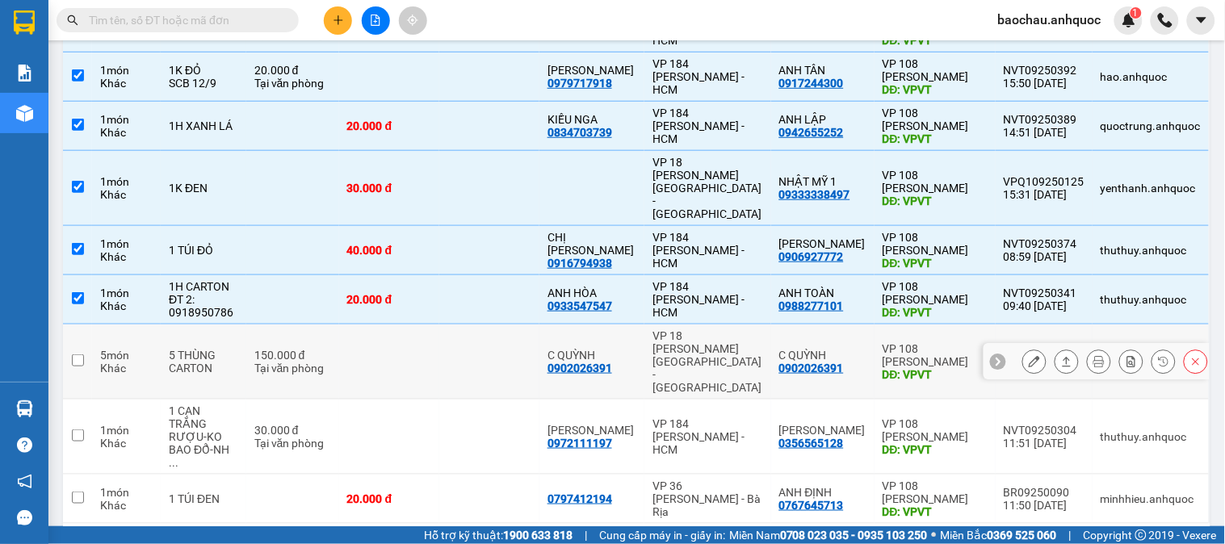
click at [509, 326] on td at bounding box center [489, 362] width 100 height 75
checkbox input "true"
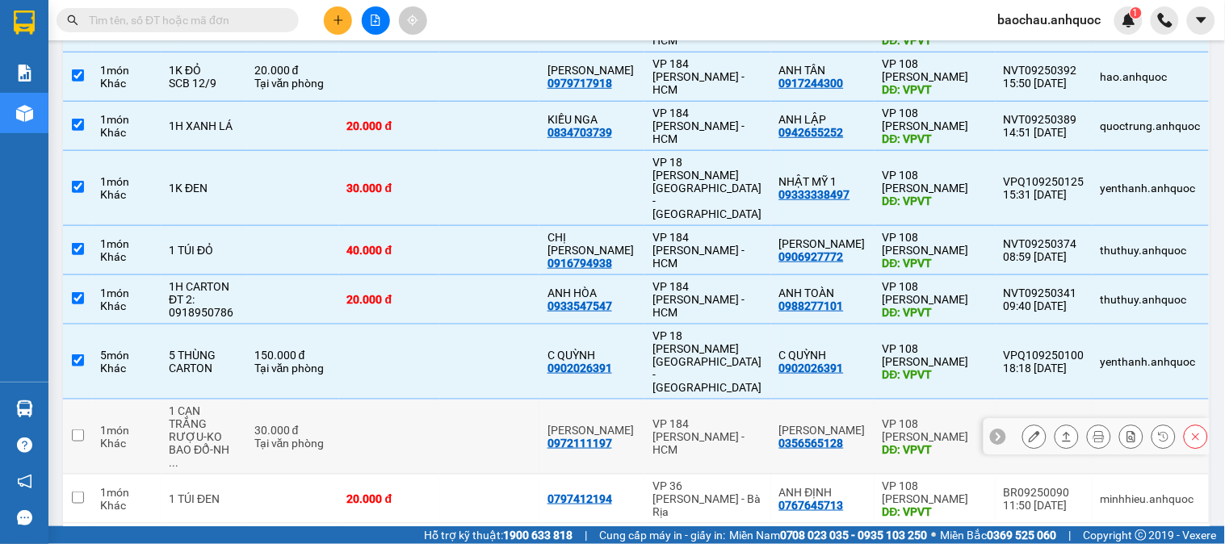
click at [521, 400] on td at bounding box center [489, 437] width 100 height 75
checkbox input "true"
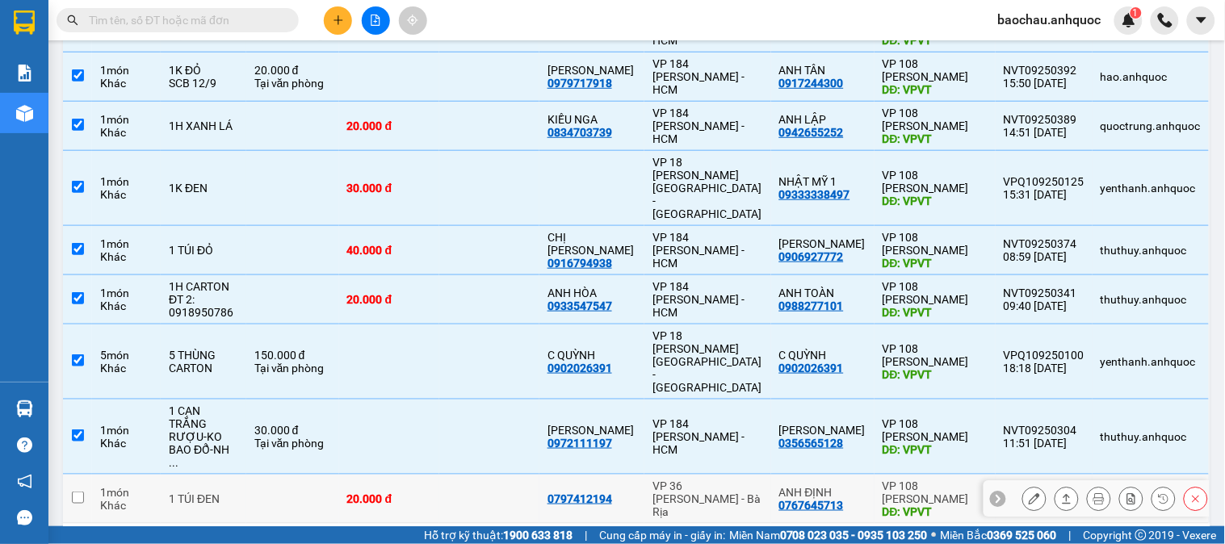
click at [510, 475] on td at bounding box center [489, 499] width 100 height 49
checkbox input "true"
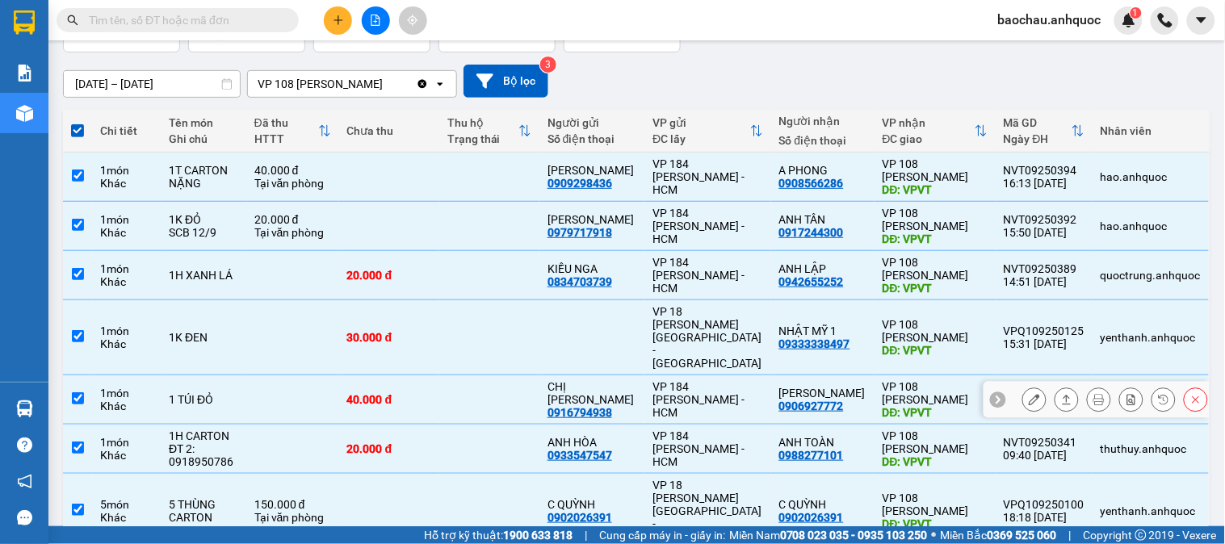
scroll to position [0, 0]
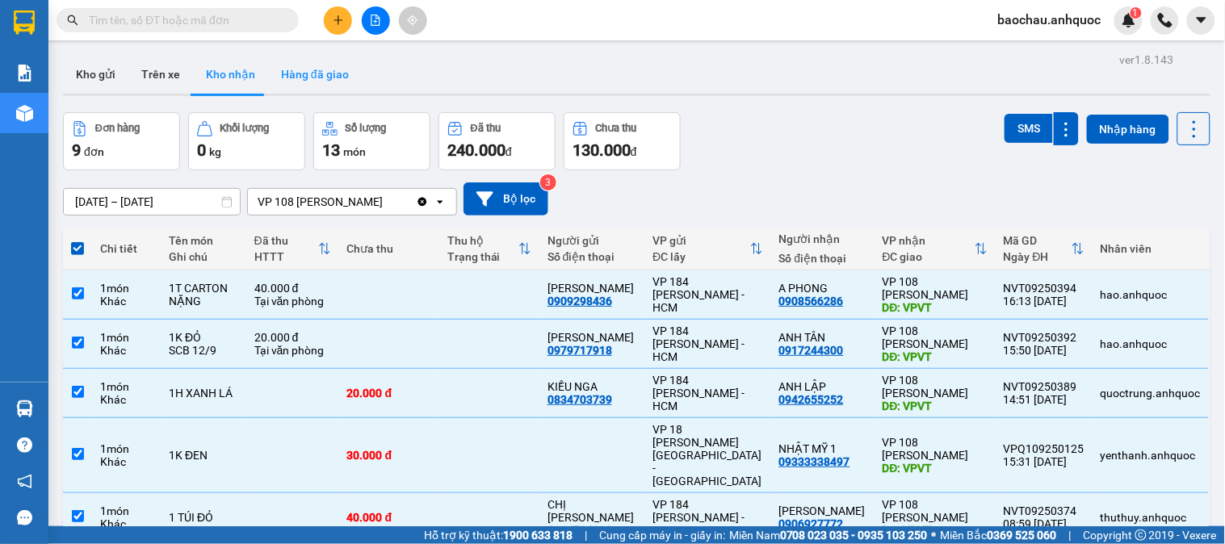
click at [304, 62] on button "Hàng đã giao" at bounding box center [315, 74] width 94 height 39
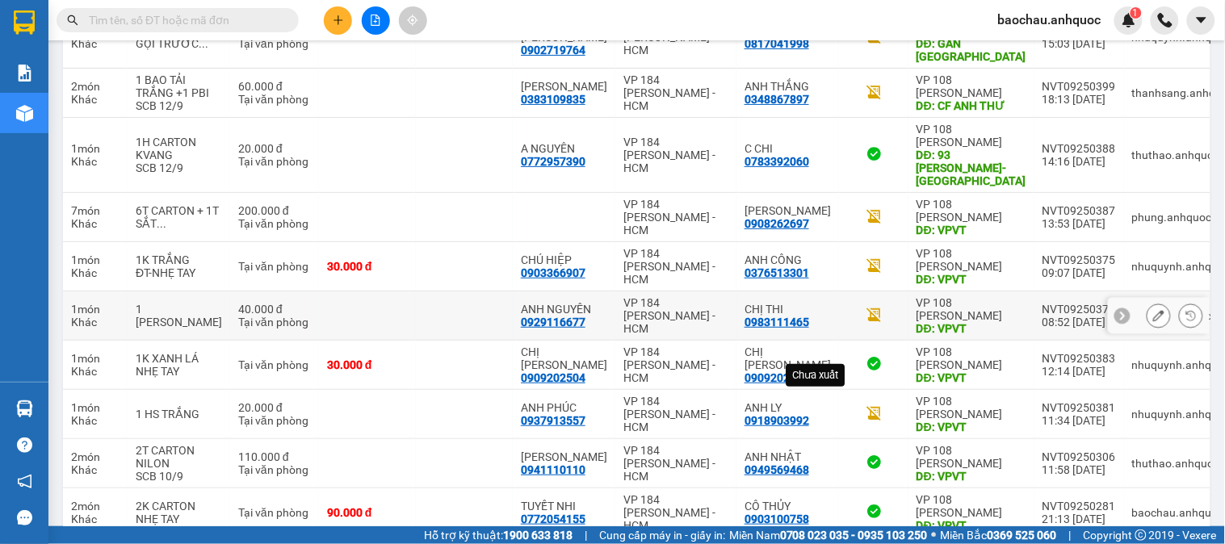
scroll to position [362, 0]
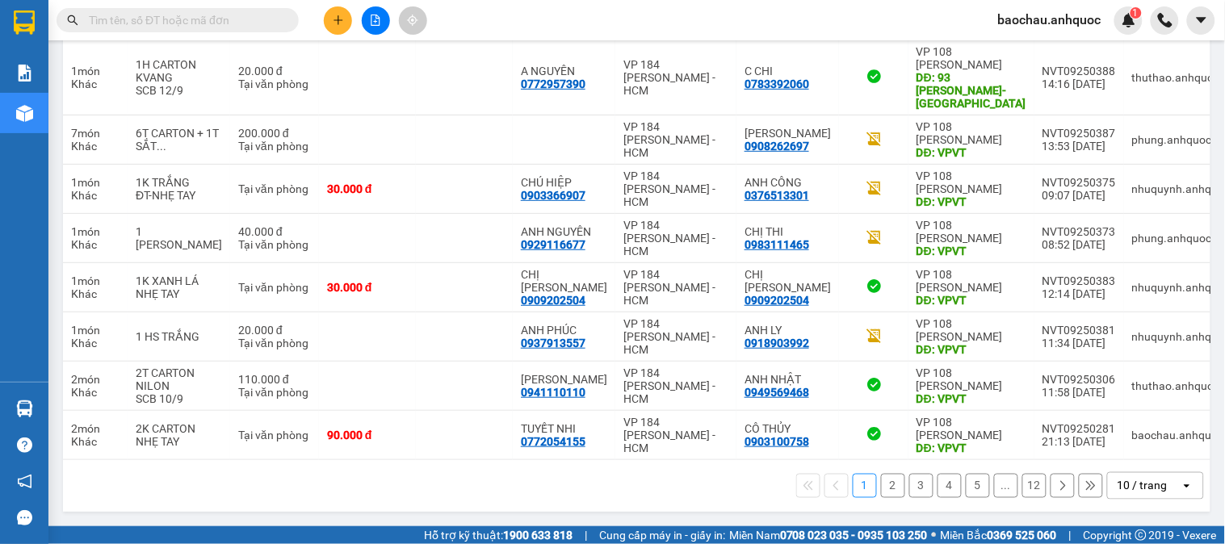
click at [881, 486] on button "2" at bounding box center [893, 486] width 24 height 24
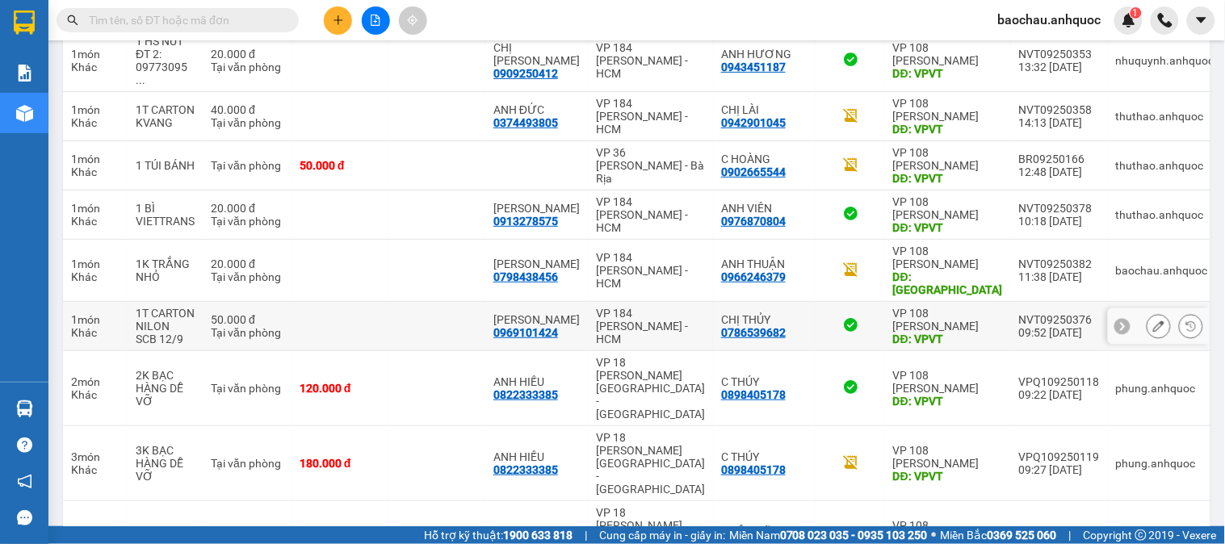
scroll to position [336, 0]
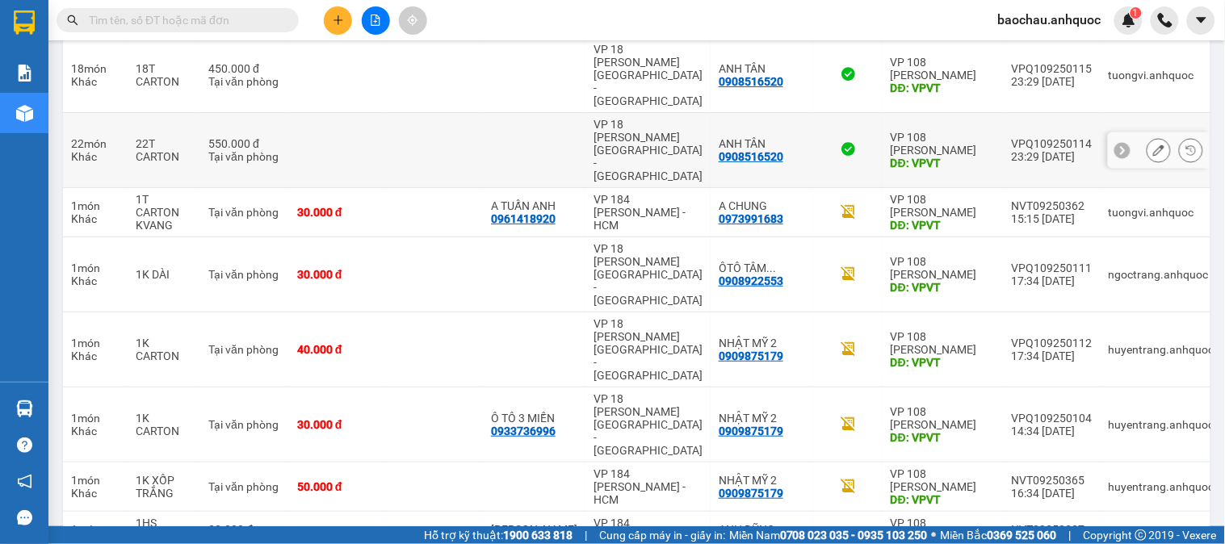
scroll to position [143, 0]
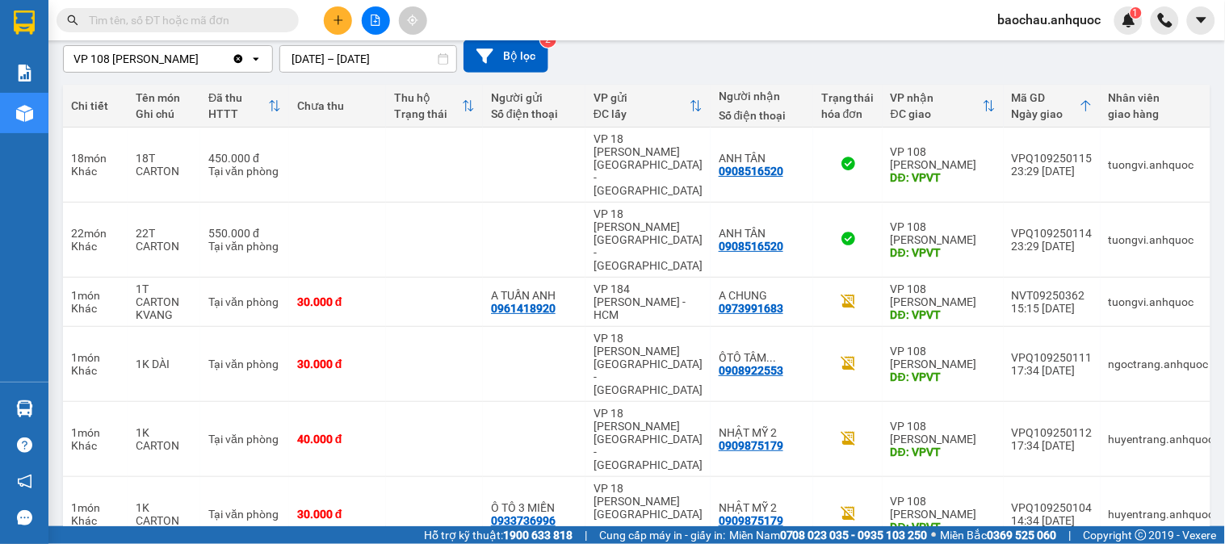
click at [196, 25] on input "text" at bounding box center [184, 20] width 191 height 18
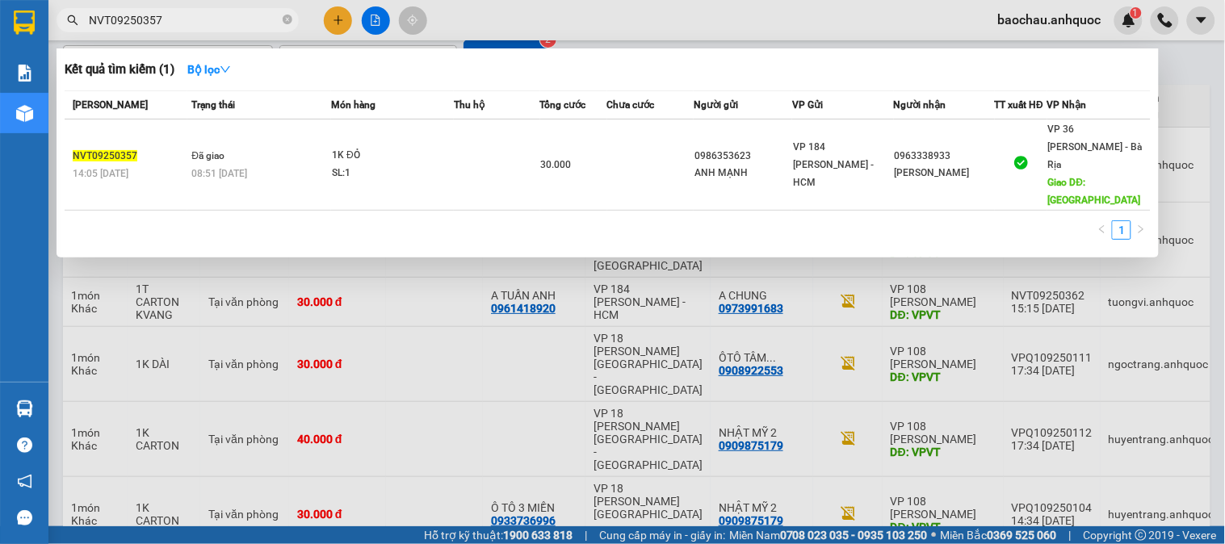
type input "NVT09250357"
click at [1123, 342] on div at bounding box center [612, 272] width 1225 height 544
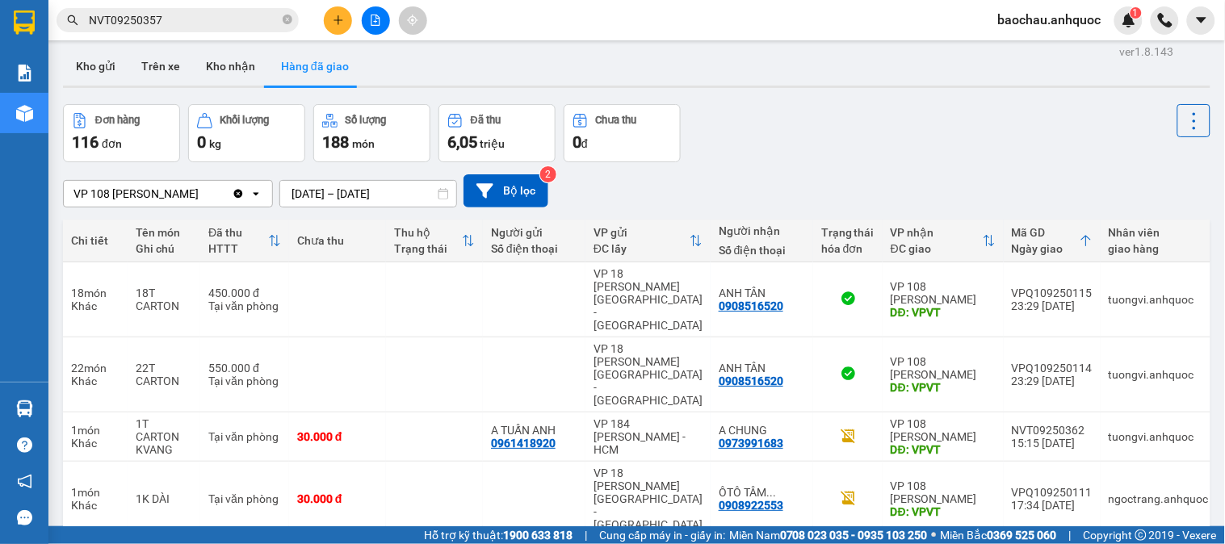
scroll to position [0, 0]
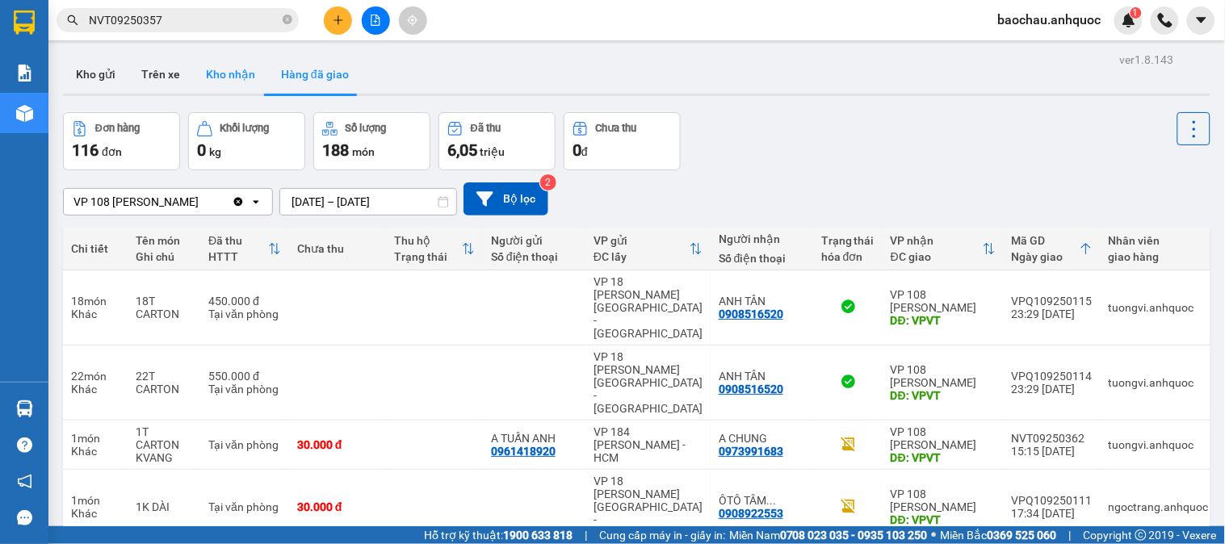
click at [228, 86] on button "Kho nhận" at bounding box center [230, 74] width 75 height 39
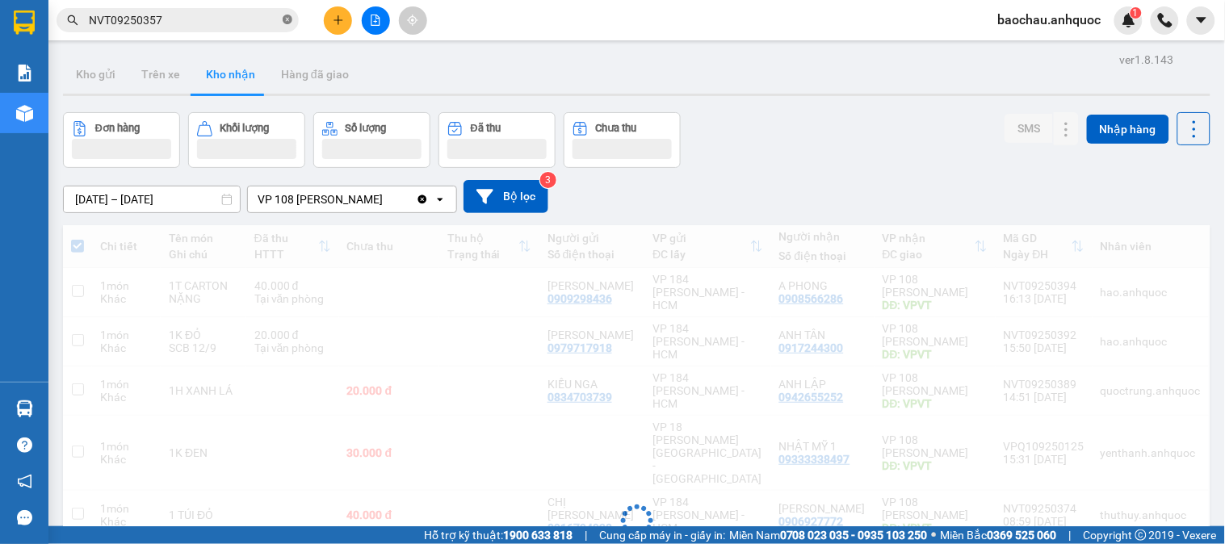
click at [291, 19] on icon "close-circle" at bounding box center [288, 20] width 10 height 10
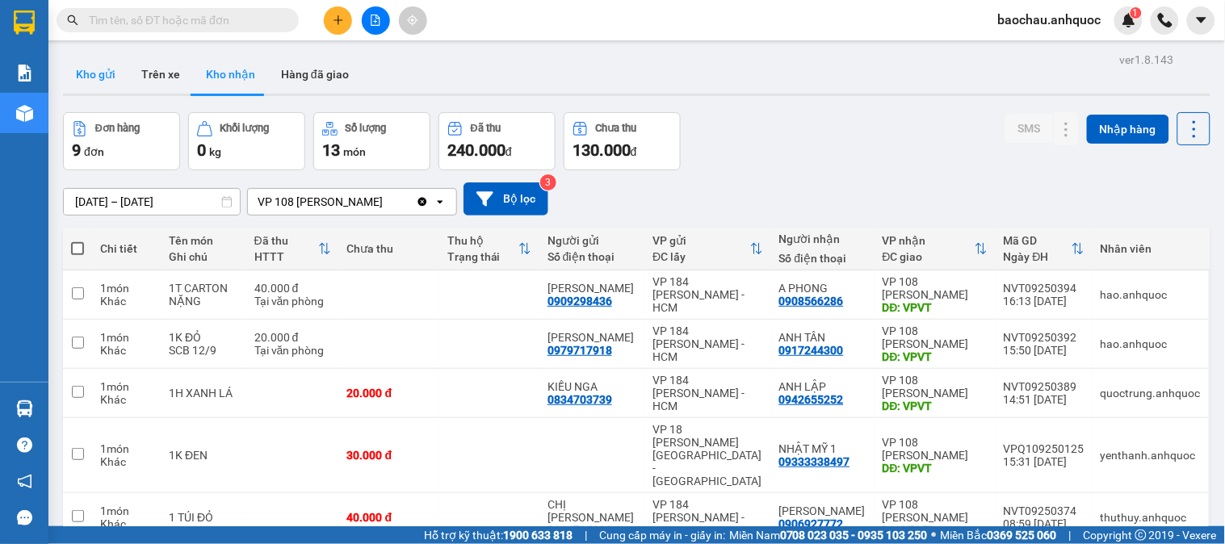
click at [102, 89] on button "Kho gửi" at bounding box center [95, 74] width 65 height 39
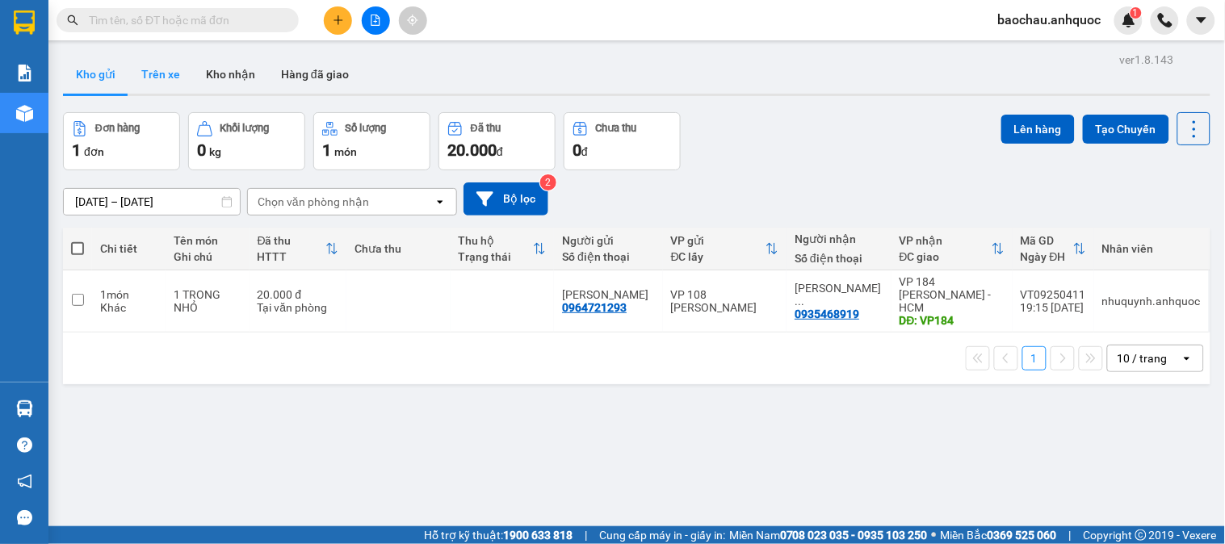
click at [142, 83] on button "Trên xe" at bounding box center [160, 74] width 65 height 39
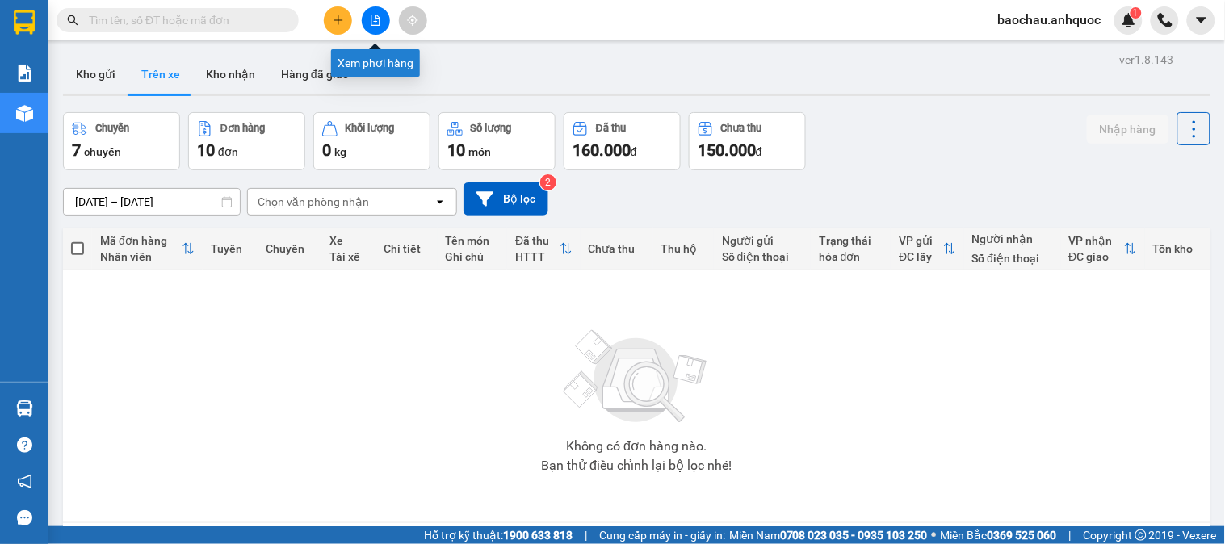
click at [370, 19] on icon "file-add" at bounding box center [375, 20] width 11 height 11
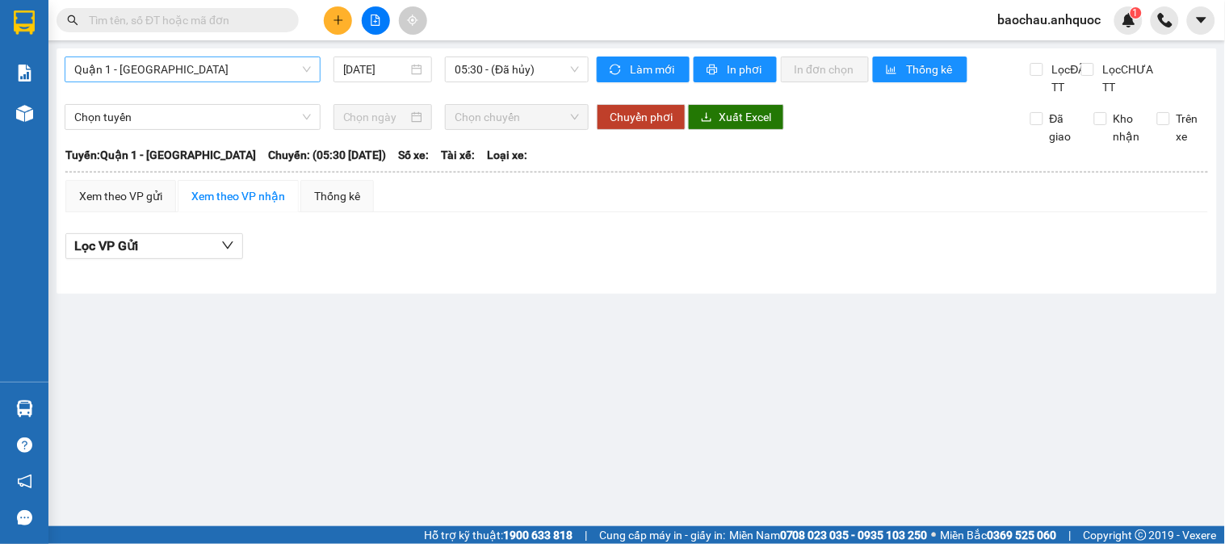
click at [259, 69] on span "Quận 1 - [GEOGRAPHIC_DATA]" at bounding box center [192, 69] width 237 height 24
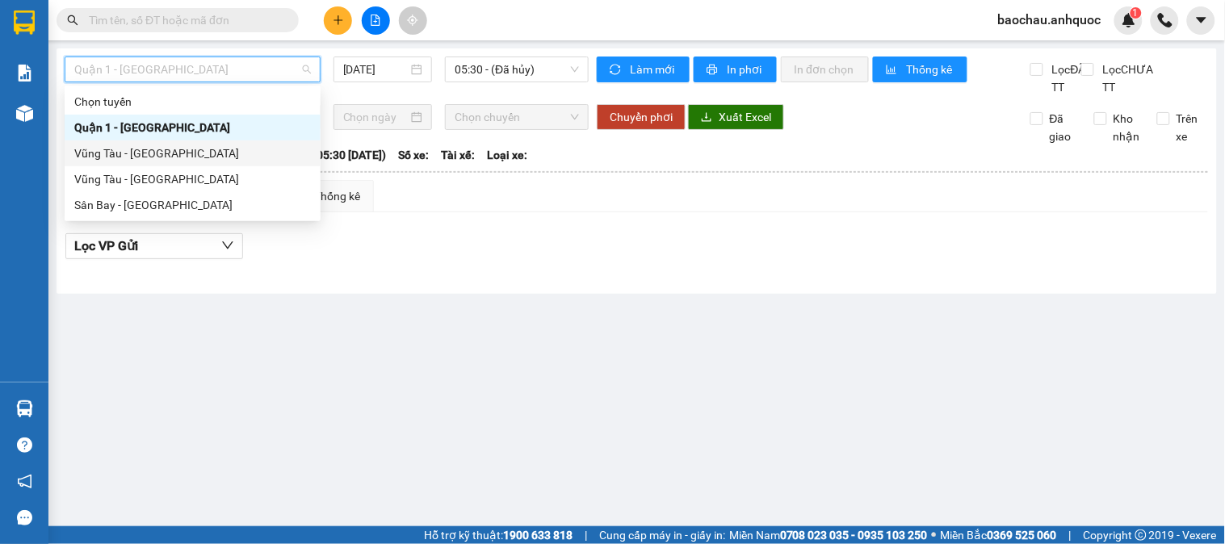
click at [174, 146] on div "Vũng Tàu - [GEOGRAPHIC_DATA]" at bounding box center [192, 154] width 237 height 18
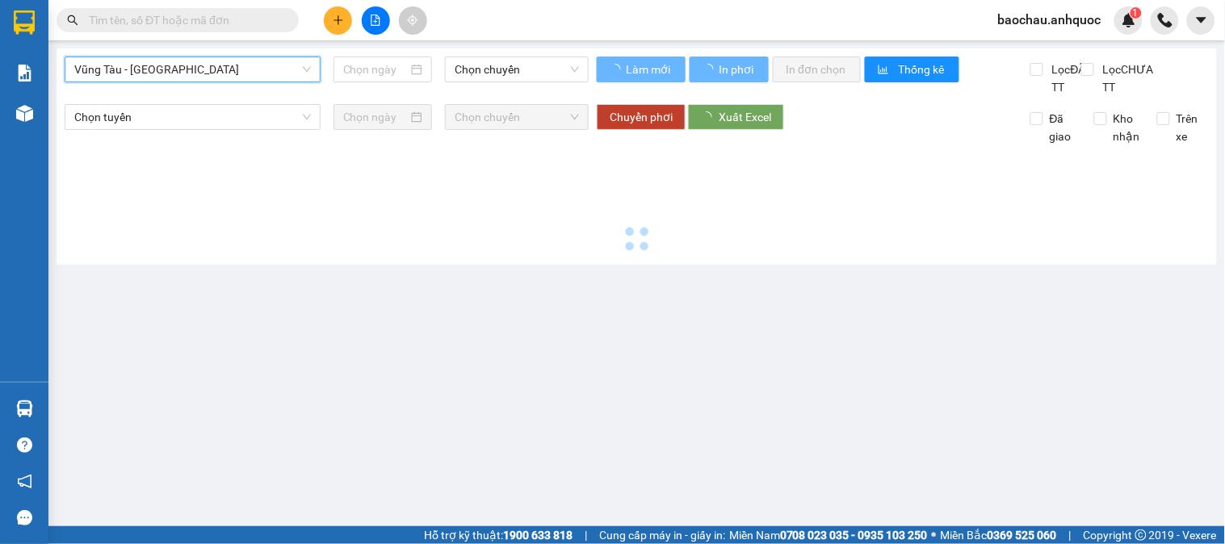
type input "[DATE]"
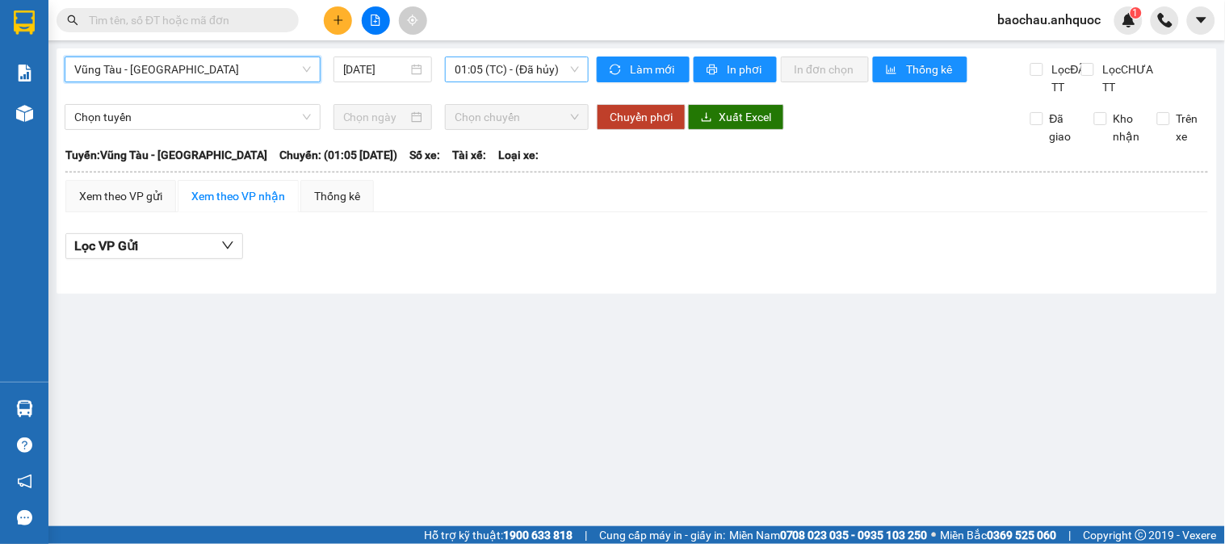
click at [504, 73] on span "01:05 (TC) - (Đã hủy)" at bounding box center [517, 69] width 124 height 24
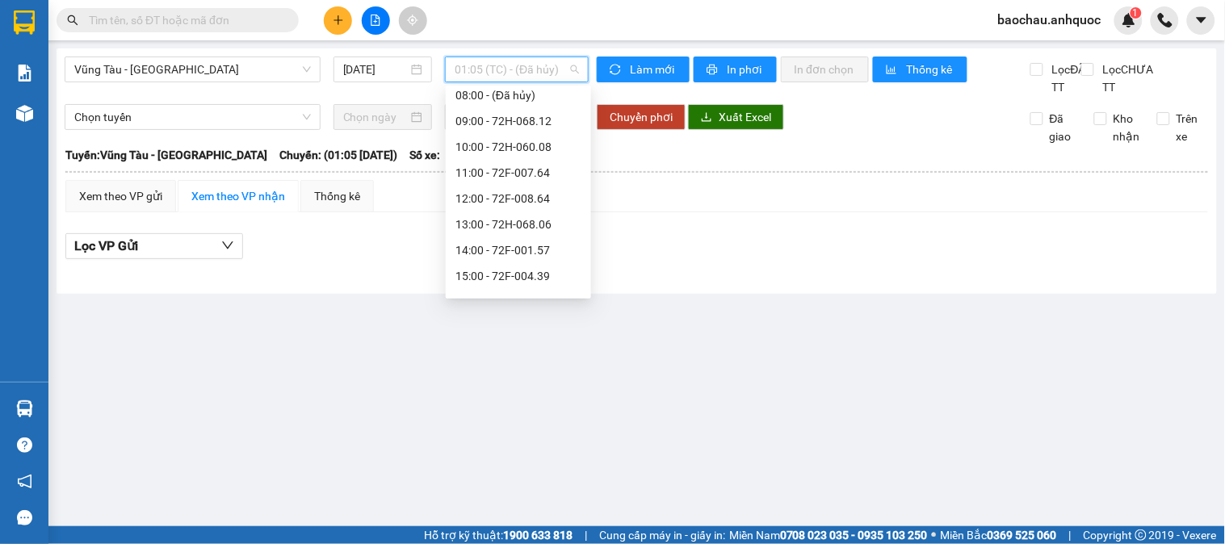
scroll to position [269, 0]
click at [491, 245] on div "15:00 - 72F-004.39" at bounding box center [518, 246] width 126 height 18
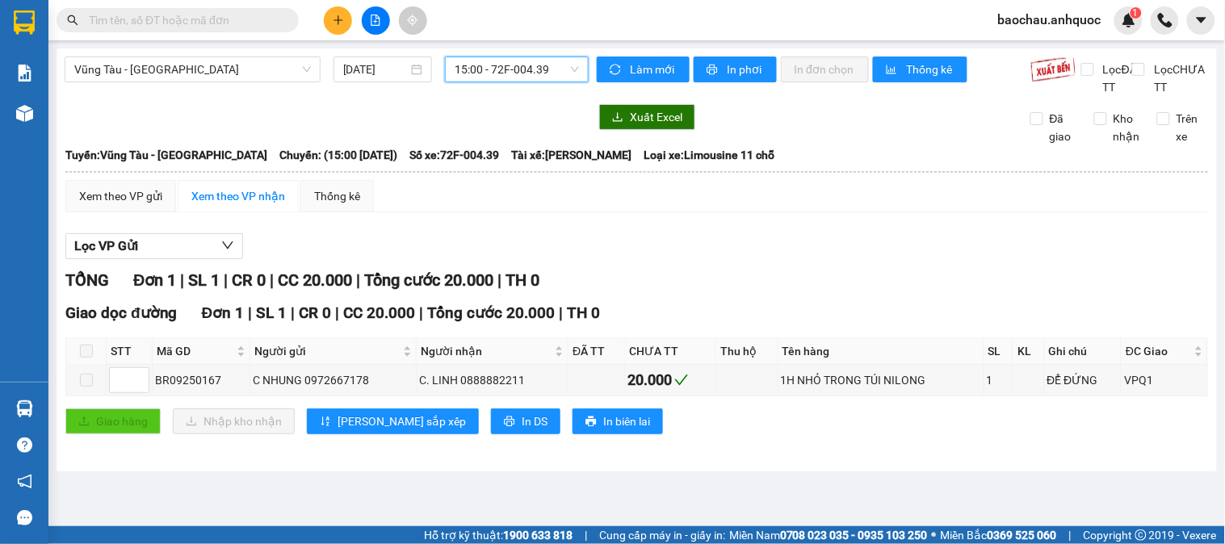
click at [481, 71] on span "15:00 - 72F-004.39" at bounding box center [517, 69] width 124 height 24
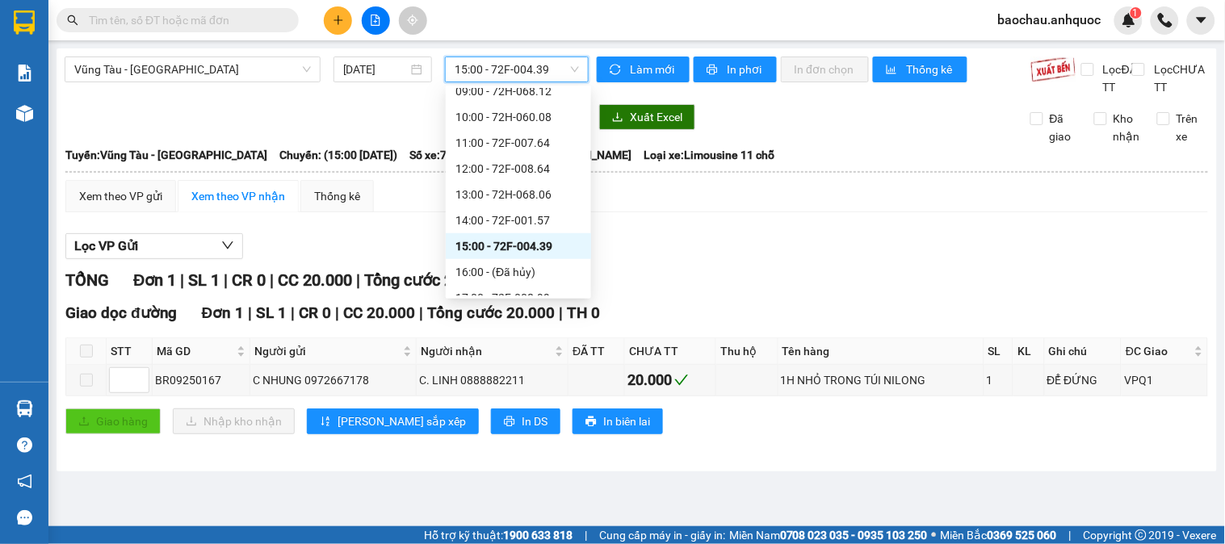
click at [481, 71] on span "15:00 - 72F-004.39" at bounding box center [517, 69] width 124 height 24
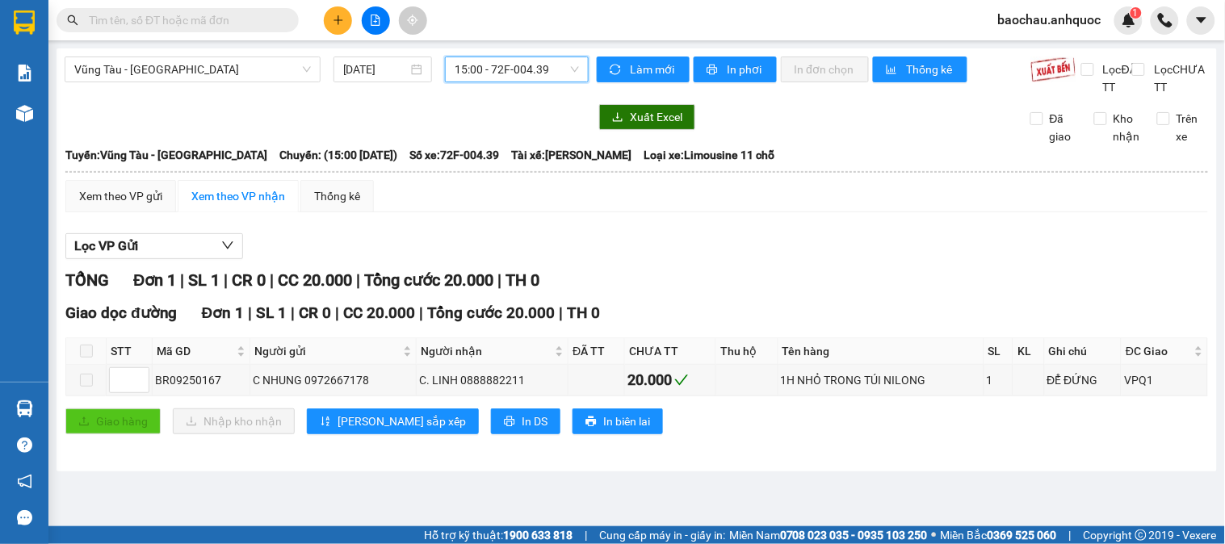
click at [488, 69] on span "15:00 - 72F-004.39" at bounding box center [517, 69] width 124 height 24
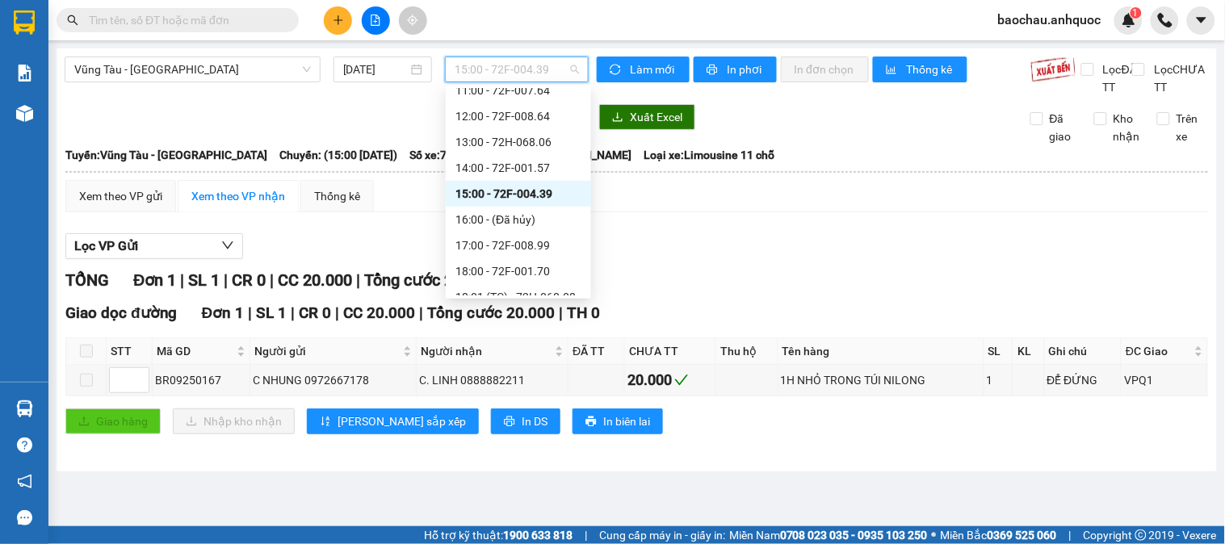
scroll to position [362, 0]
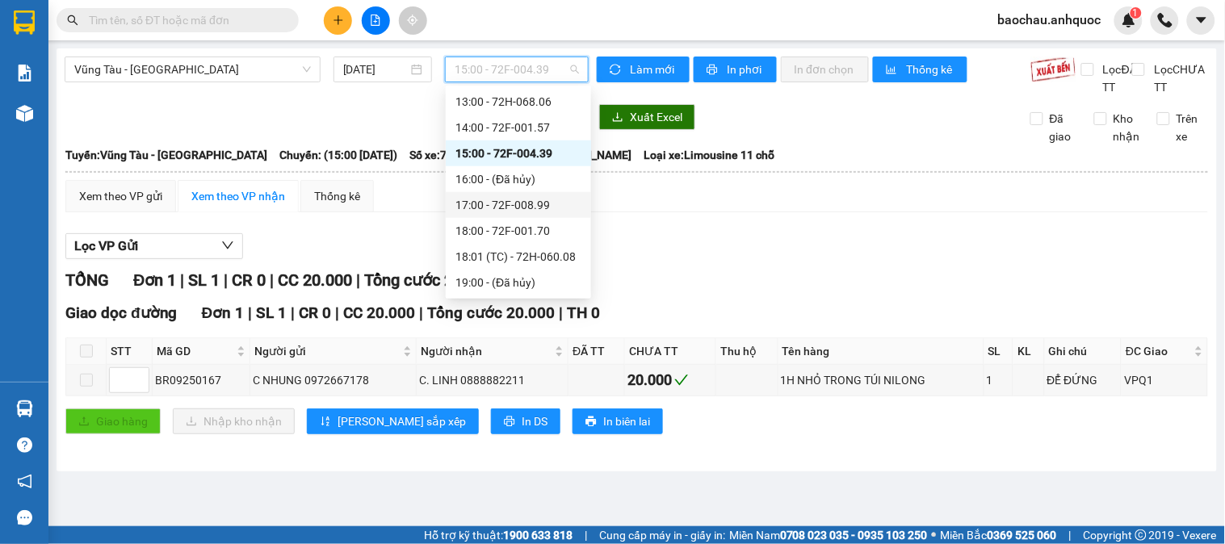
click at [507, 204] on div "17:00 - 72F-008.99" at bounding box center [518, 205] width 126 height 18
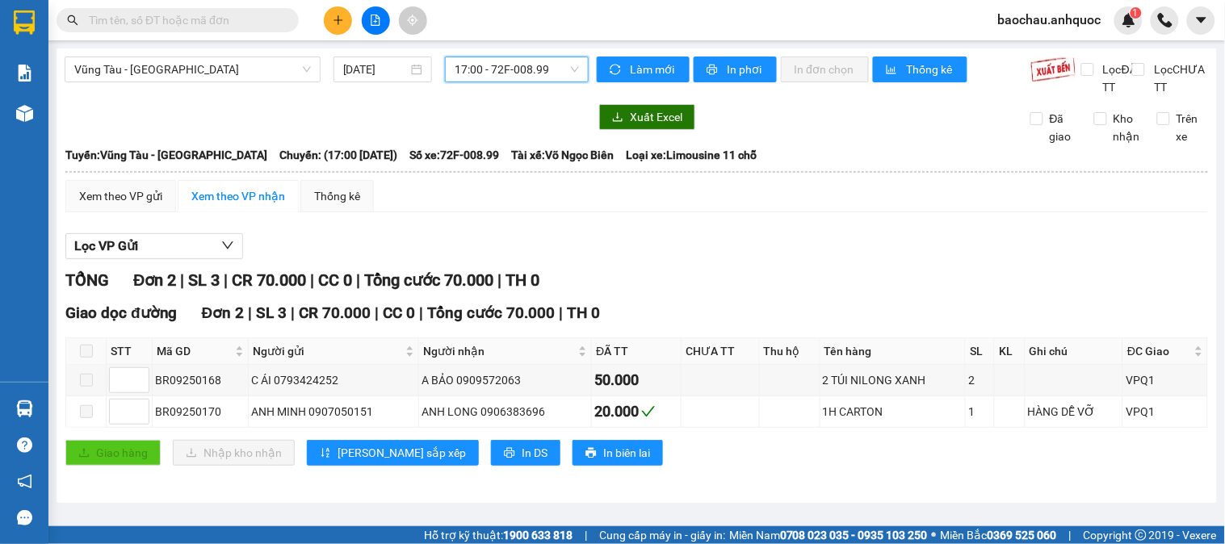
click at [507, 67] on span "17:00 - 72F-008.99" at bounding box center [517, 69] width 124 height 24
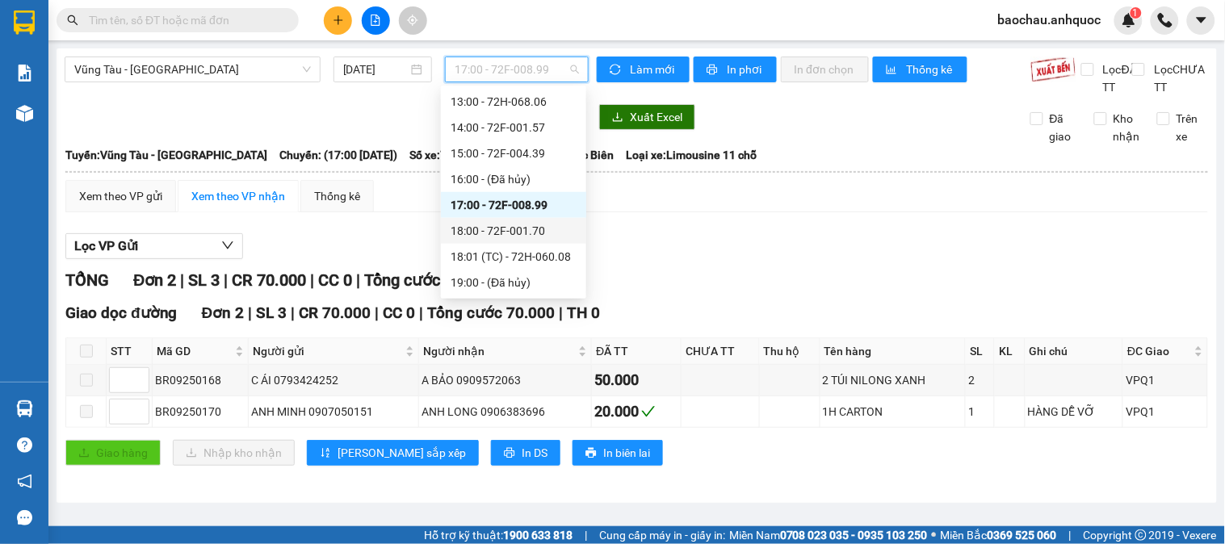
click at [502, 230] on div "18:00 - 72F-001.70" at bounding box center [514, 231] width 126 height 18
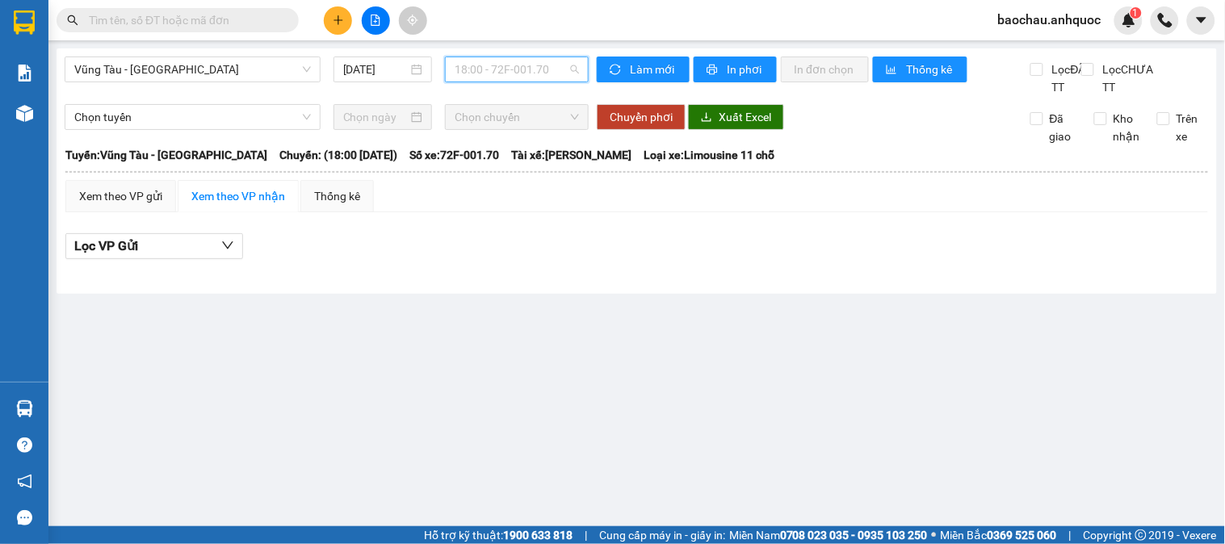
click at [506, 66] on span "18:00 - 72F-001.70" at bounding box center [517, 69] width 124 height 24
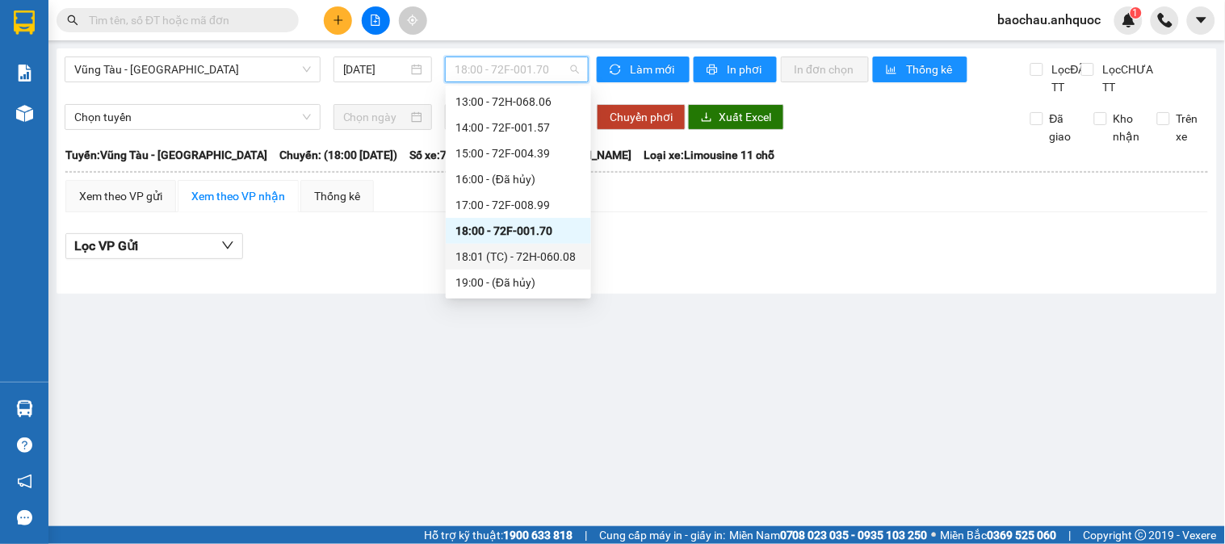
click at [517, 256] on div "18:01 (TC) - 72H-060.08" at bounding box center [518, 257] width 126 height 18
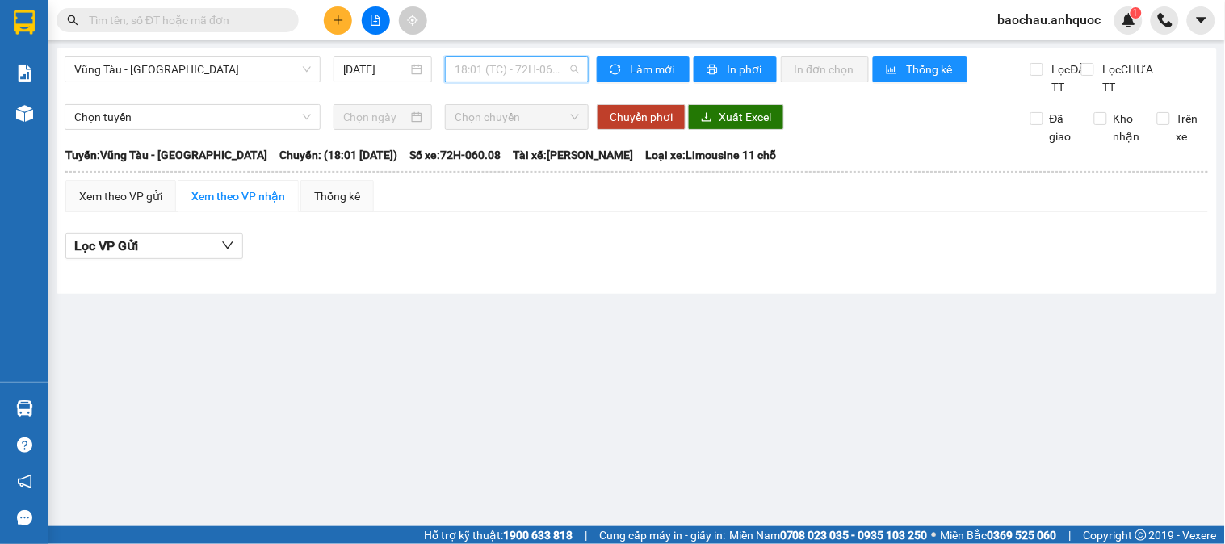
click at [550, 65] on span "18:01 (TC) - 72H-060.08" at bounding box center [517, 69] width 124 height 24
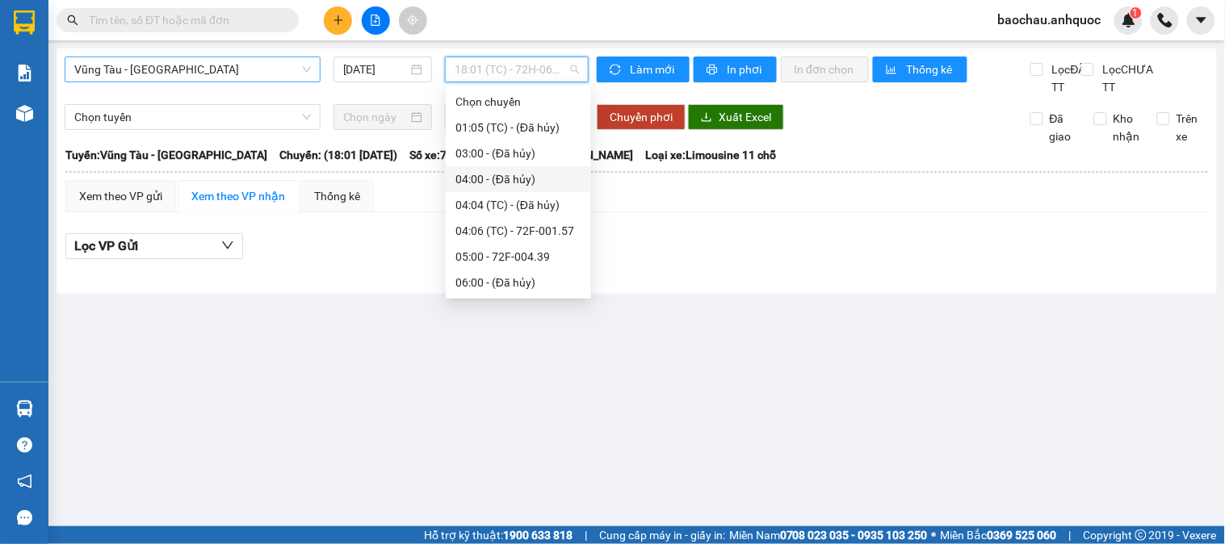
click at [223, 58] on span "Vũng Tàu - [GEOGRAPHIC_DATA]" at bounding box center [192, 69] width 237 height 24
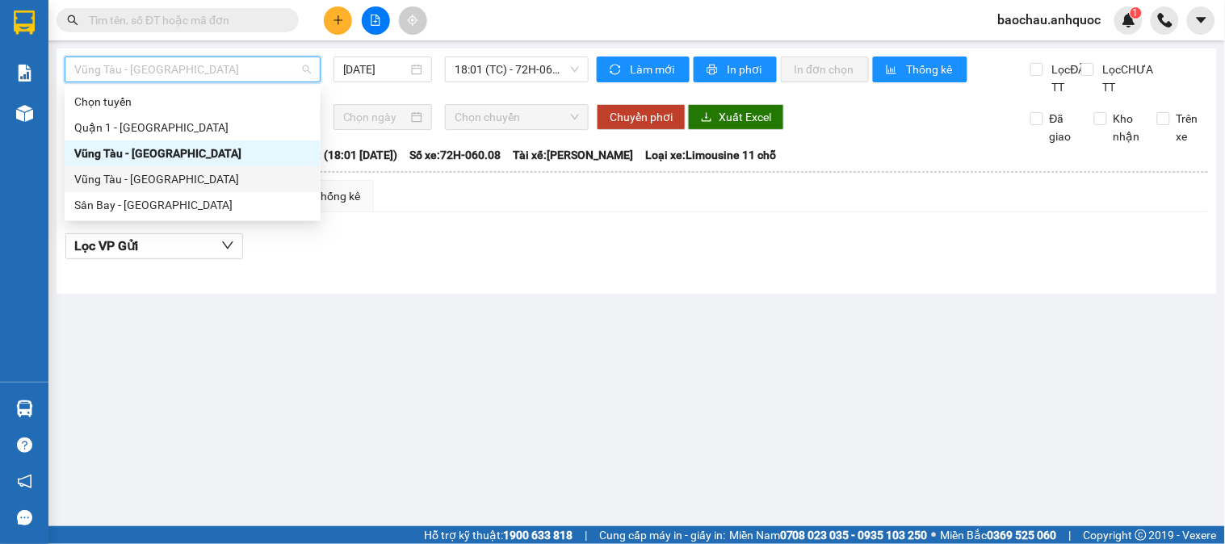
click at [176, 175] on div "Vũng Tàu - [GEOGRAPHIC_DATA]" at bounding box center [192, 179] width 237 height 18
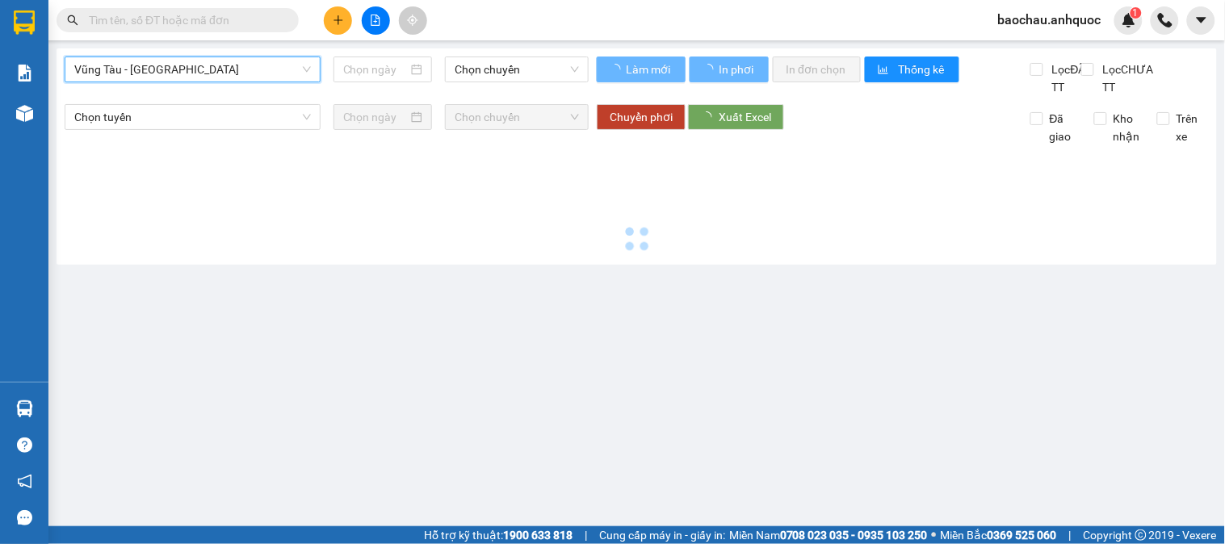
type input "[DATE]"
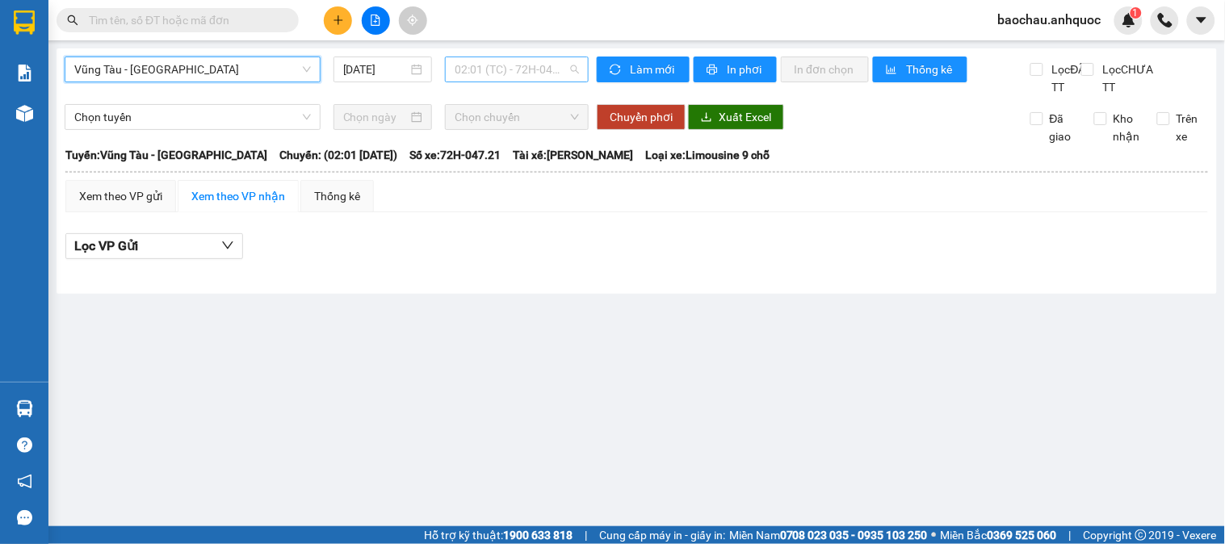
click at [523, 69] on span "02:01 (TC) - 72H-047.21" at bounding box center [517, 69] width 124 height 24
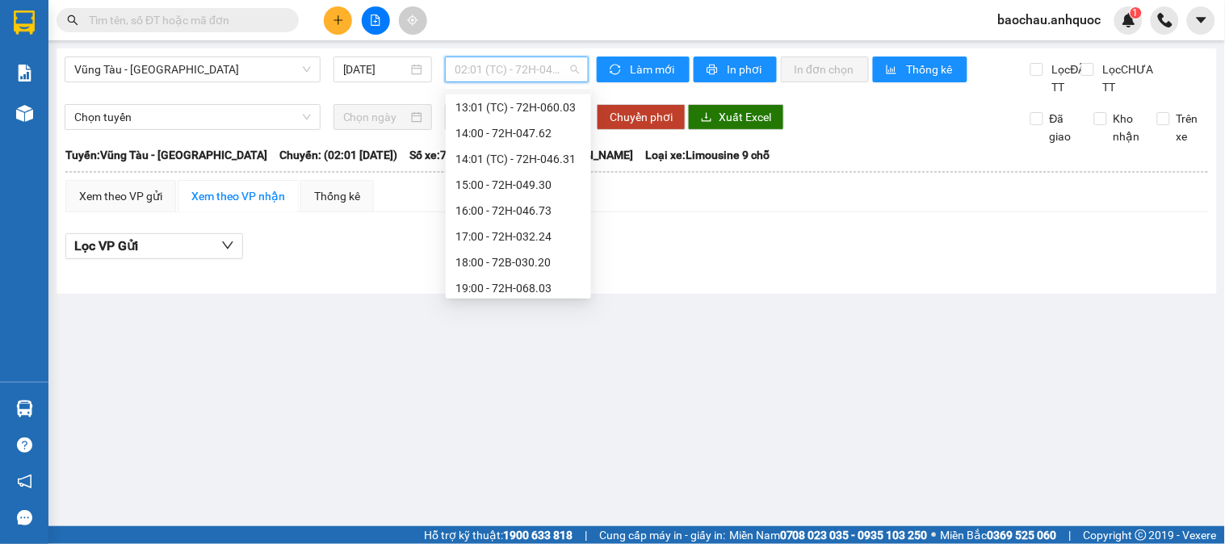
scroll to position [538, 0]
click at [475, 179] on div "15:00 - 72H-049.30" at bounding box center [518, 184] width 126 height 18
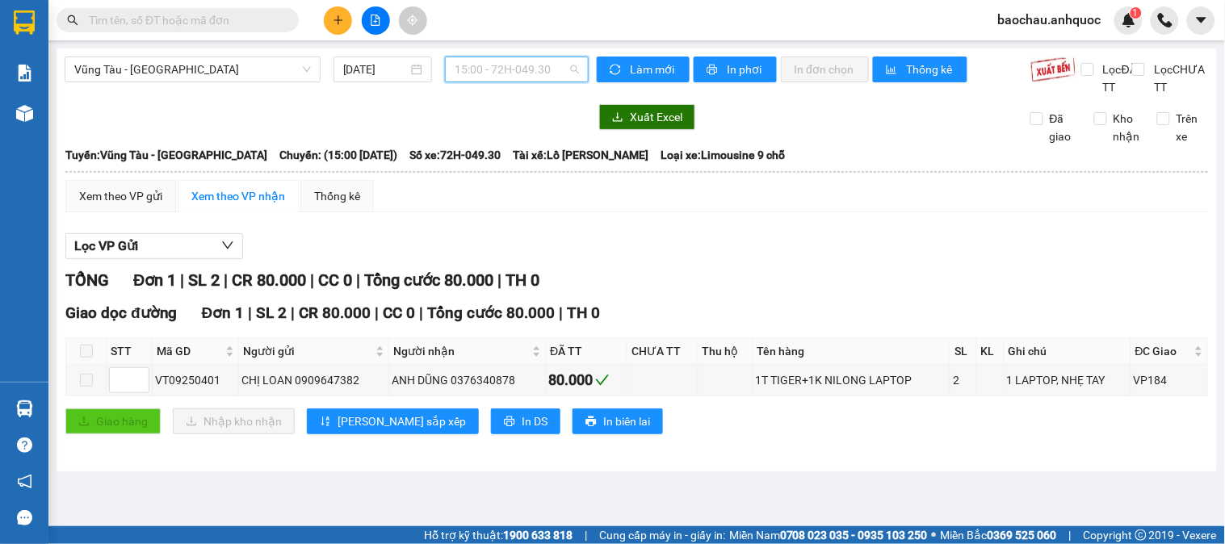
click at [510, 62] on span "15:00 - 72H-049.30" at bounding box center [517, 69] width 124 height 24
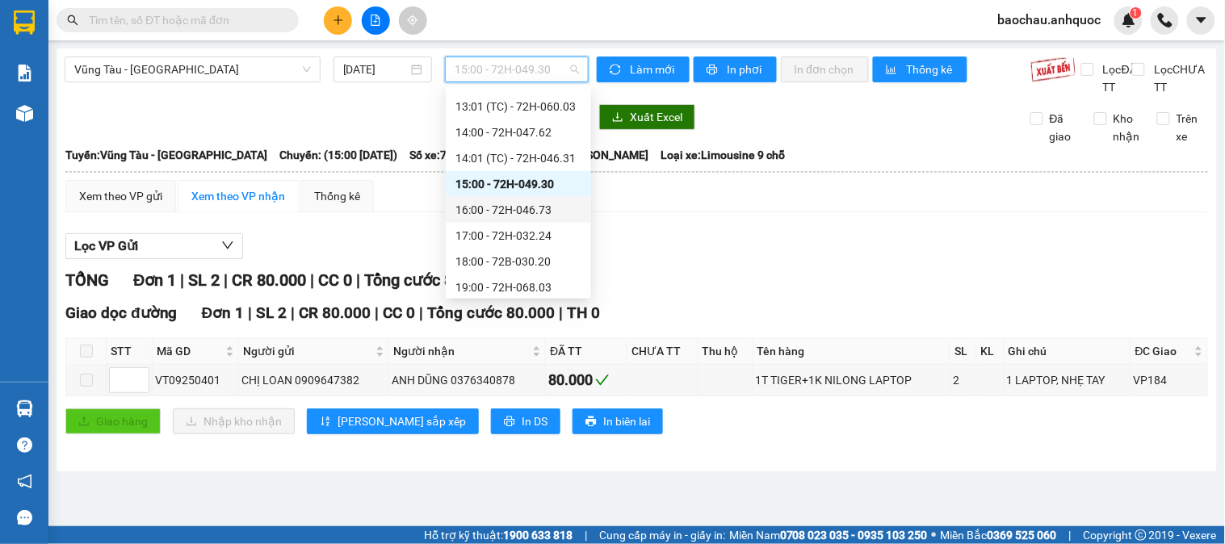
click at [512, 208] on div "16:00 - 72H-046.73" at bounding box center [518, 210] width 126 height 18
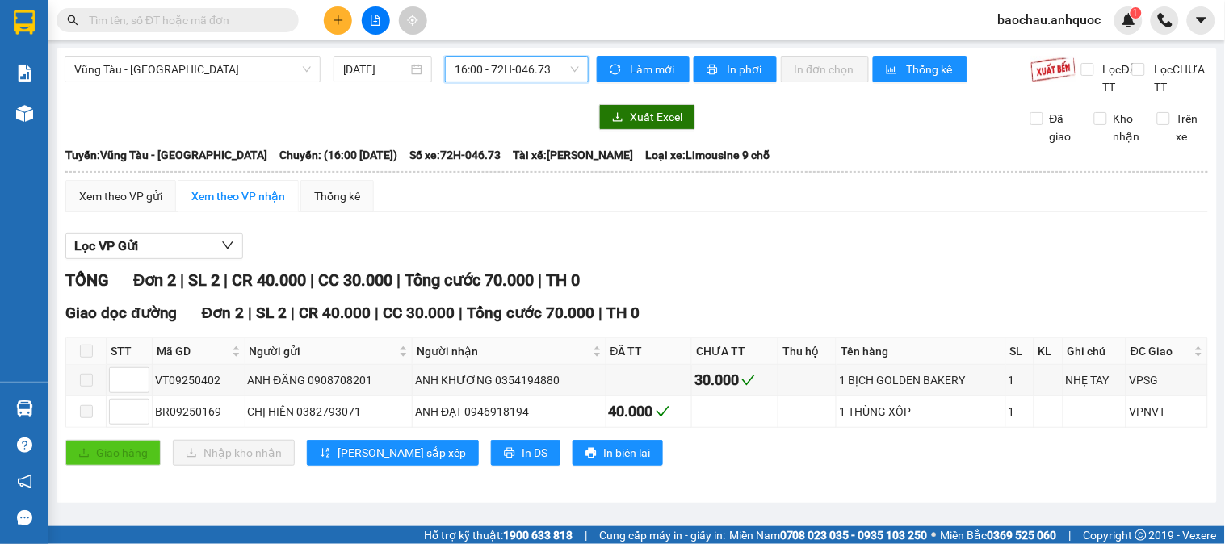
click at [518, 73] on span "16:00 - 72H-046.73" at bounding box center [517, 69] width 124 height 24
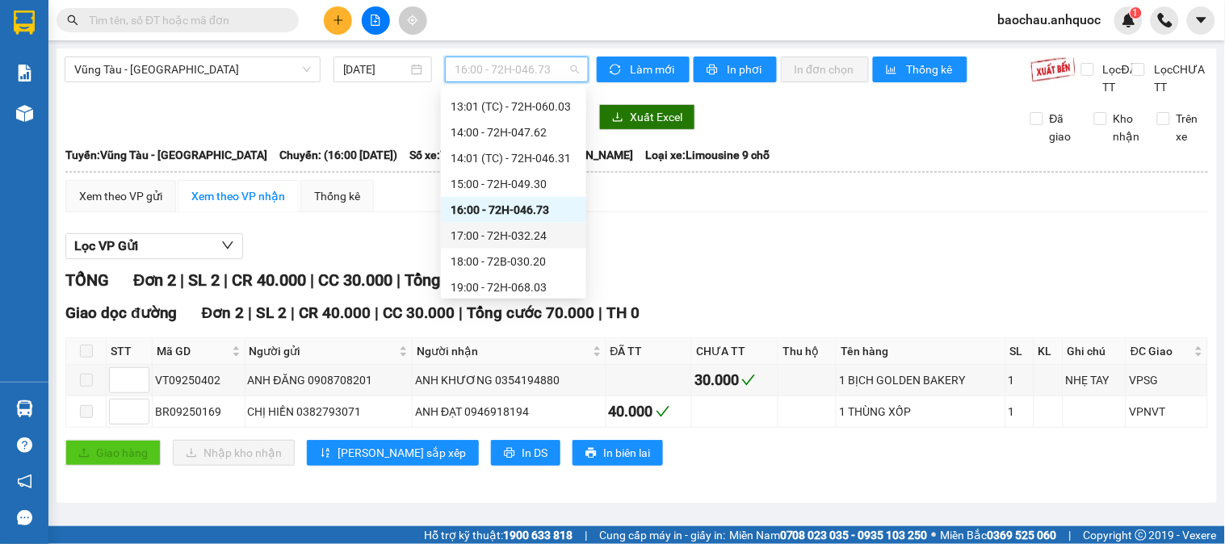
click at [529, 237] on div "17:00 - 72H-032.24" at bounding box center [514, 236] width 126 height 18
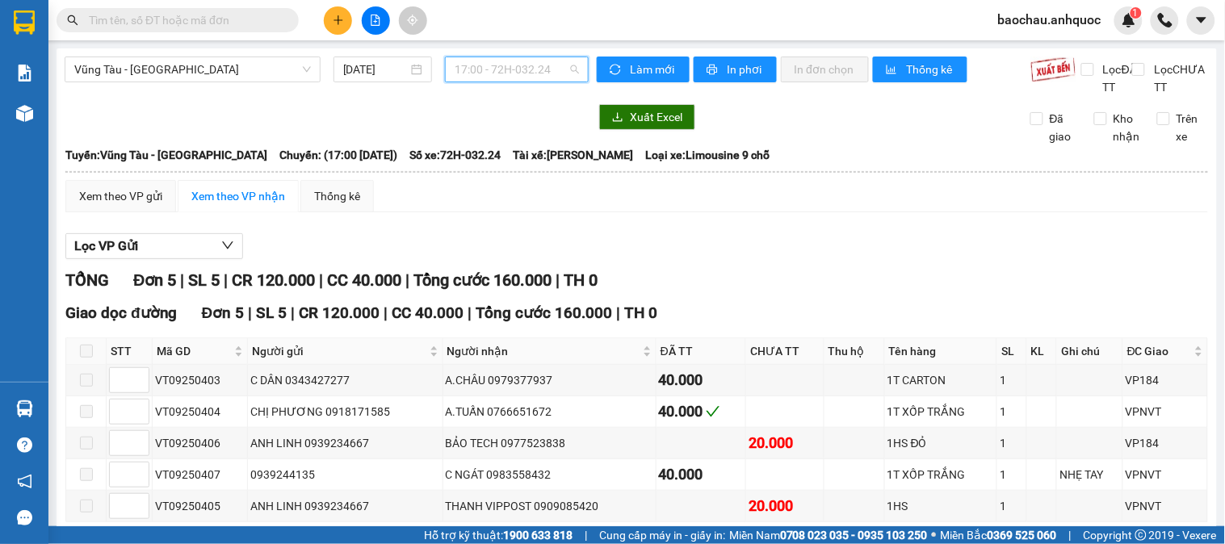
click at [538, 62] on span "17:00 - 72H-032.24" at bounding box center [517, 69] width 124 height 24
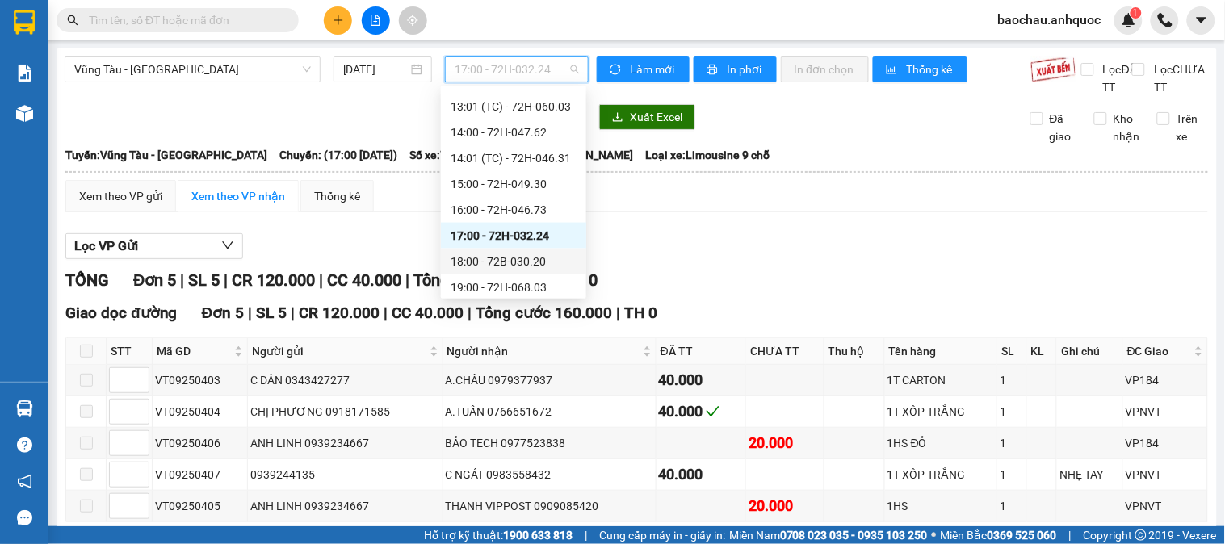
click at [523, 254] on div "18:00 - 72B-030.20" at bounding box center [514, 262] width 126 height 18
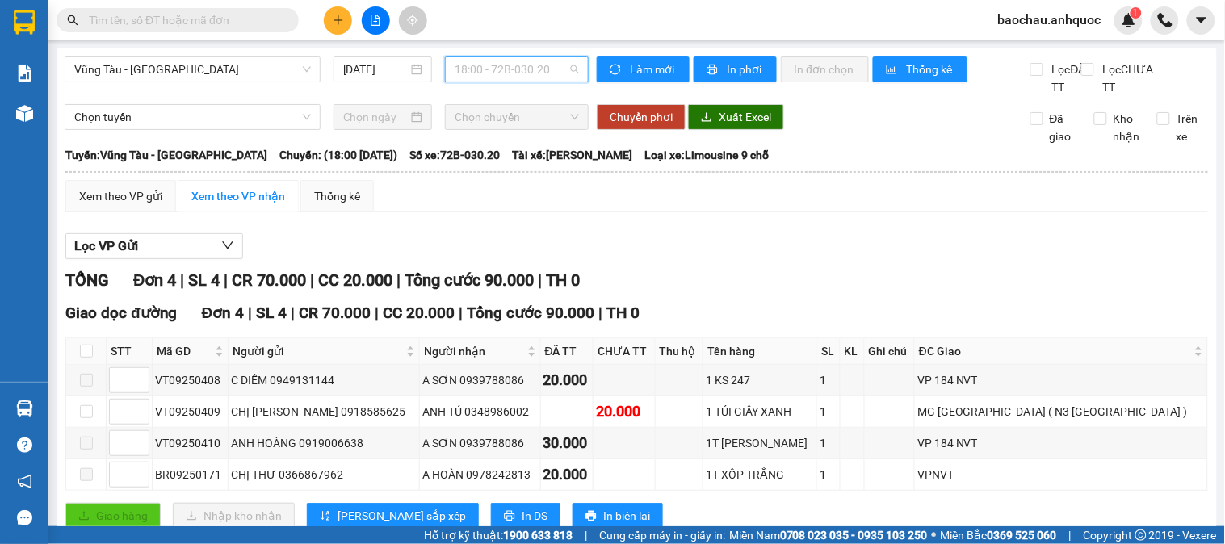
click at [510, 71] on span "18:00 - 72B-030.20" at bounding box center [517, 69] width 124 height 24
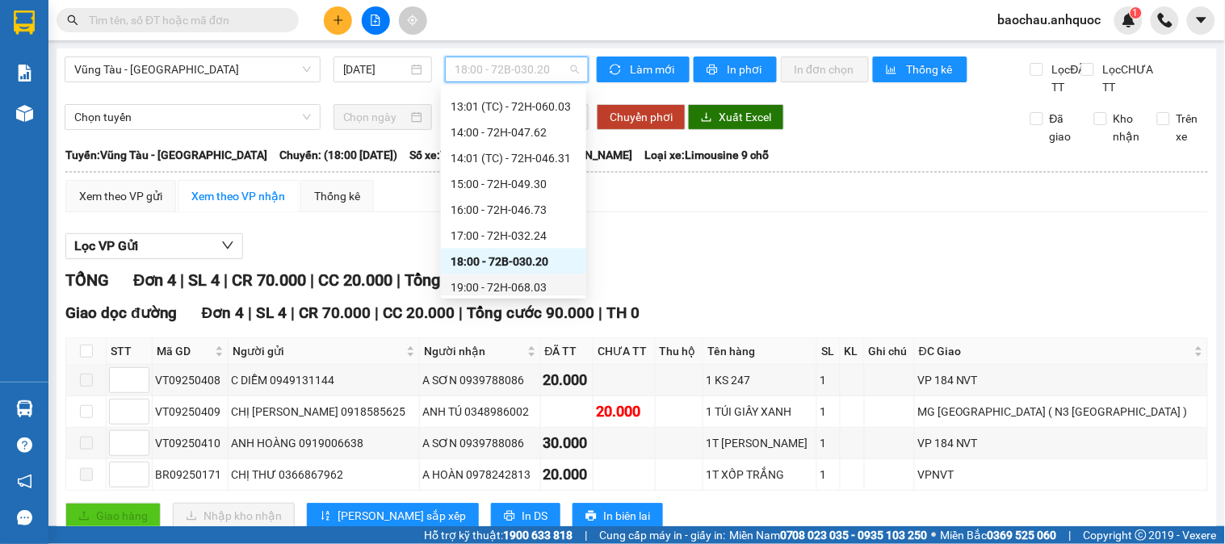
click at [510, 283] on div "19:00 - 72H-068.03" at bounding box center [514, 288] width 126 height 18
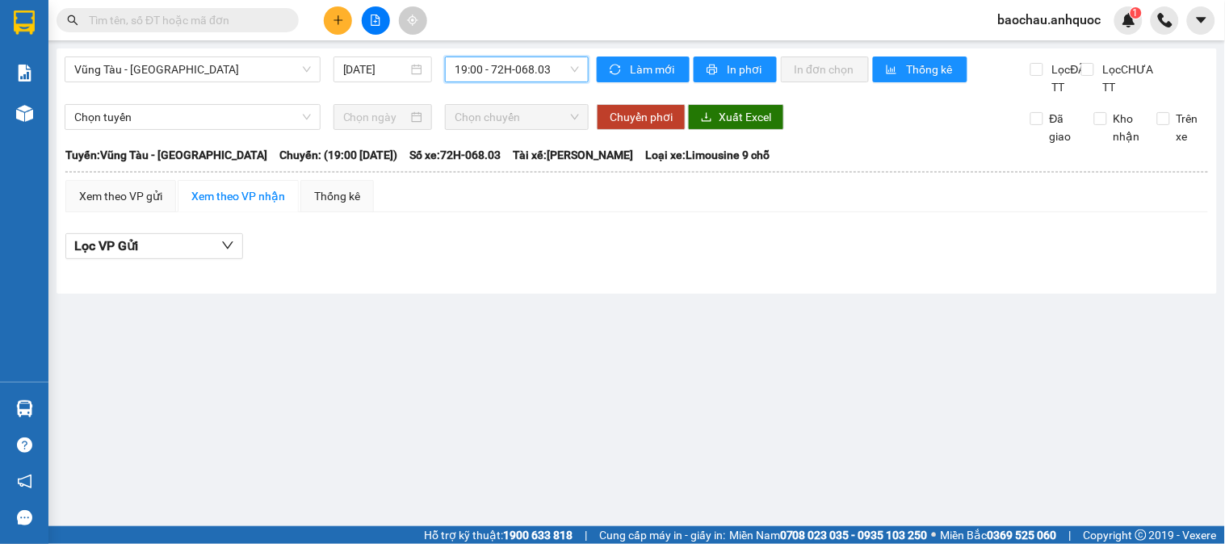
click at [550, 57] on div "19:00 - 72H-068.03" at bounding box center [517, 70] width 144 height 26
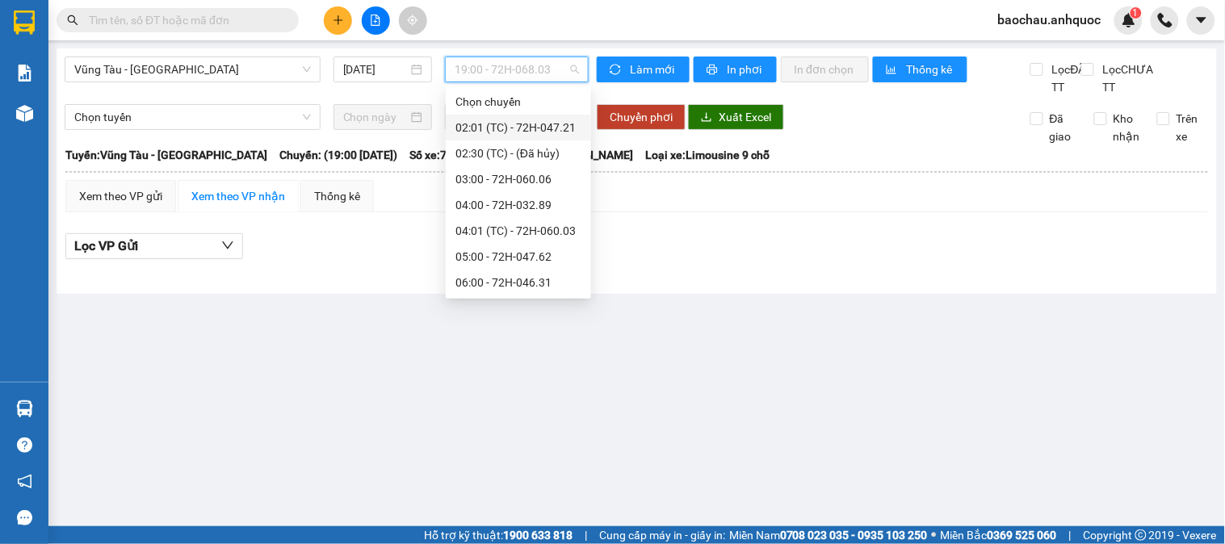
click at [326, 96] on div "Vũng Tàu - Sân Bay 12/09/2025 19:00 - 72H-068.03" at bounding box center [327, 77] width 524 height 40
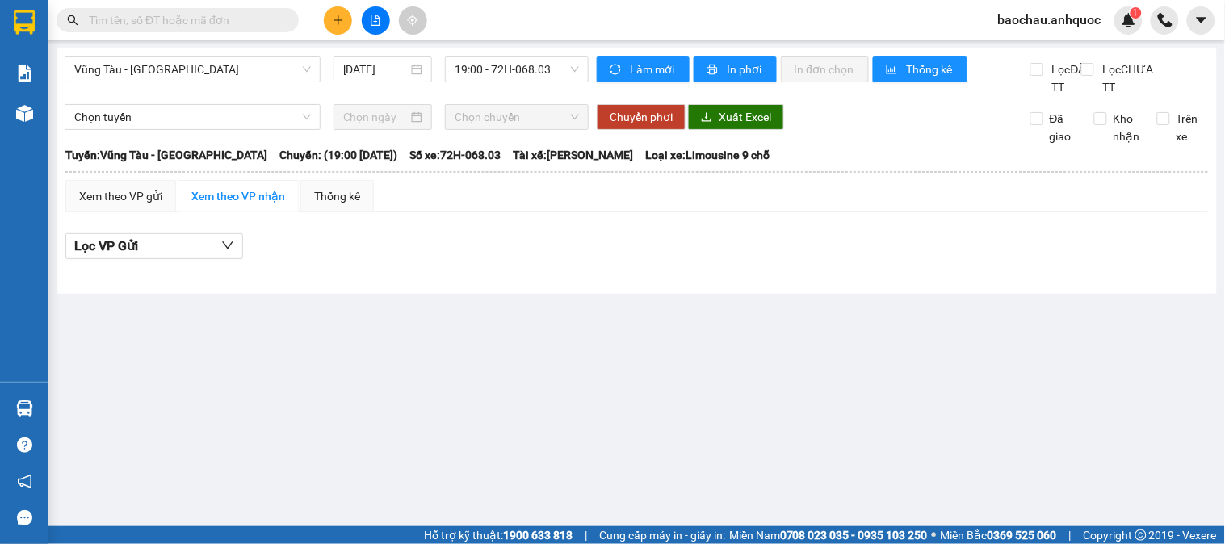
click at [358, 332] on main "Vũng Tàu - Sân Bay 12/09/2025 19:00 - 72H-068.03 Làm mới In phơi In đơn chọn Th…" at bounding box center [612, 263] width 1225 height 527
click at [265, 67] on span "Vũng Tàu - [GEOGRAPHIC_DATA]" at bounding box center [192, 69] width 237 height 24
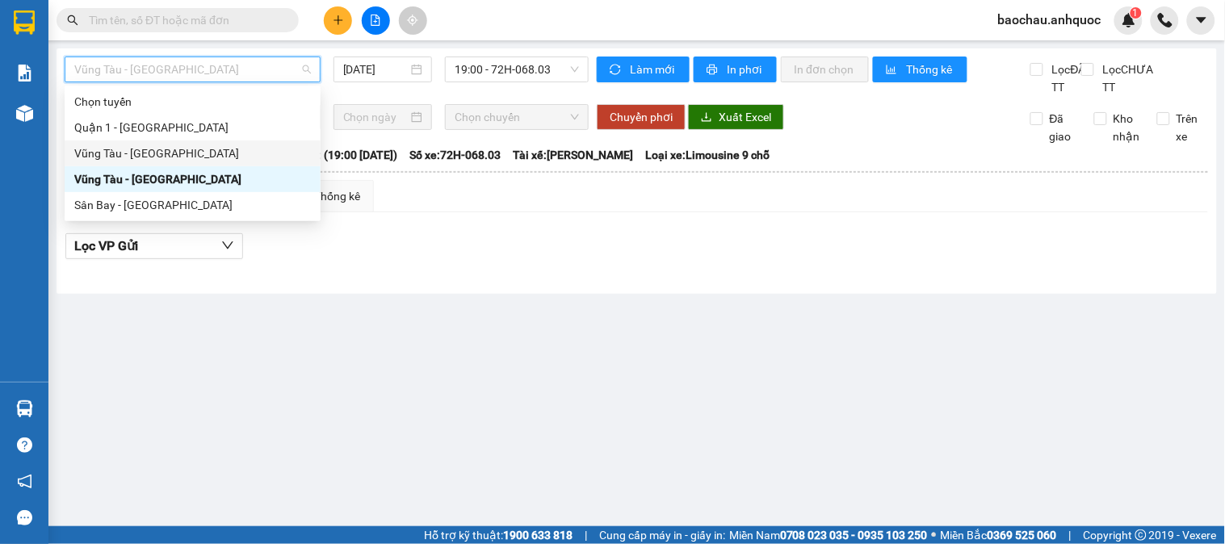
click at [195, 157] on div "Vũng Tàu - [GEOGRAPHIC_DATA]" at bounding box center [192, 154] width 237 height 18
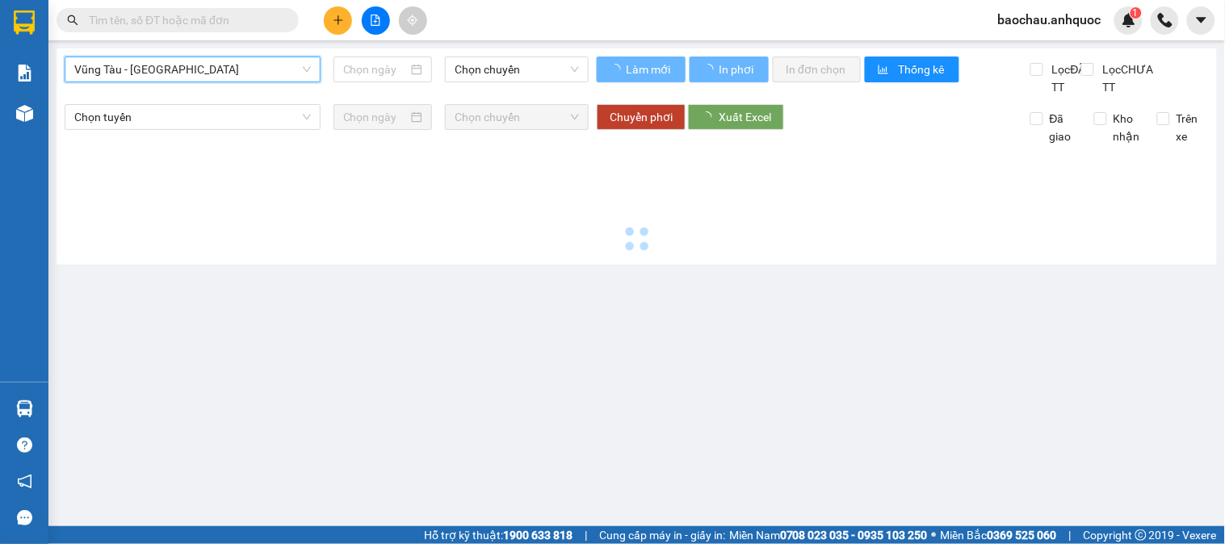
type input "[DATE]"
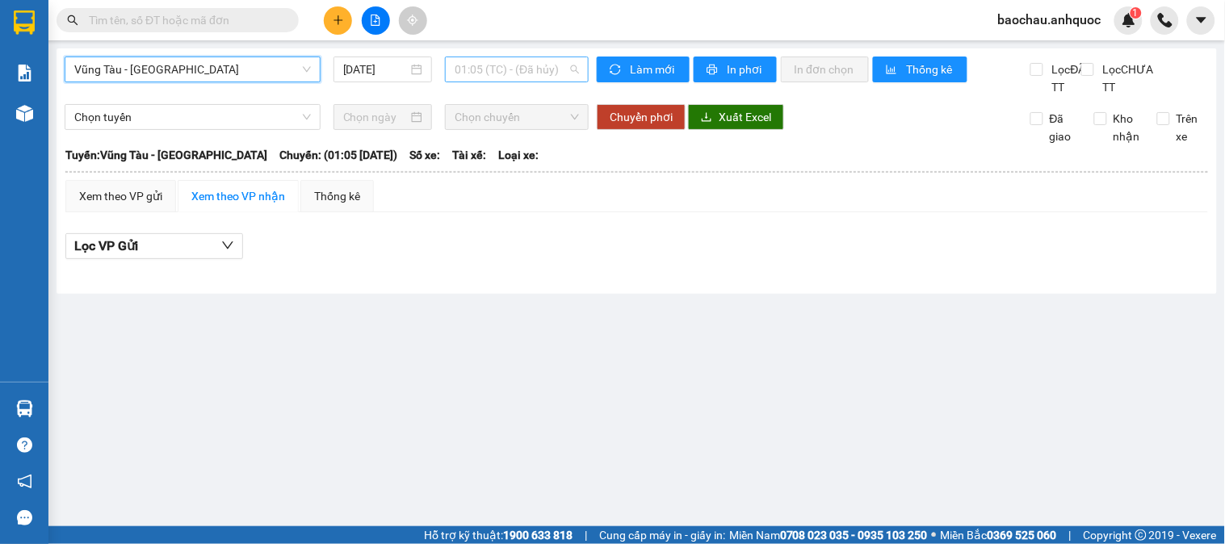
click at [562, 73] on span "01:05 (TC) - (Đã hủy)" at bounding box center [517, 69] width 124 height 24
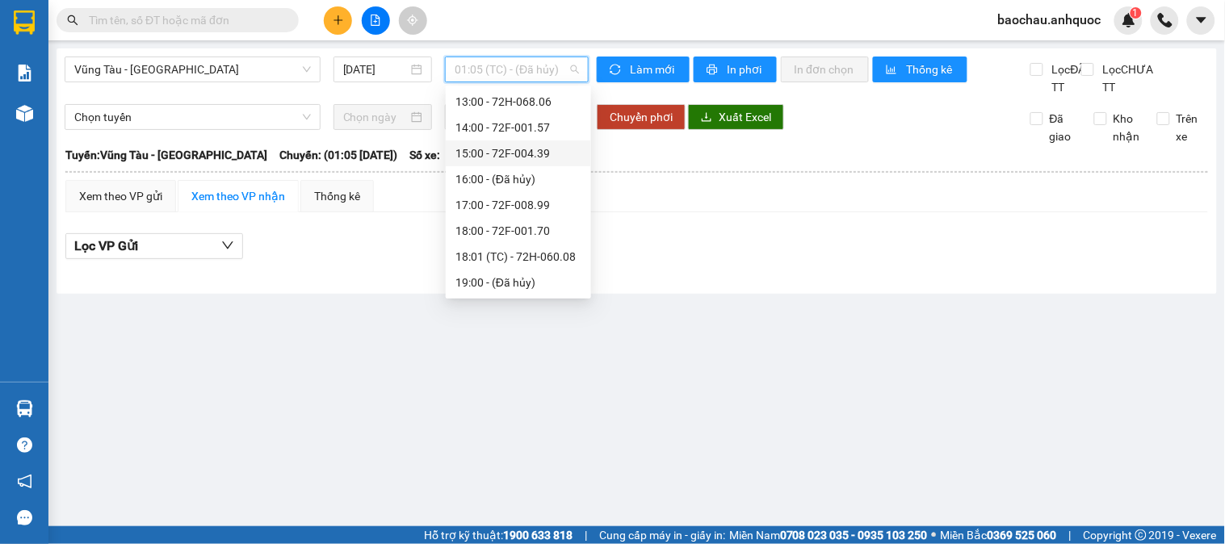
scroll to position [272, 0]
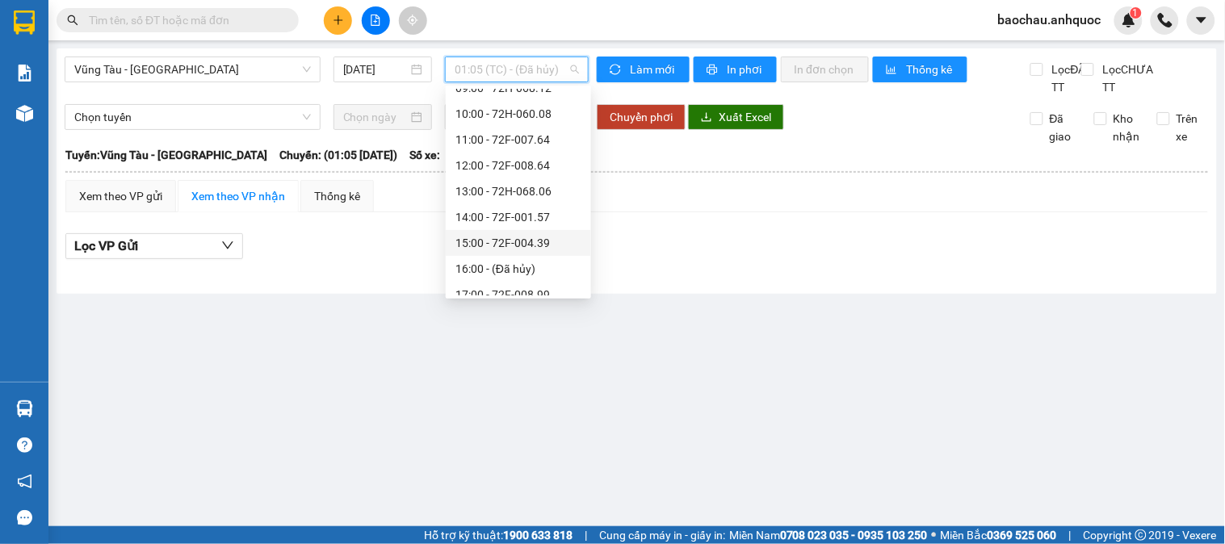
click at [497, 234] on div "15:00 - 72F-004.39" at bounding box center [518, 243] width 126 height 18
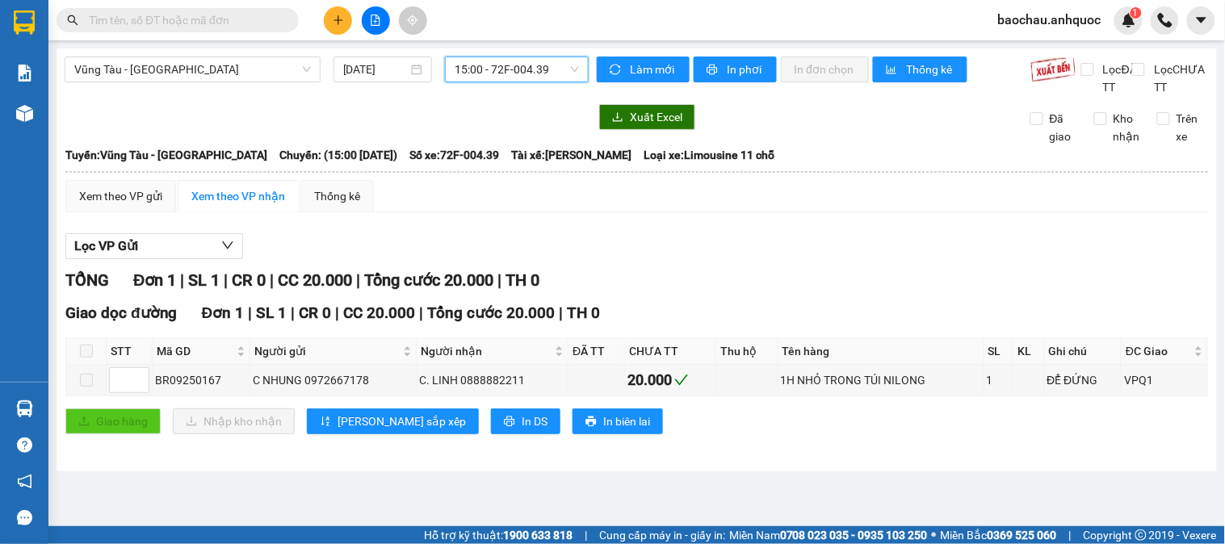
click at [501, 57] on span "15:00 - 72F-004.39" at bounding box center [517, 69] width 124 height 24
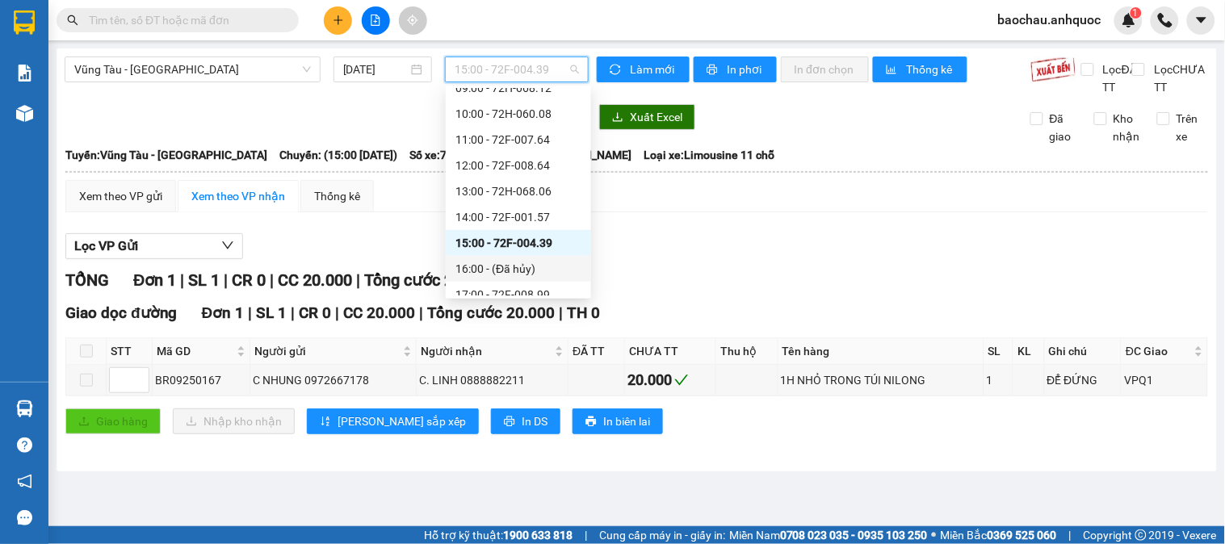
scroll to position [362, 0]
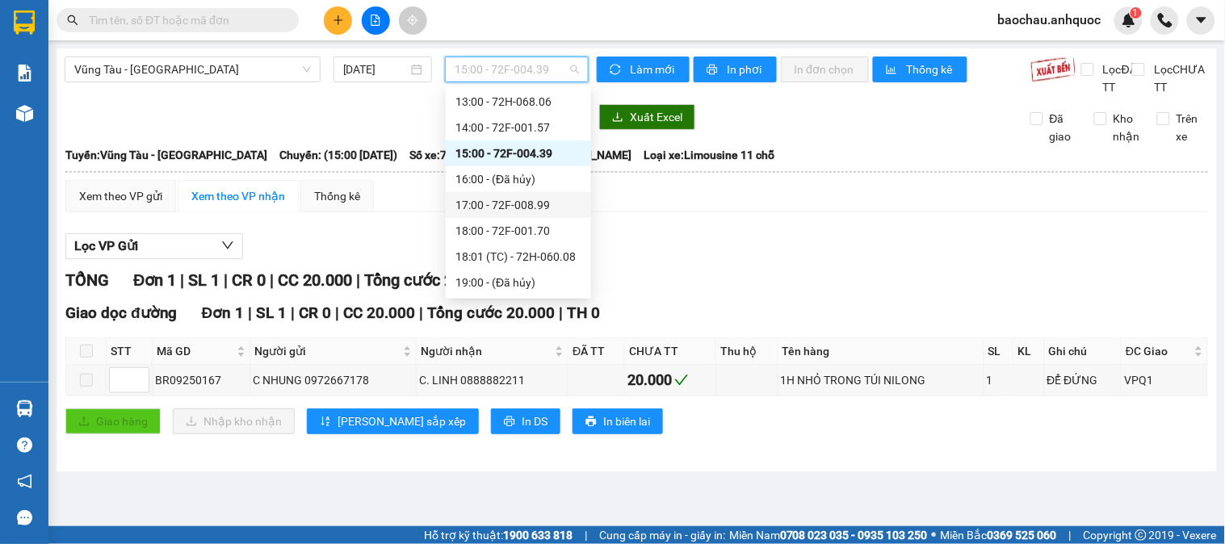
click at [494, 203] on div "17:00 - 72F-008.99" at bounding box center [518, 205] width 126 height 18
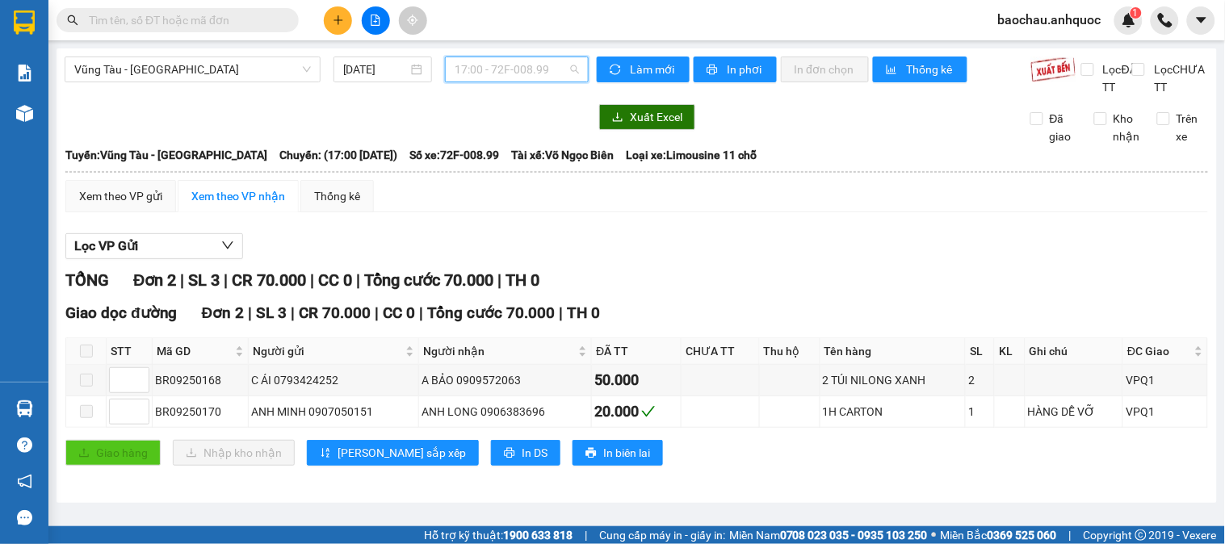
click at [494, 60] on span "17:00 - 72F-008.99" at bounding box center [517, 69] width 124 height 24
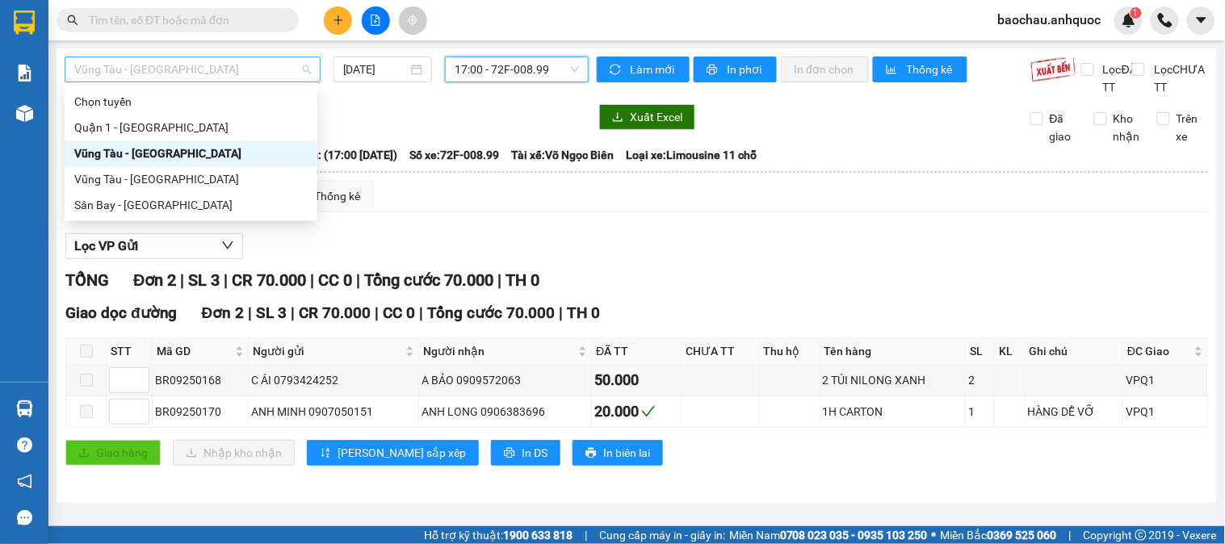
click at [267, 66] on span "Vũng Tàu - [GEOGRAPHIC_DATA]" at bounding box center [192, 69] width 237 height 24
click at [214, 178] on div "Vũng Tàu - [GEOGRAPHIC_DATA]" at bounding box center [190, 179] width 233 height 18
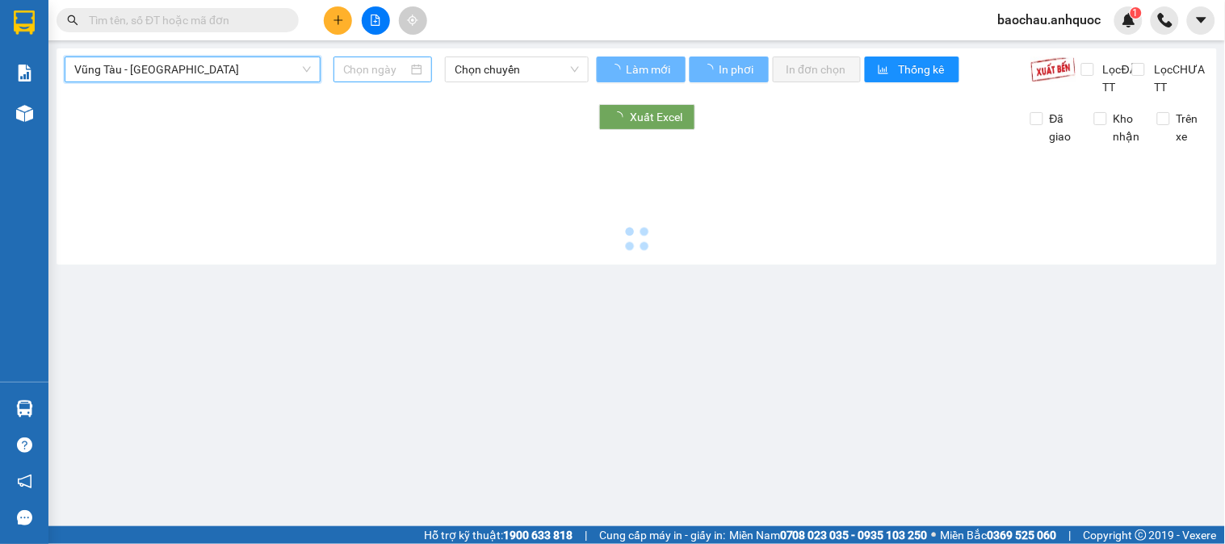
type input "[DATE]"
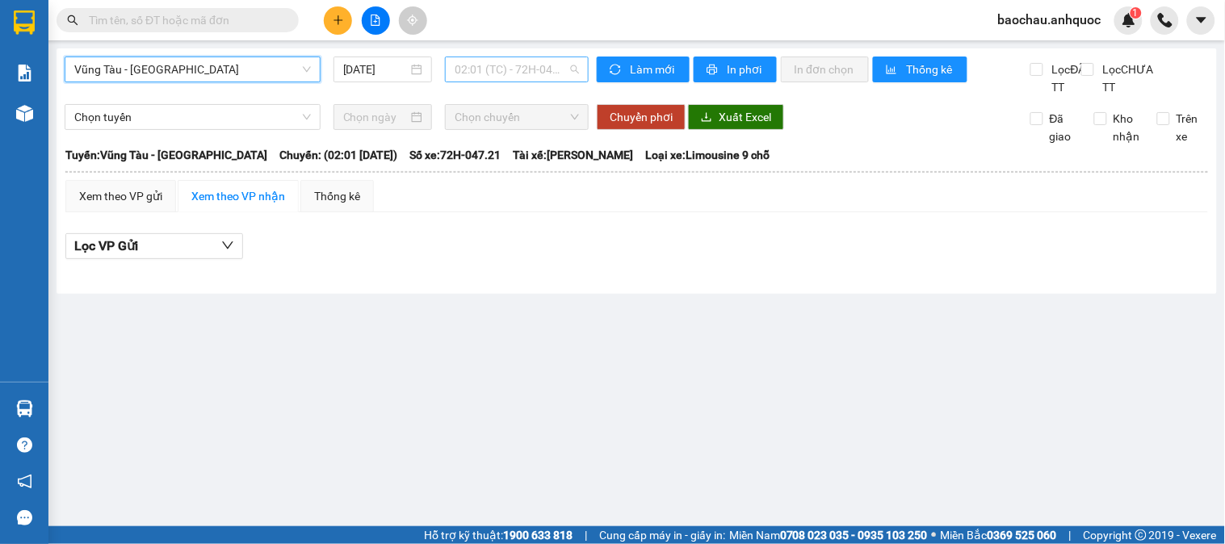
click at [469, 66] on span "02:01 (TC) - 72H-047.21" at bounding box center [517, 69] width 124 height 24
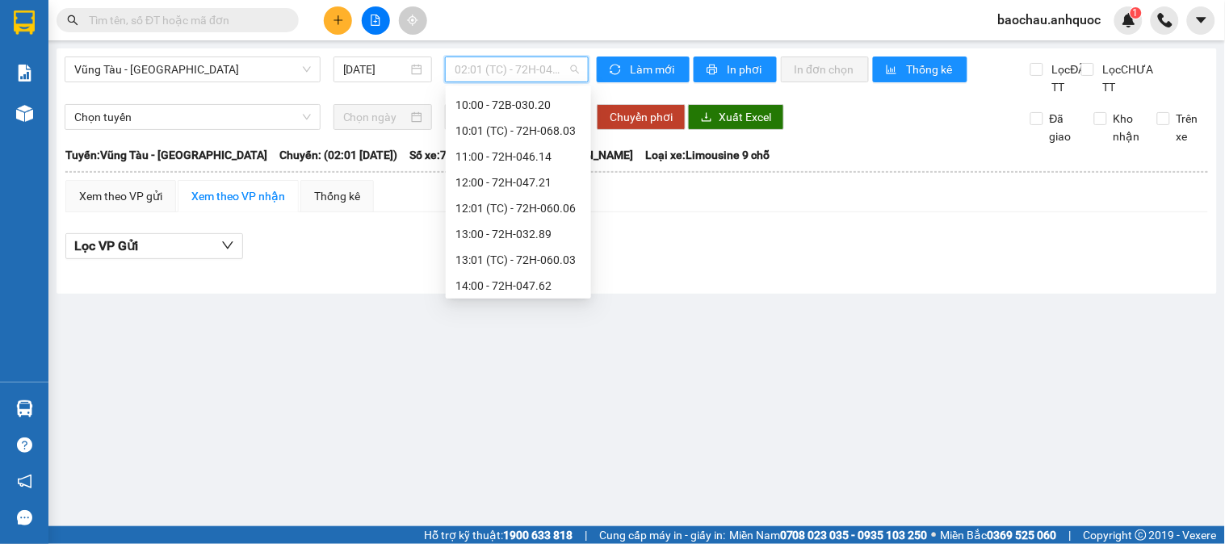
scroll to position [543, 0]
click at [495, 174] on div "15:00 - 72H-049.30" at bounding box center [518, 179] width 126 height 18
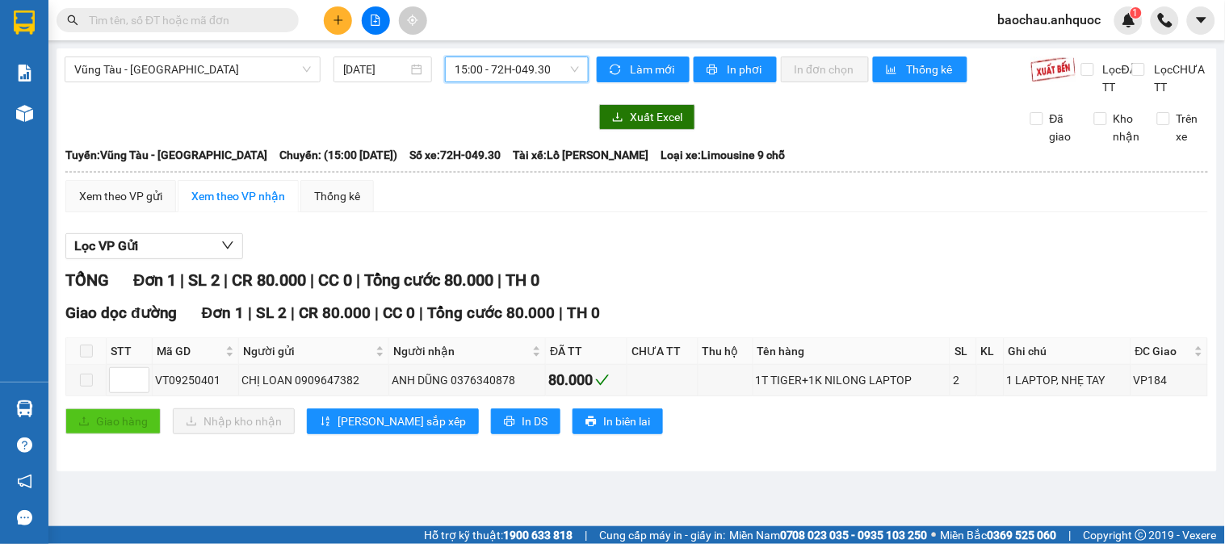
click at [513, 52] on div "Vũng Tàu - Sân Bay 12/09/2025 15:00 15:00 - 72H-049.30 Làm mới In phơi In đơn c…" at bounding box center [637, 259] width 1161 height 423
click at [514, 65] on span "15:00 - 72H-049.30" at bounding box center [517, 69] width 124 height 24
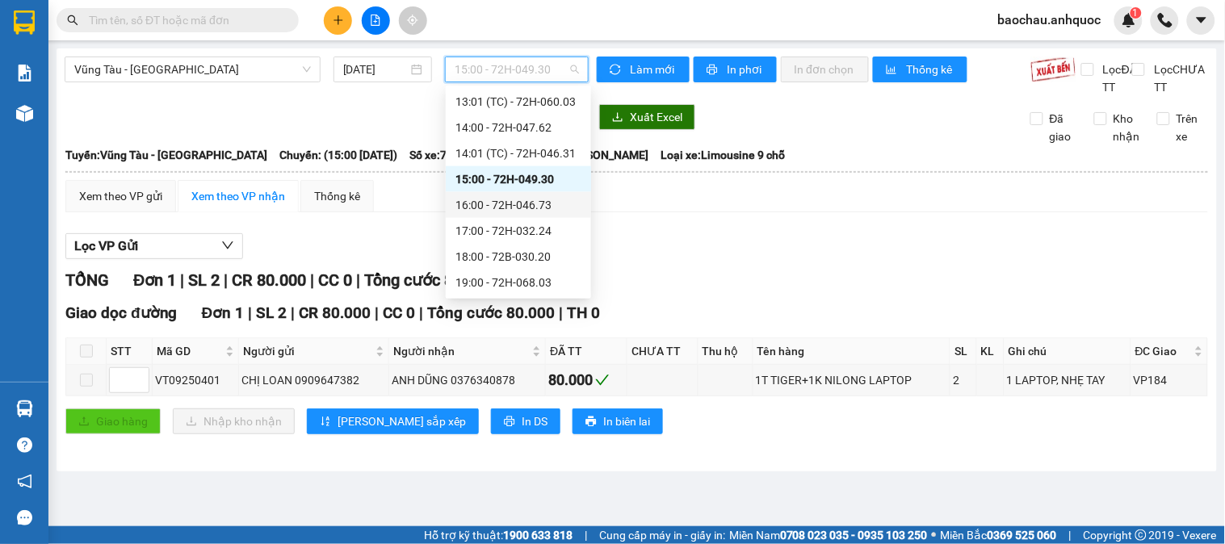
click at [482, 199] on div "16:00 - 72H-046.73" at bounding box center [518, 205] width 126 height 18
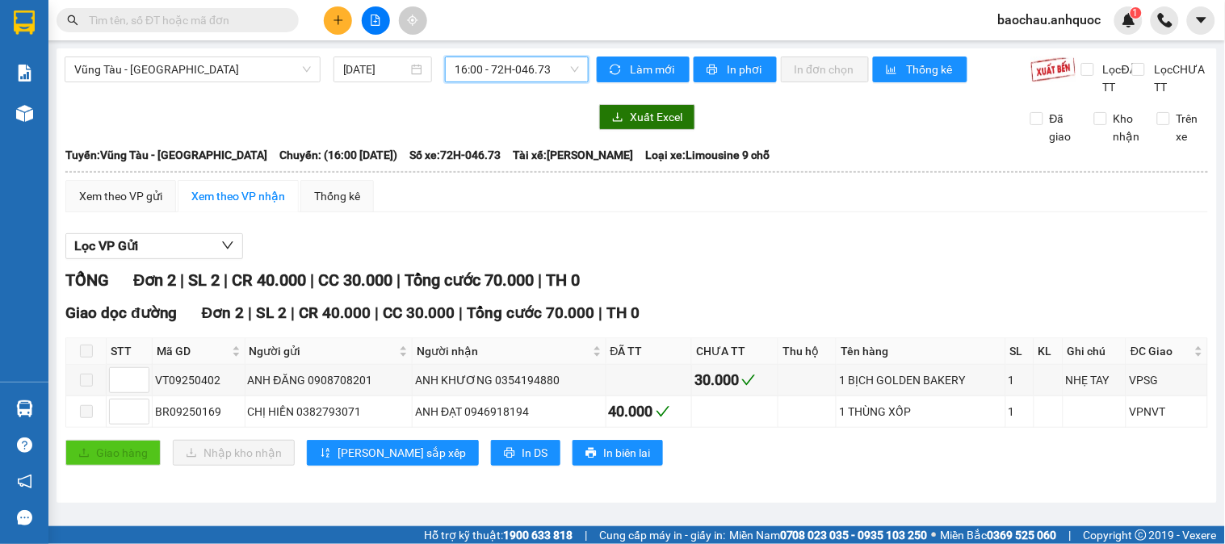
click at [522, 91] on div "Vũng Tàu - Sân Bay 12/09/2025 16:00 16:00 - 72H-046.73" at bounding box center [327, 77] width 524 height 40
click at [522, 83] on div "Vũng Tàu - Sân Bay 12/09/2025 16:00 - 72H-046.73" at bounding box center [327, 77] width 524 height 40
click at [527, 73] on span "16:00 - 72H-046.73" at bounding box center [517, 69] width 124 height 24
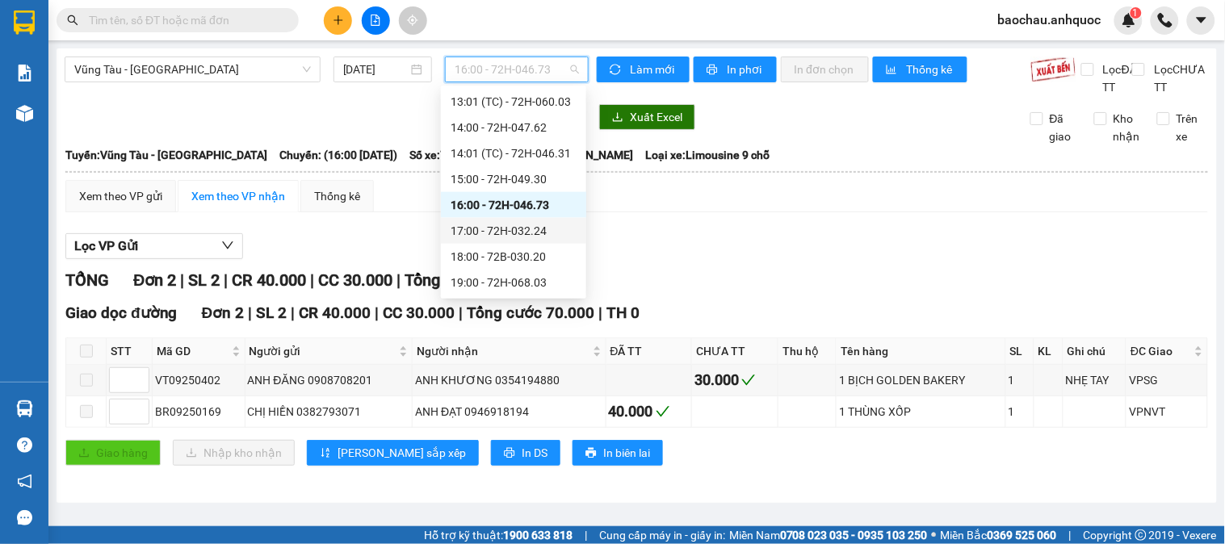
click at [513, 222] on div "17:00 - 72H-032.24" at bounding box center [514, 231] width 126 height 18
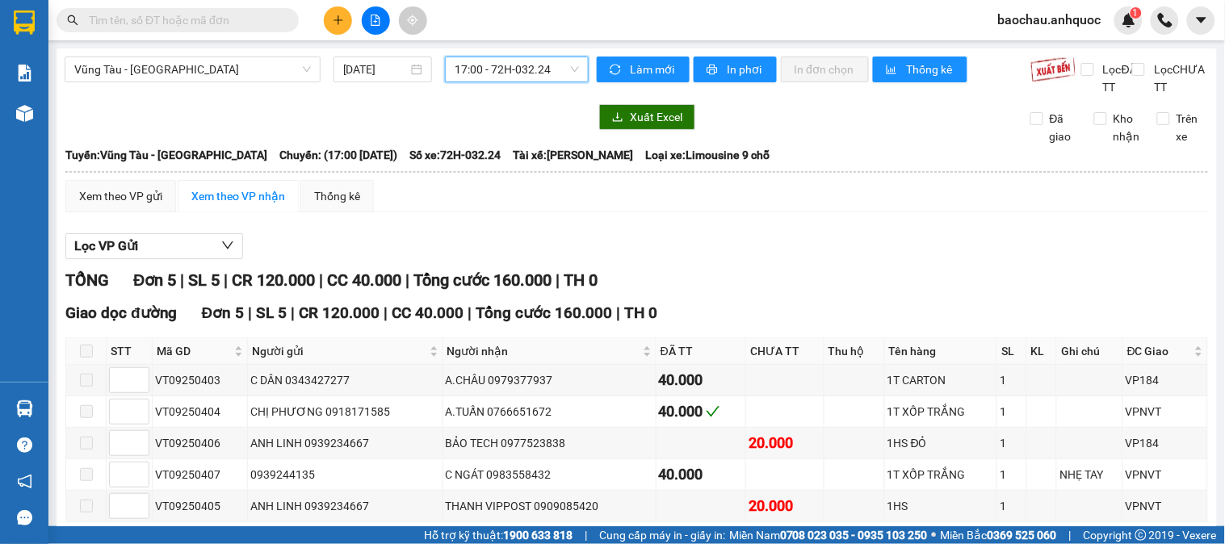
click at [486, 67] on span "17:00 - 72H-032.24" at bounding box center [517, 69] width 124 height 24
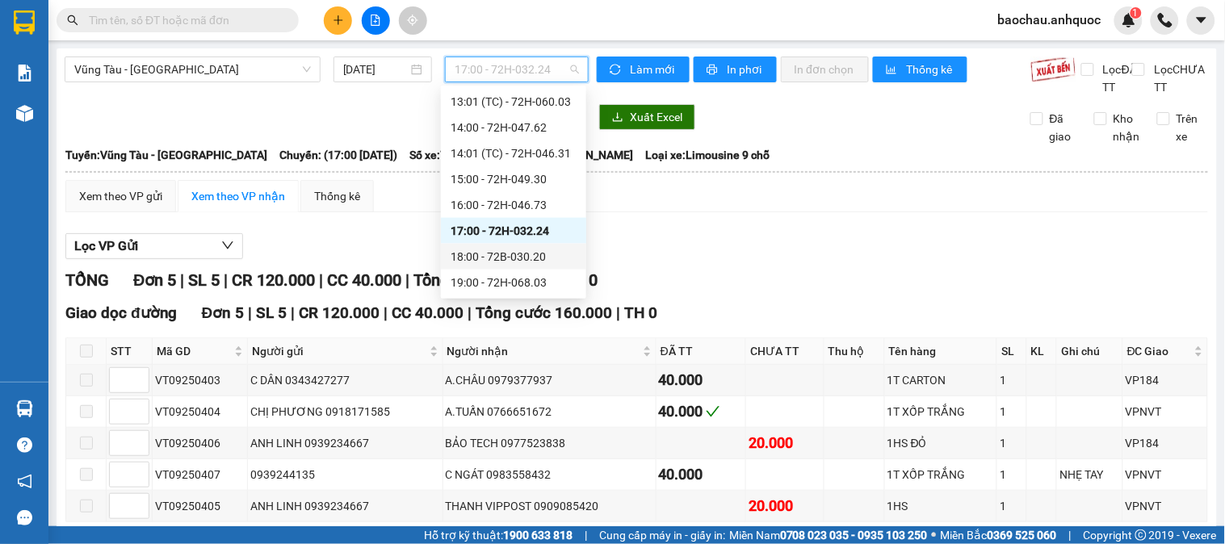
click at [506, 250] on div "18:00 - 72B-030.20" at bounding box center [514, 257] width 126 height 18
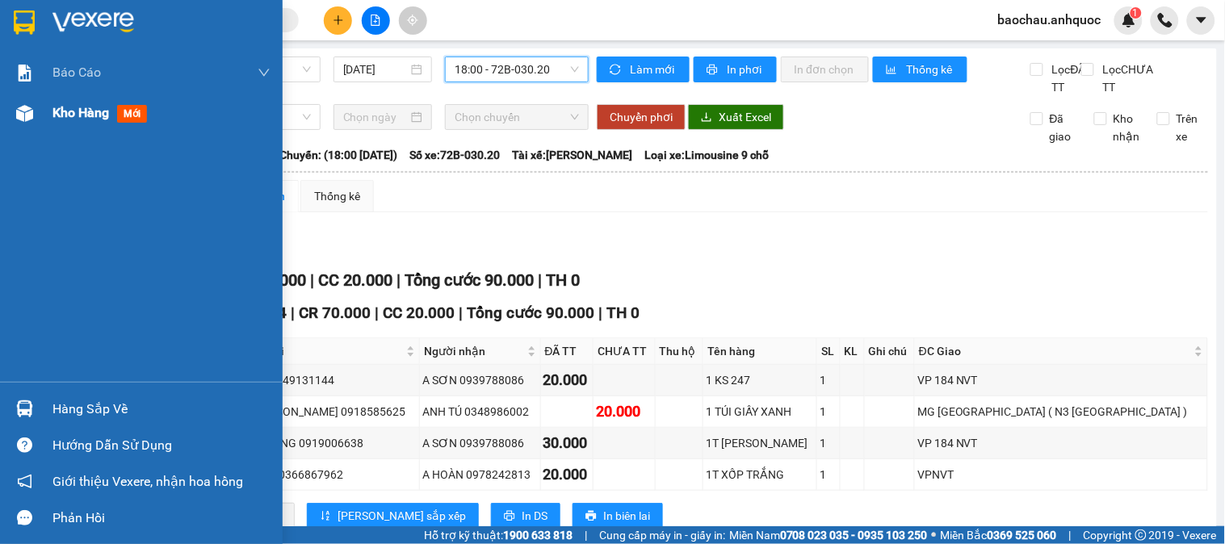
click at [109, 108] on span "Kho hàng" at bounding box center [80, 112] width 57 height 15
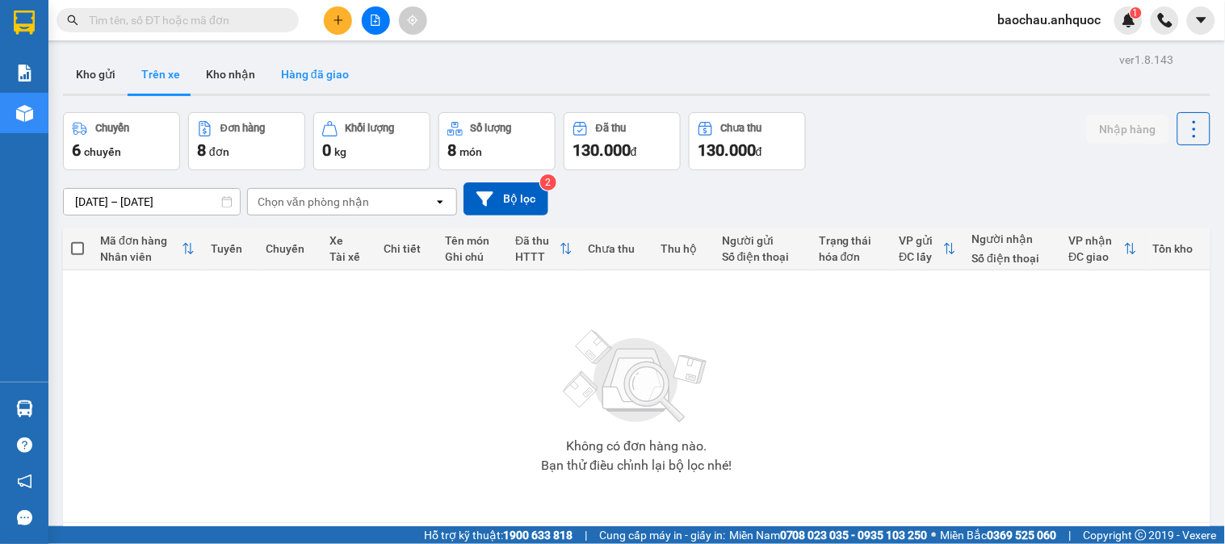
click at [296, 69] on button "Hàng đã giao" at bounding box center [315, 74] width 94 height 39
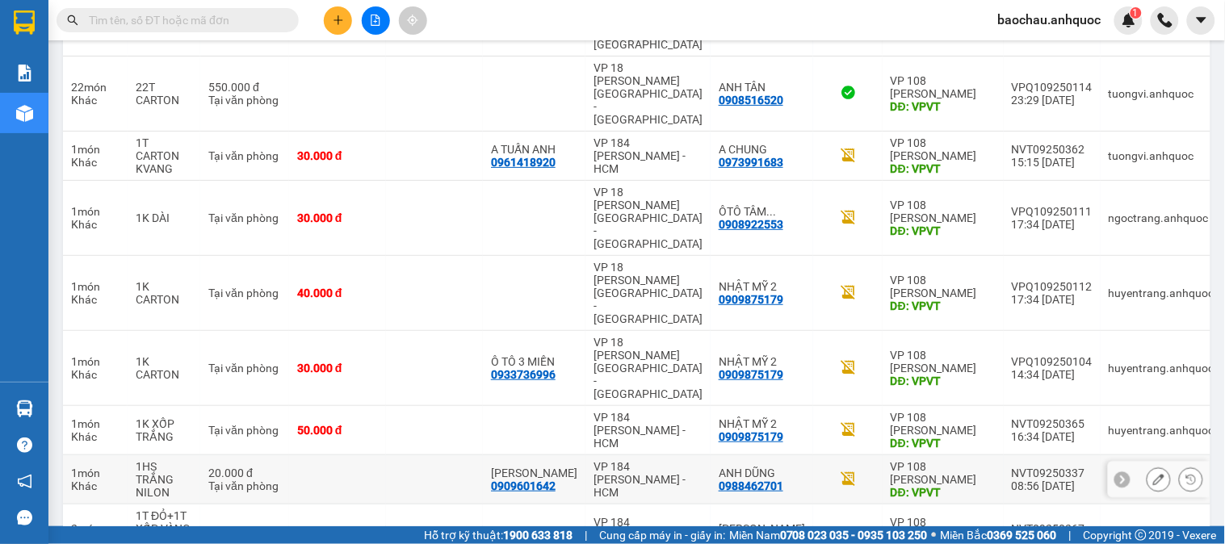
scroll to position [323, 0]
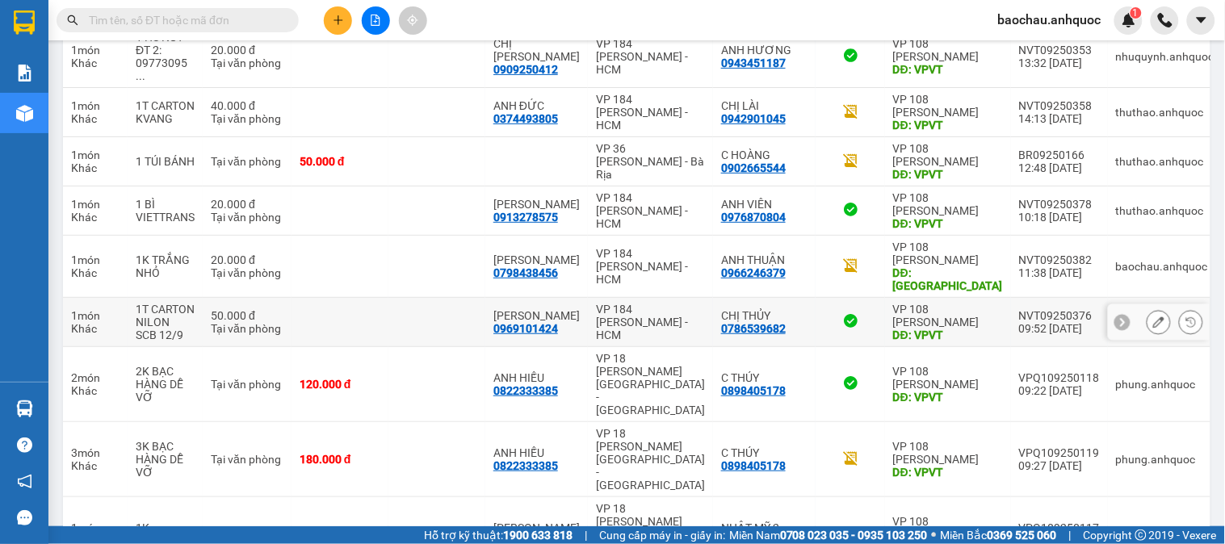
scroll to position [336, 0]
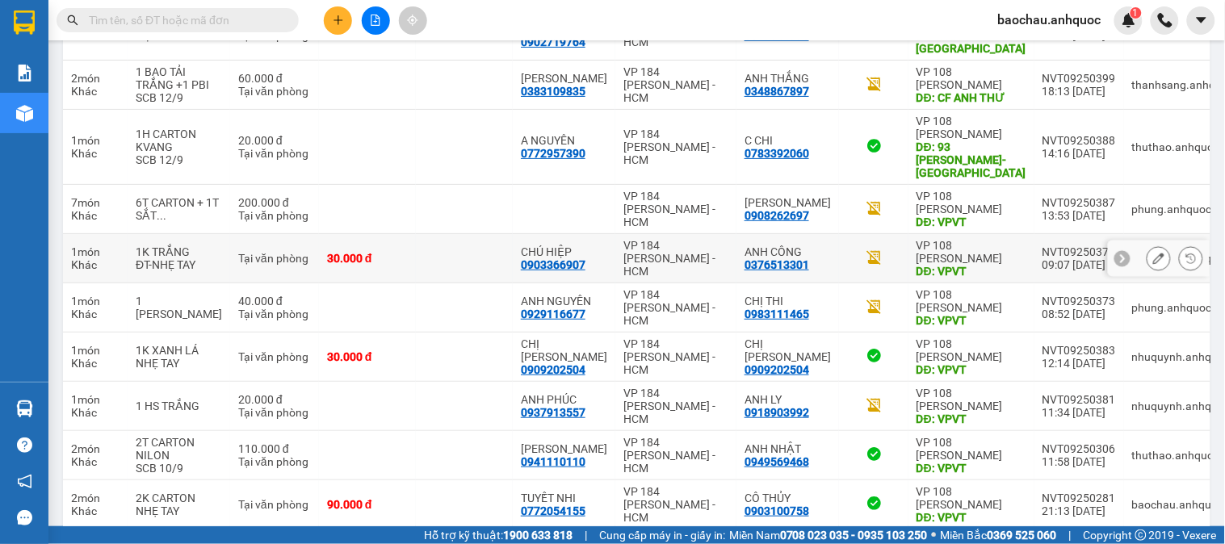
scroll to position [362, 0]
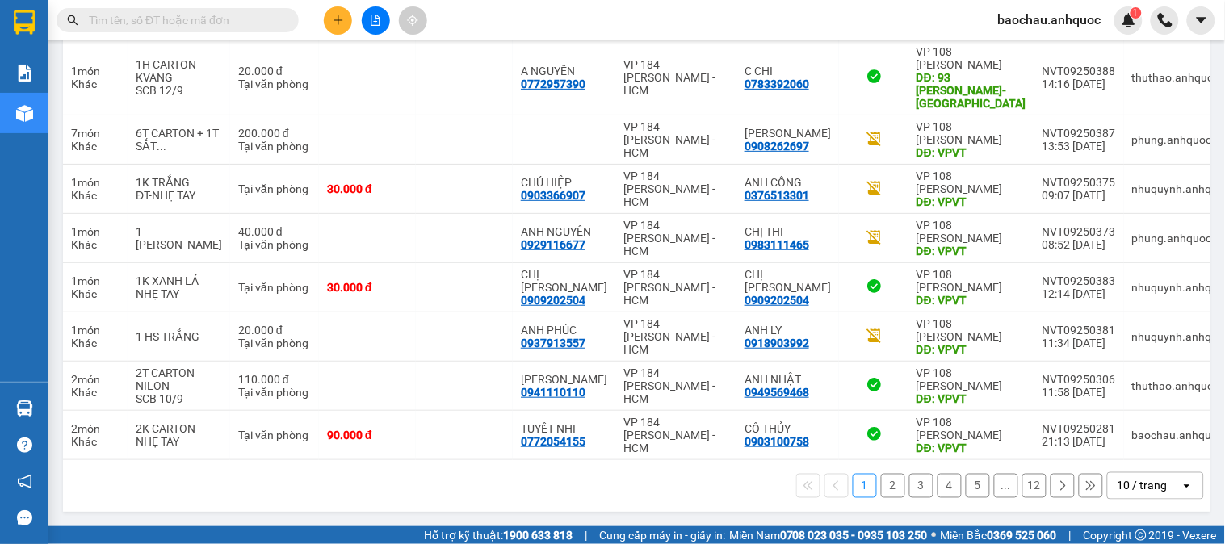
click at [881, 489] on button "2" at bounding box center [893, 486] width 24 height 24
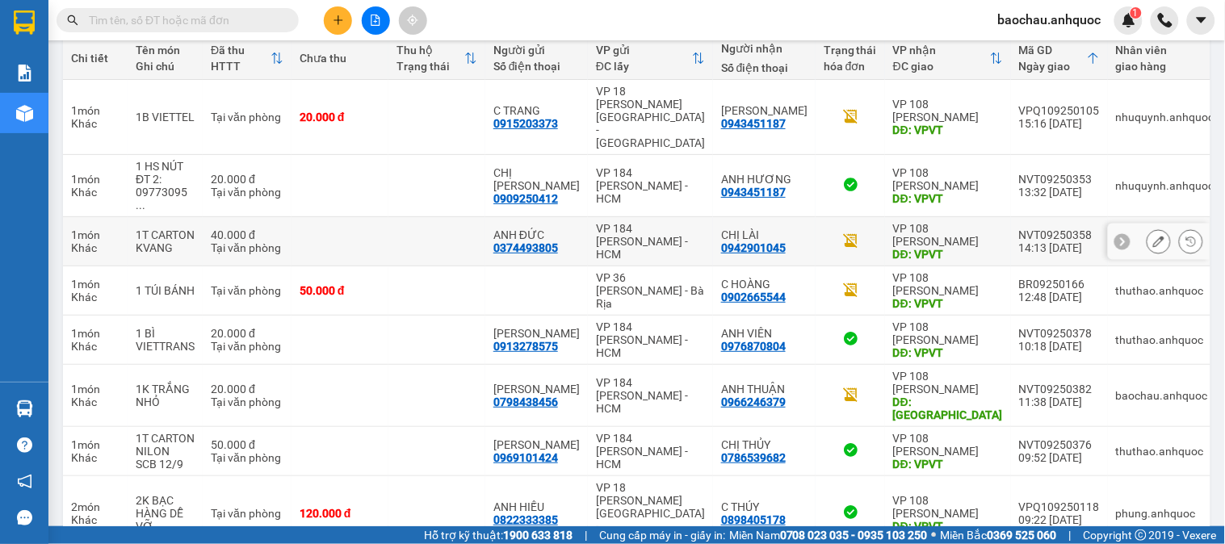
scroll to position [0, 0]
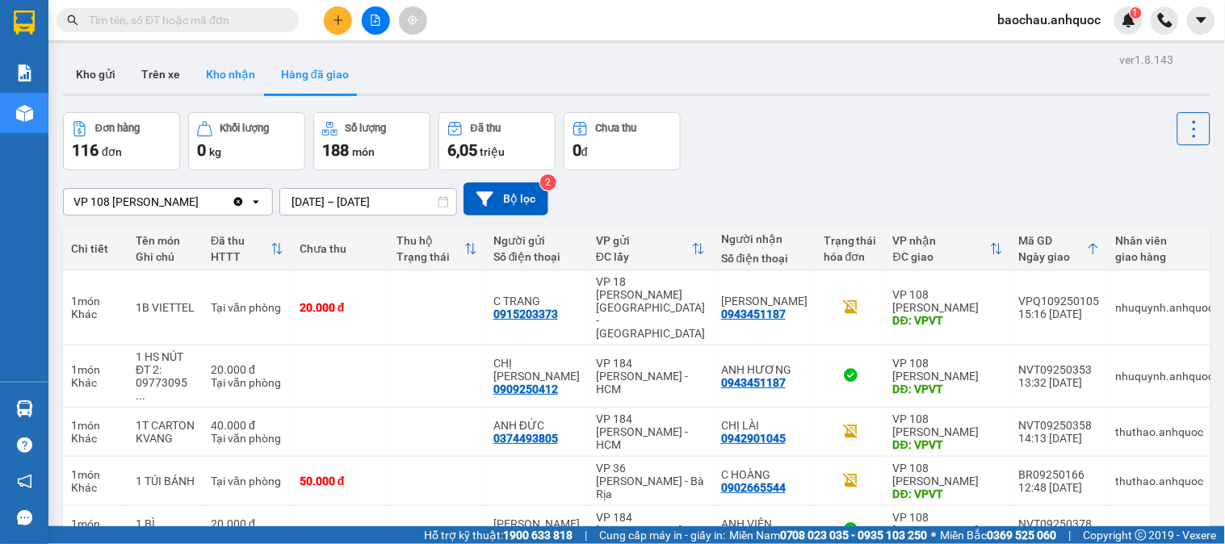
click at [202, 83] on button "Kho nhận" at bounding box center [230, 74] width 75 height 39
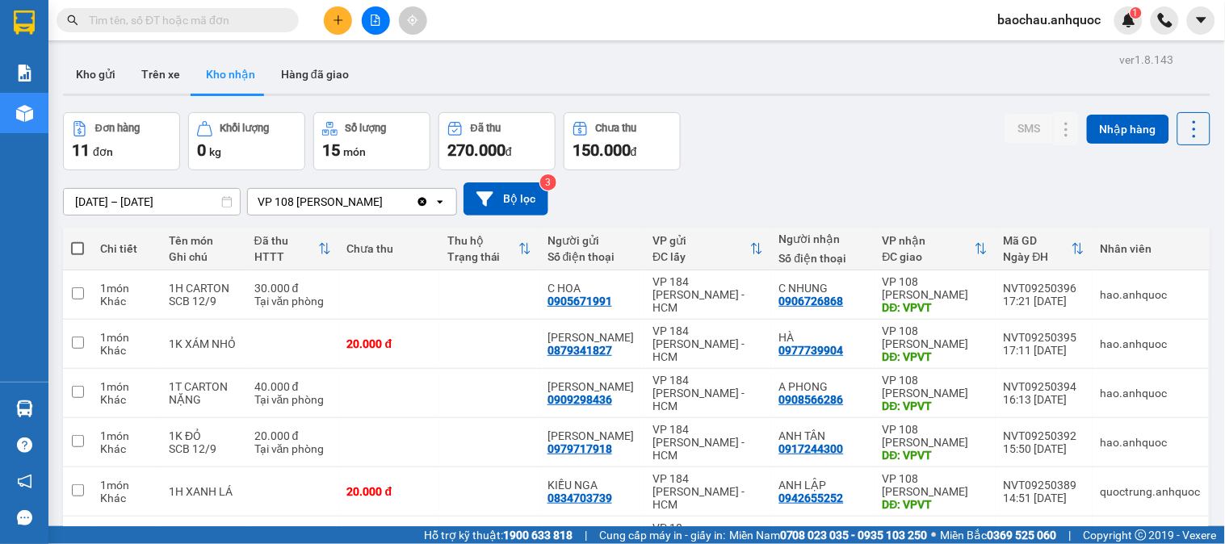
click at [761, 65] on div "Kho gửi Trên xe Kho nhận Hàng đã giao" at bounding box center [637, 76] width 1148 height 43
click at [157, 89] on button "Trên xe" at bounding box center [160, 74] width 65 height 39
click at [168, 73] on button "Trên xe" at bounding box center [160, 74] width 65 height 39
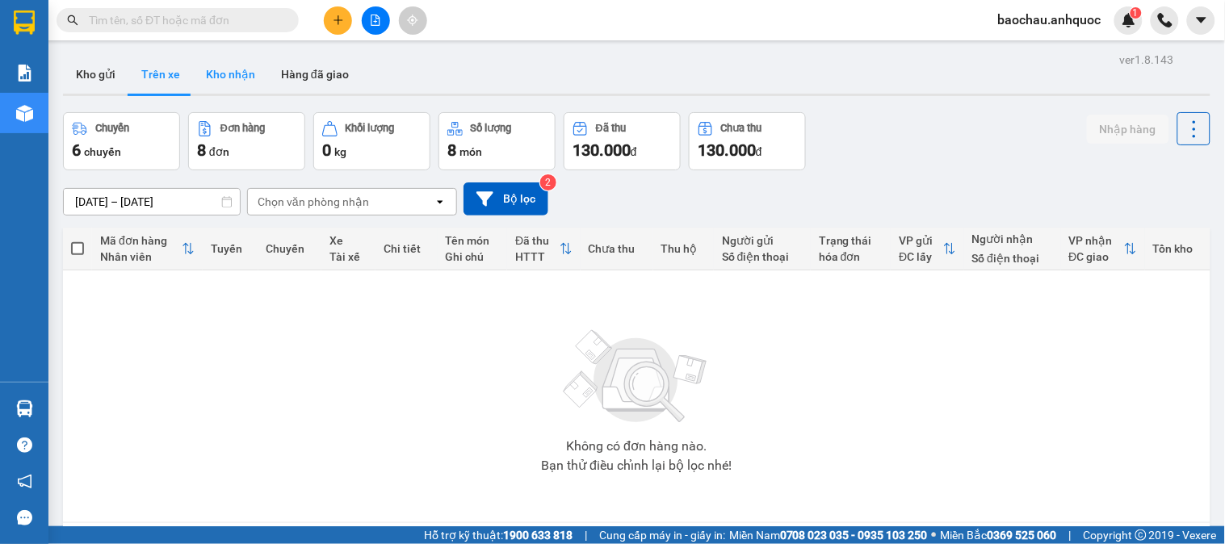
click at [248, 73] on button "Kho nhận" at bounding box center [230, 74] width 75 height 39
click at [254, 73] on button "Kho nhận" at bounding box center [230, 74] width 75 height 39
click at [607, 70] on div "Kho gửi Trên xe Kho nhận Hàng đã giao" at bounding box center [637, 76] width 1148 height 43
click at [241, 81] on button "Kho nhận" at bounding box center [230, 74] width 75 height 39
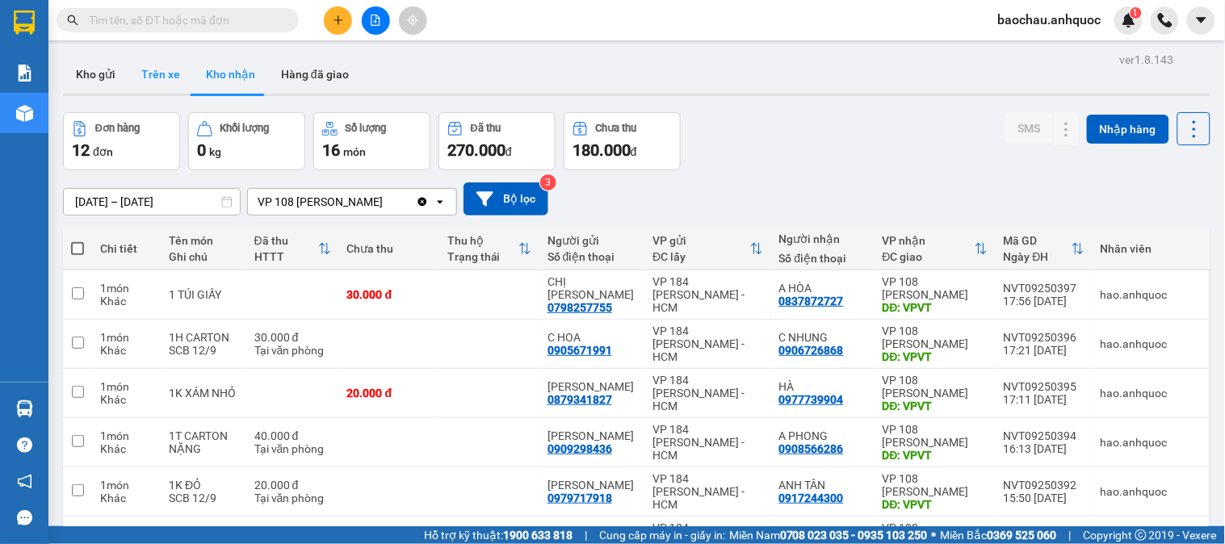
click at [157, 77] on button "Trên xe" at bounding box center [160, 74] width 65 height 39
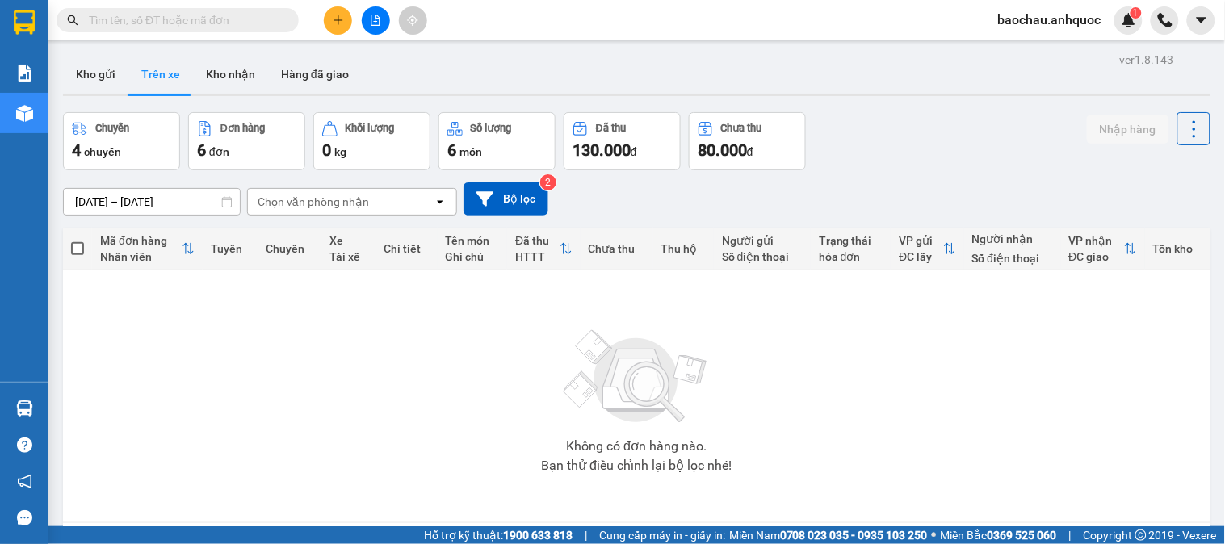
click at [208, 73] on button "Kho nhận" at bounding box center [230, 74] width 75 height 39
click at [239, 76] on button "Kho nhận" at bounding box center [230, 74] width 75 height 39
click at [239, 75] on button "Kho nhận" at bounding box center [230, 74] width 75 height 39
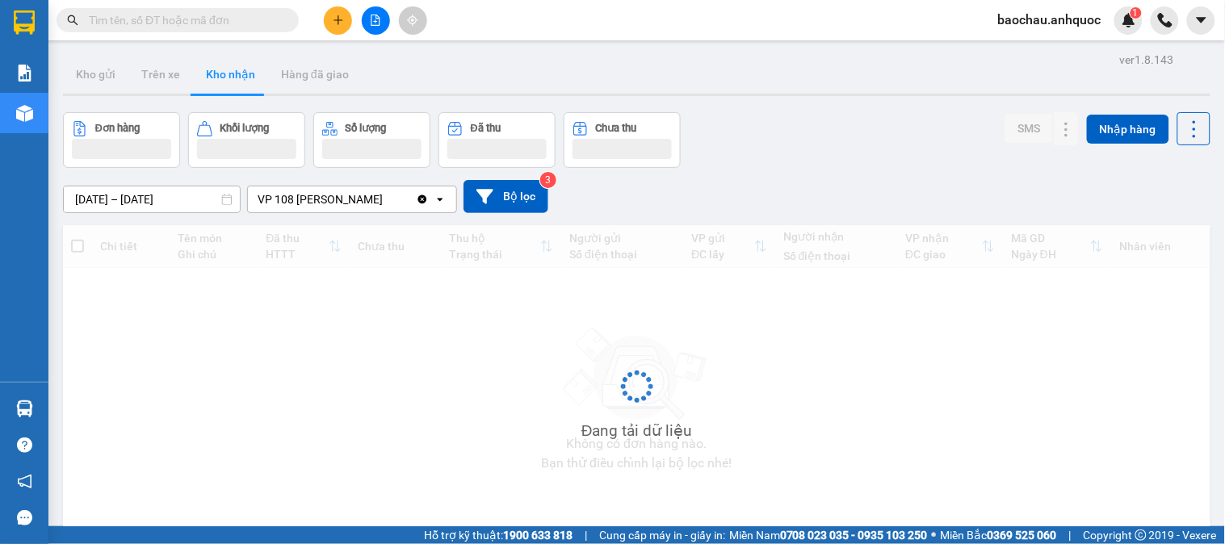
type input "[DATE] – [DATE]"
